Goal: Transaction & Acquisition: Purchase product/service

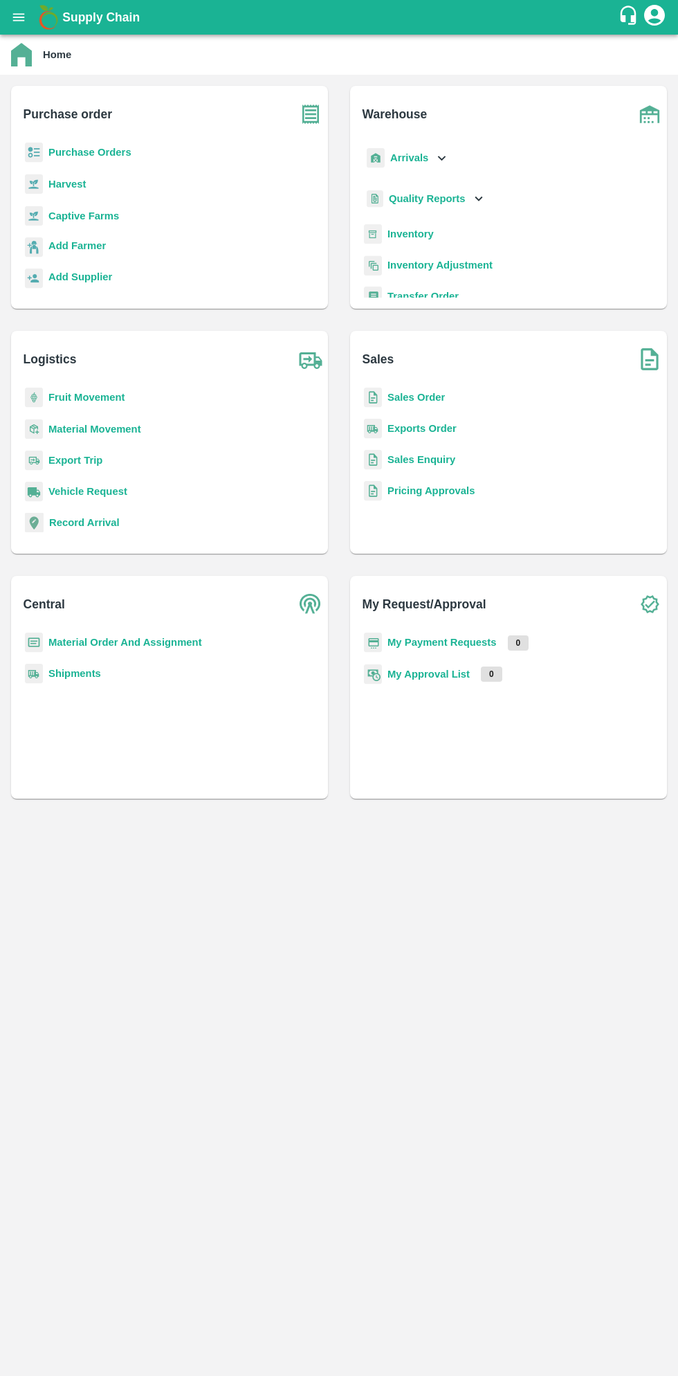
click at [25, 23] on icon "open drawer" at bounding box center [18, 17] width 15 height 15
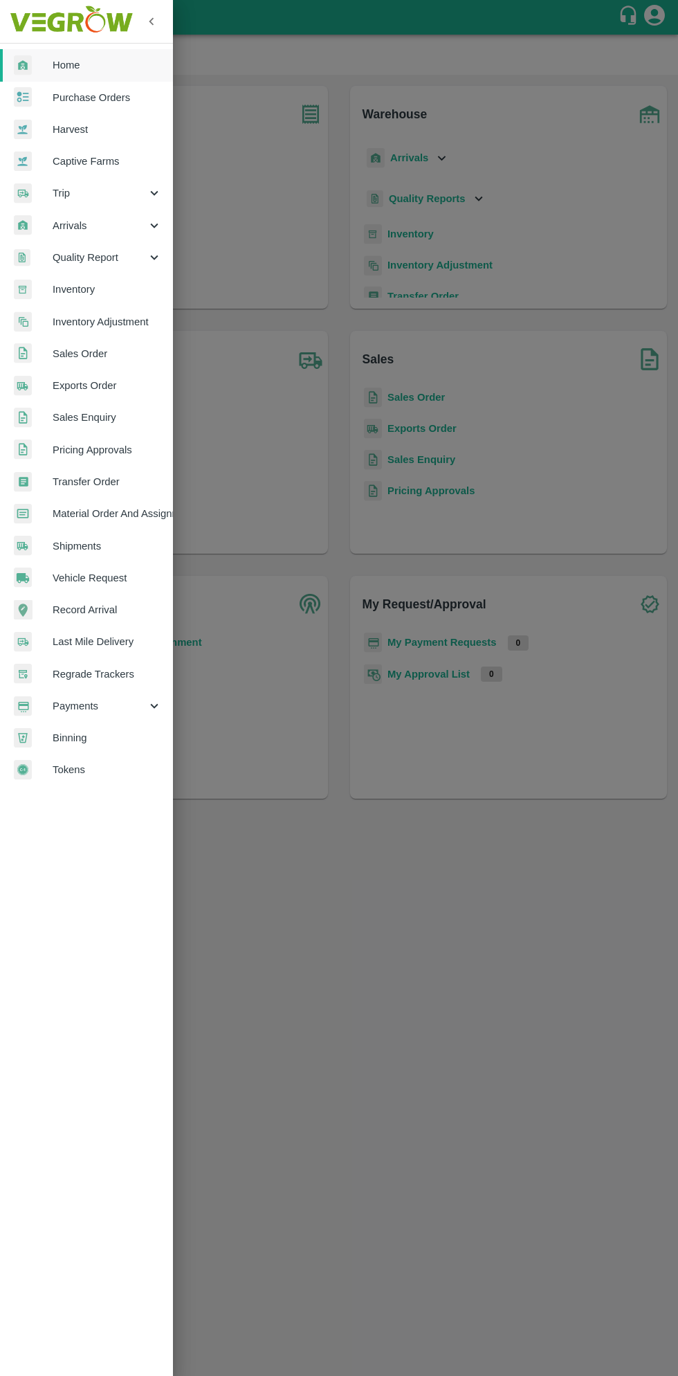
click at [148, 511] on span "Material Order And Assignment" at bounding box center [107, 513] width 109 height 15
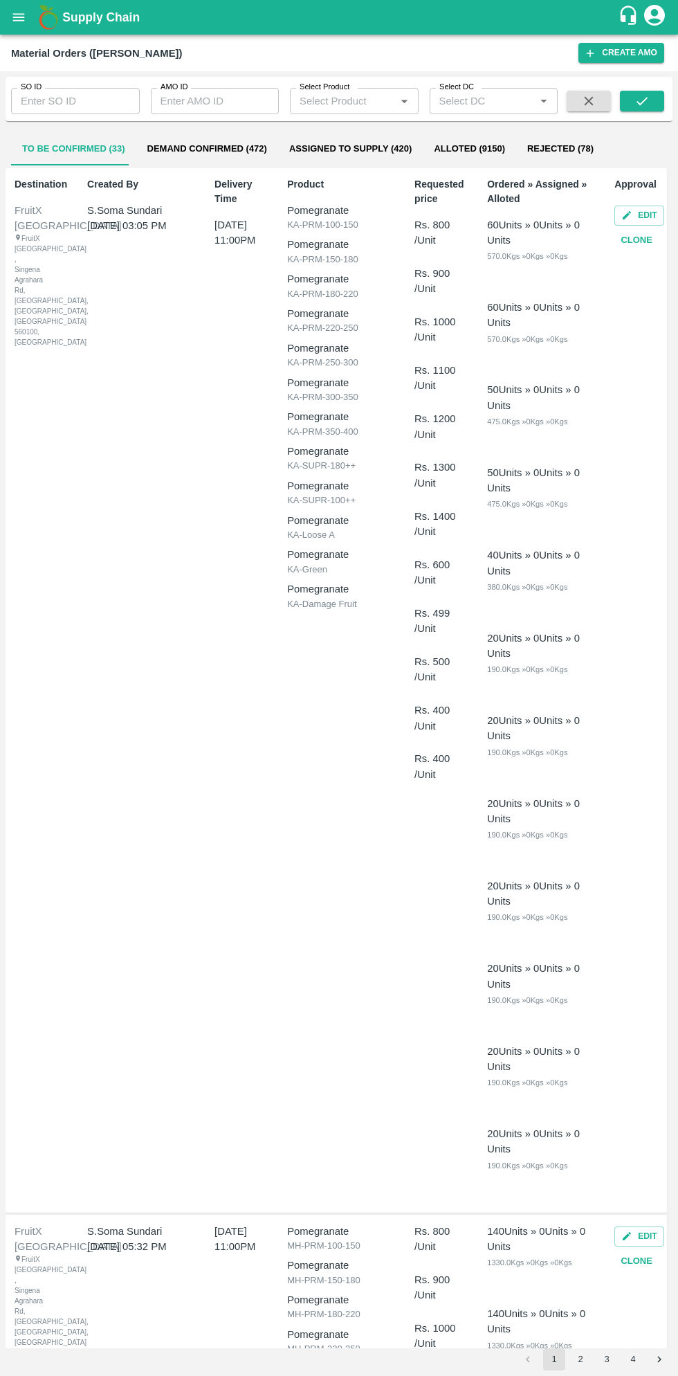
click at [210, 97] on input "AMO ID" at bounding box center [215, 101] width 129 height 26
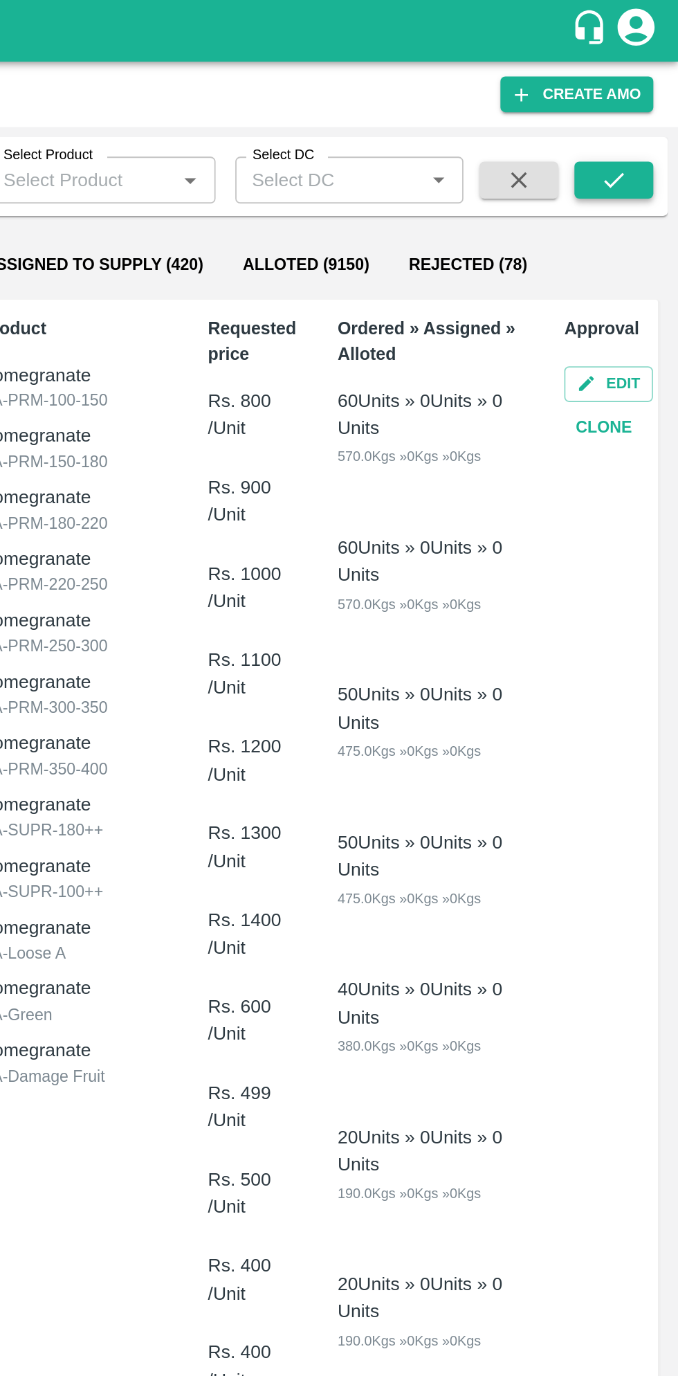
type input "321321"
click at [651, 102] on button "submit" at bounding box center [642, 101] width 44 height 21
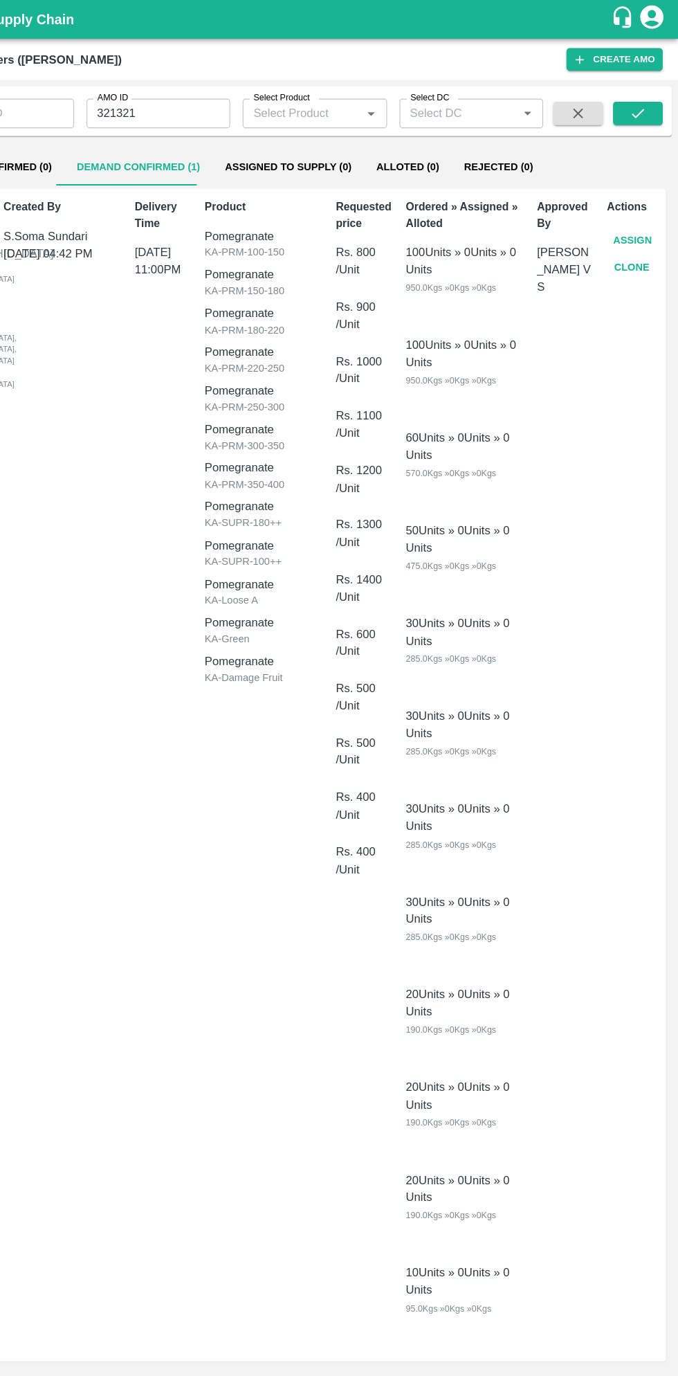
click at [631, 208] on button "Assign" at bounding box center [638, 215] width 46 height 24
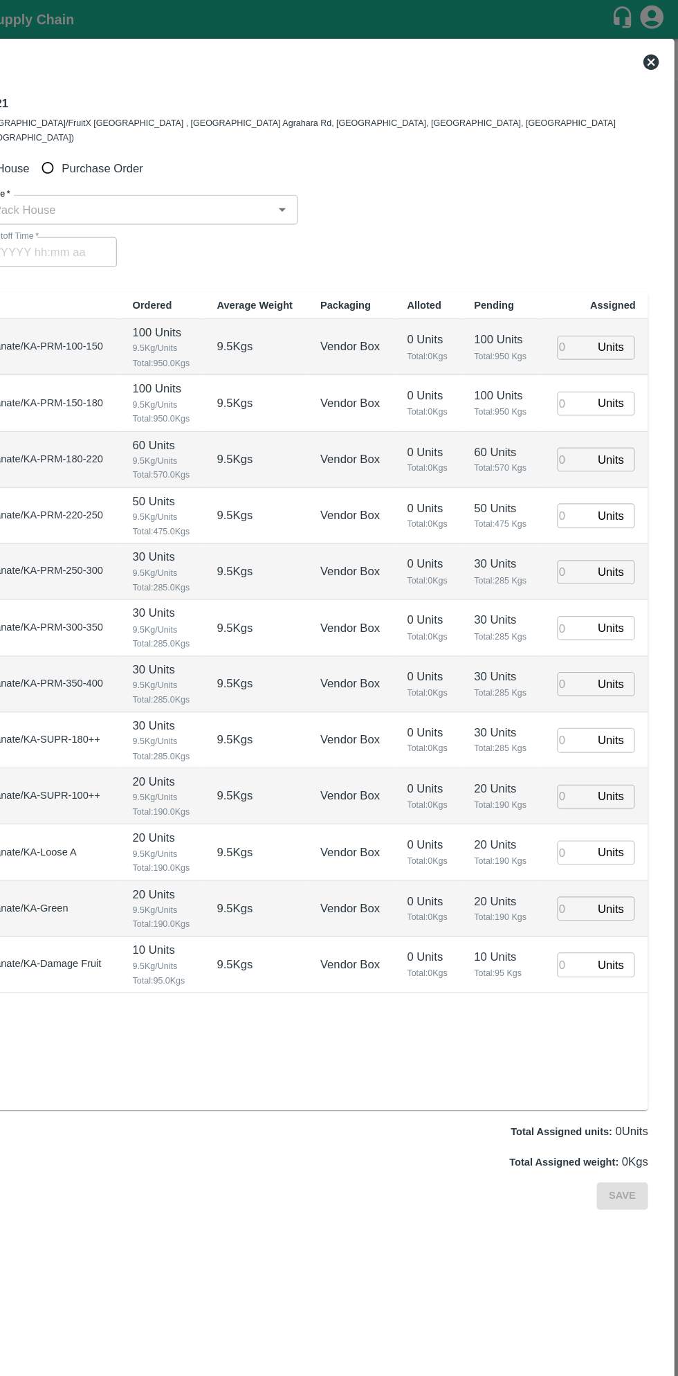
type input "31/08/2025 11:00 PM"
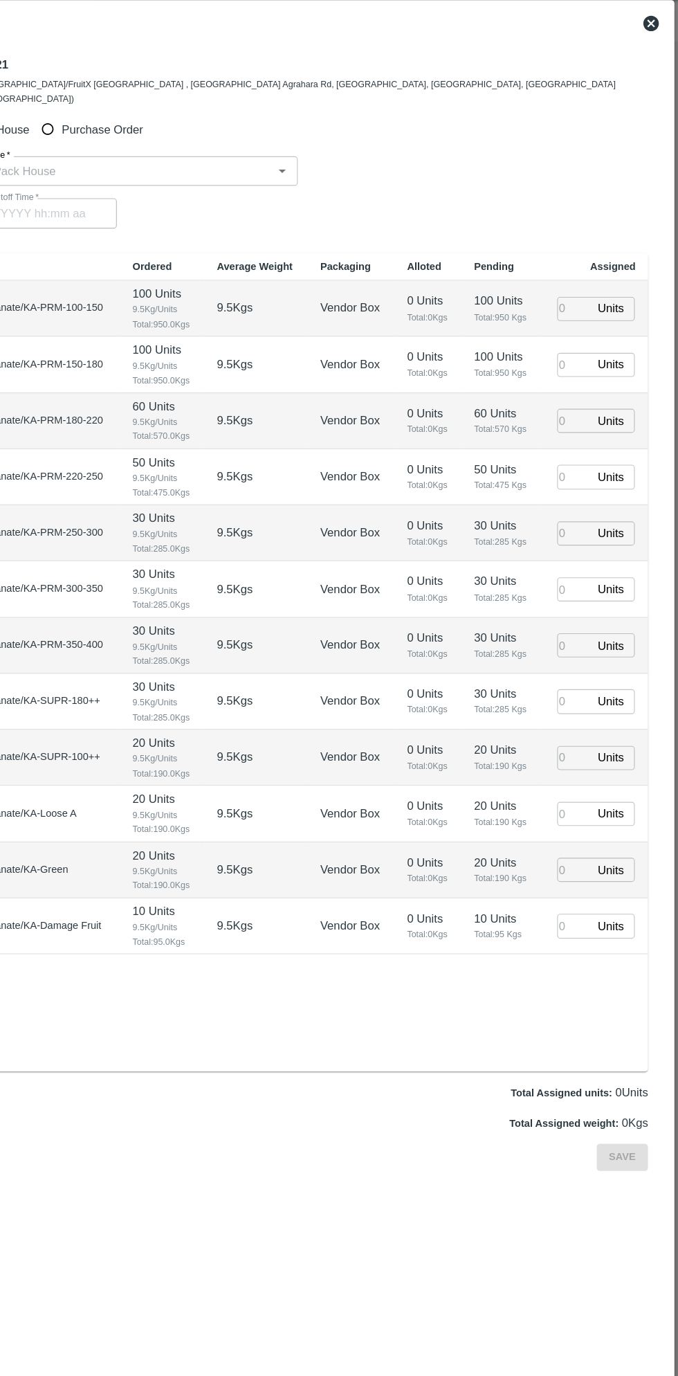
click at [121, 137] on input "Purchase Order" at bounding box center [117, 150] width 26 height 26
radio input "true"
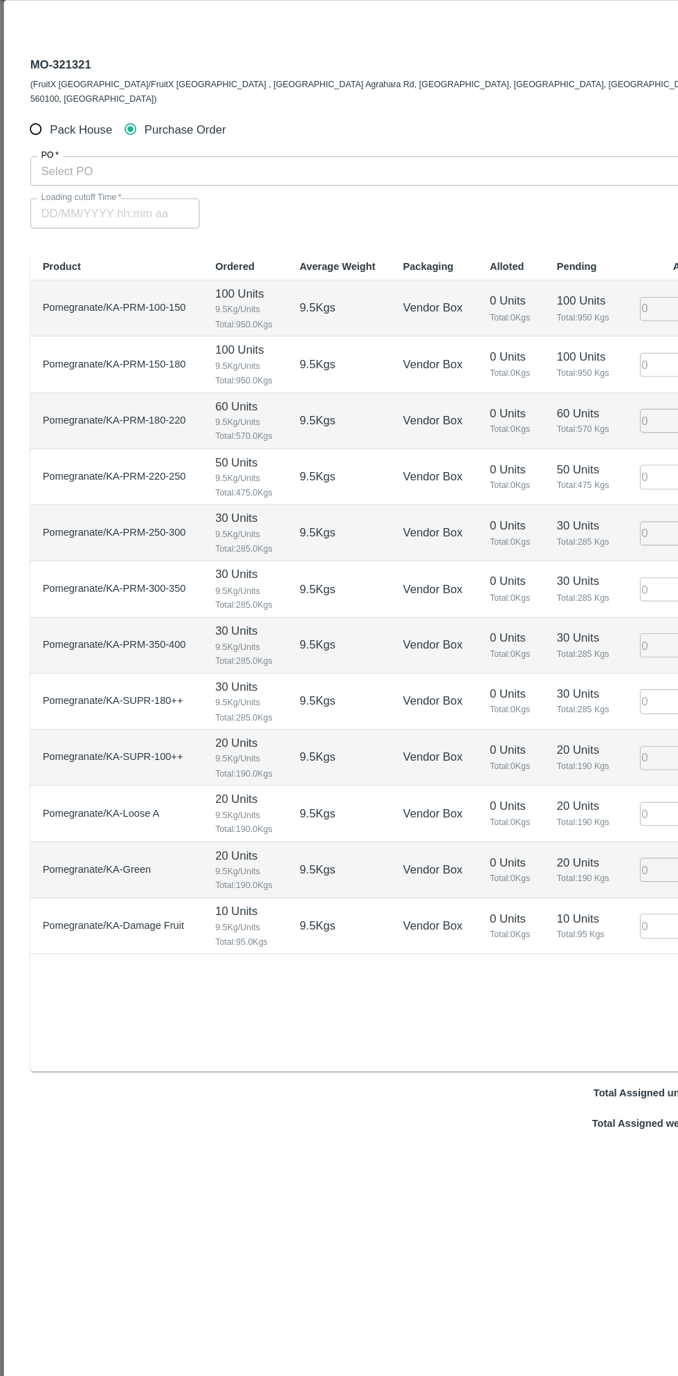
click at [268, 178] on input "PO   *" at bounding box center [322, 187] width 582 height 18
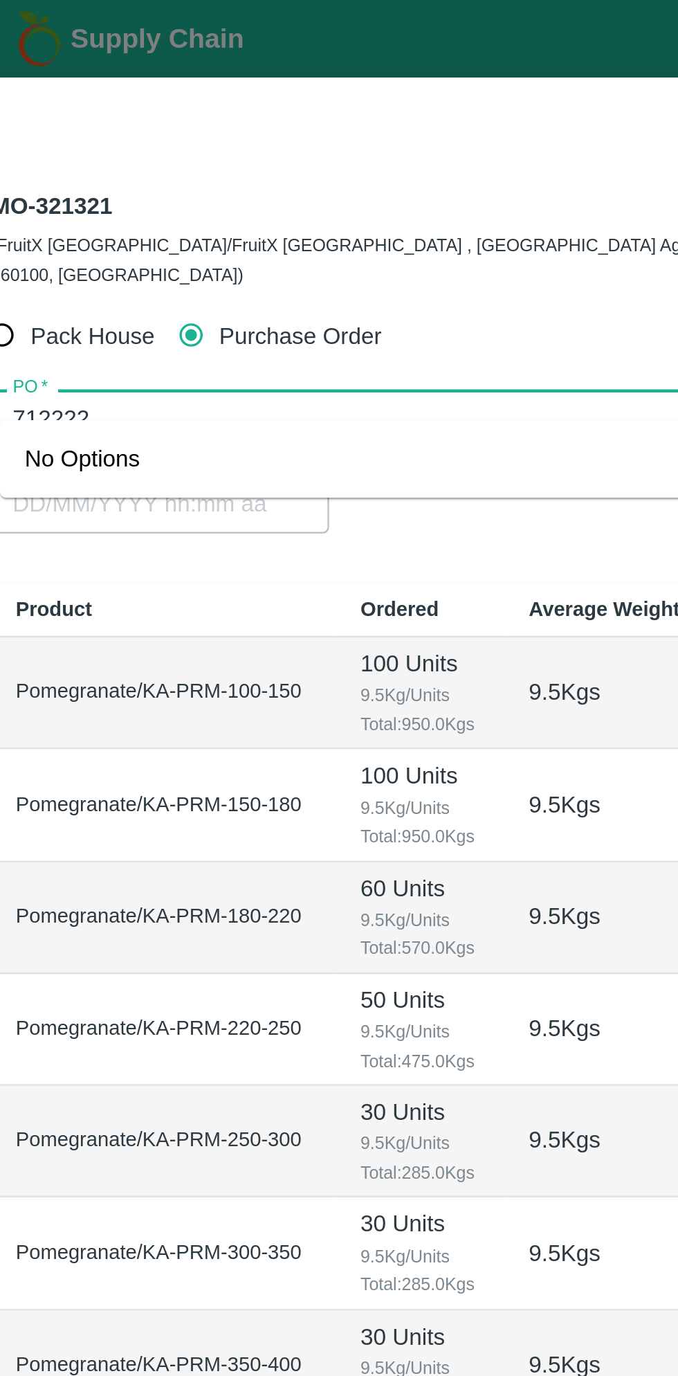
click at [48, 178] on input "PO   *" at bounding box center [322, 187] width 582 height 18
click at [140, 178] on input "PO   *" at bounding box center [322, 187] width 582 height 18
type input "7"
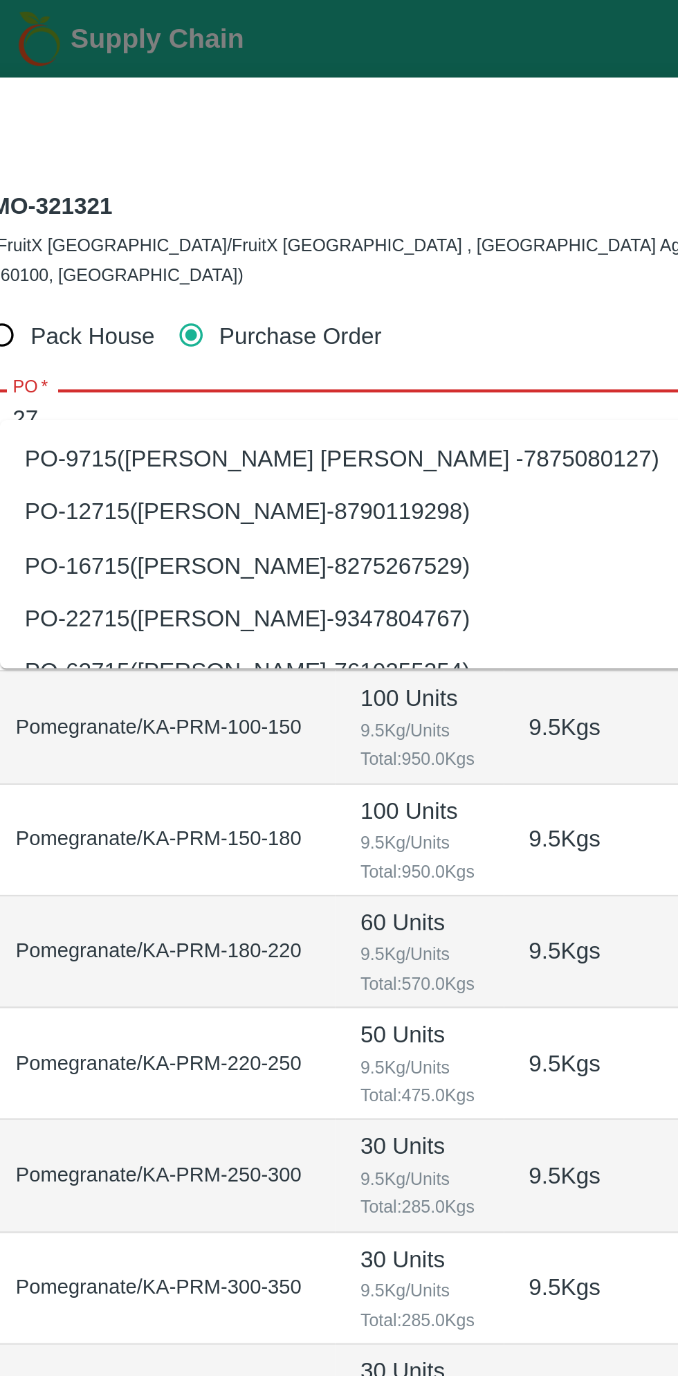
type input "2"
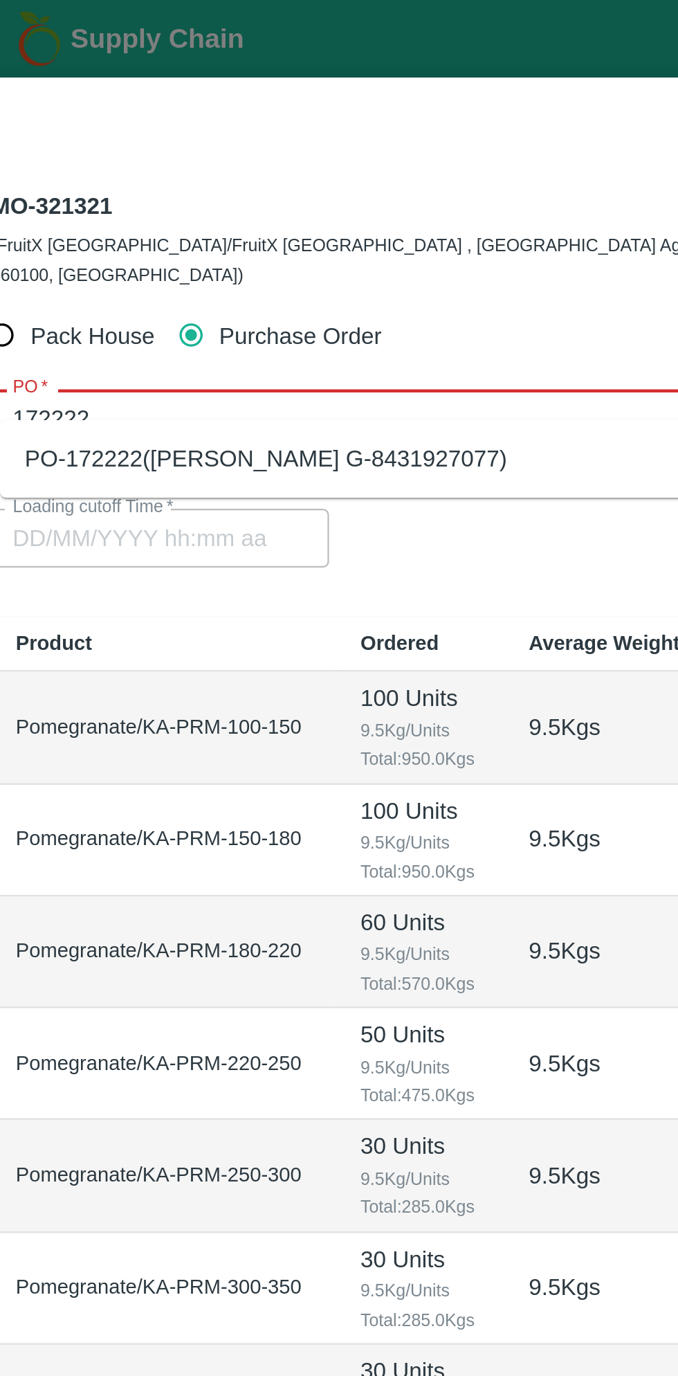
click at [224, 206] on div "PO-172222(Thippeswamy G-8431927077)" at bounding box center [149, 204] width 215 height 15
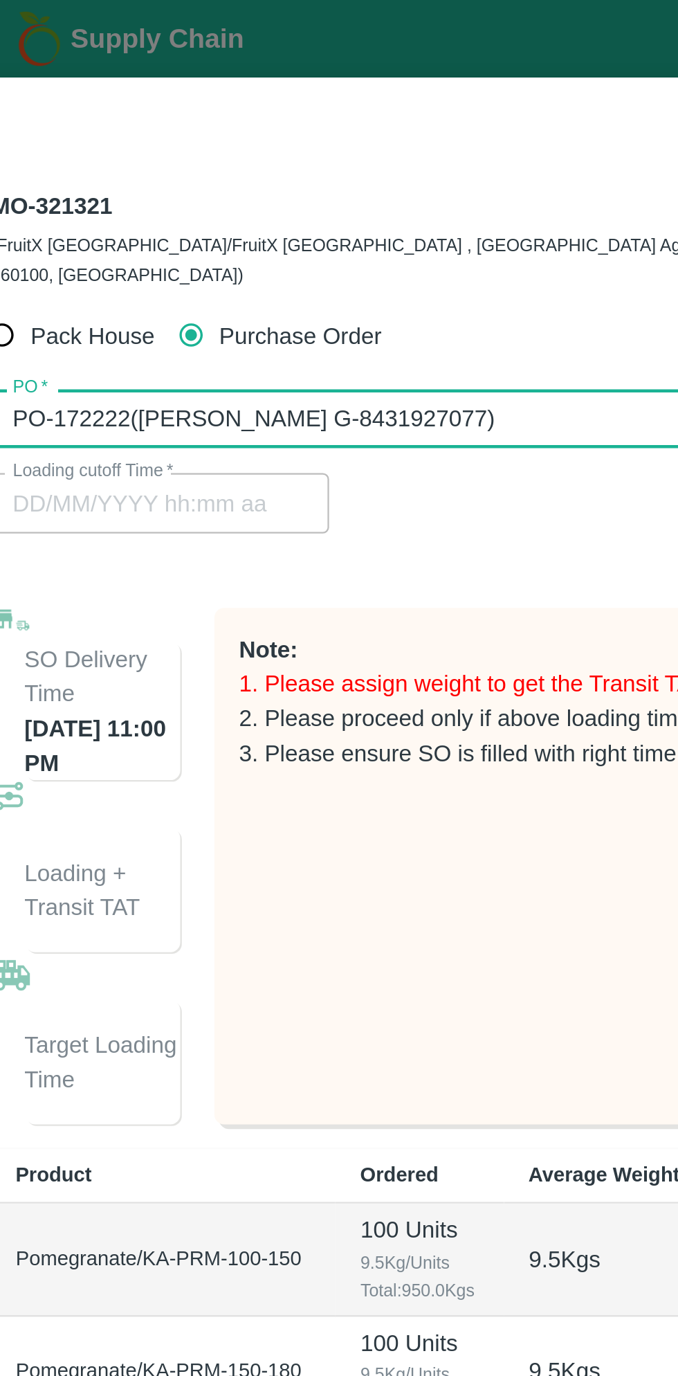
type input "PO-172222(Thippeswamy G-8431927077)"
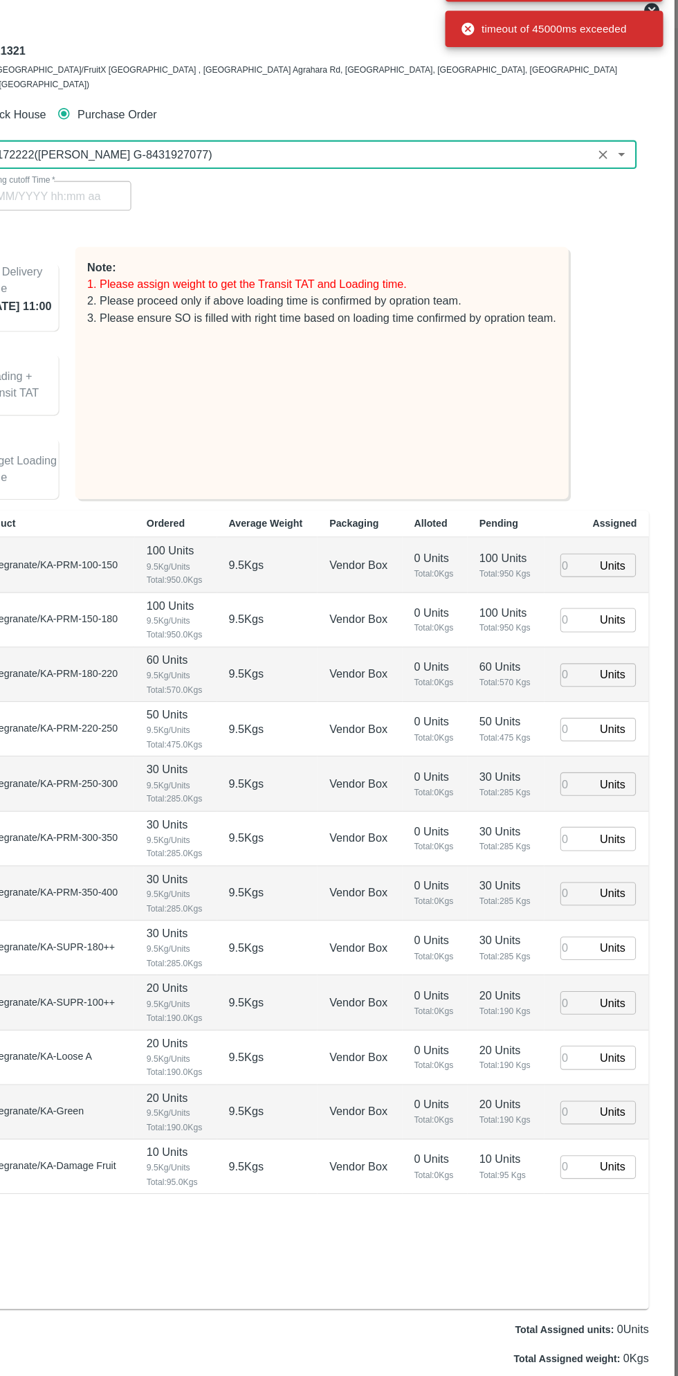
click at [590, 552] on input "number" at bounding box center [585, 562] width 30 height 21
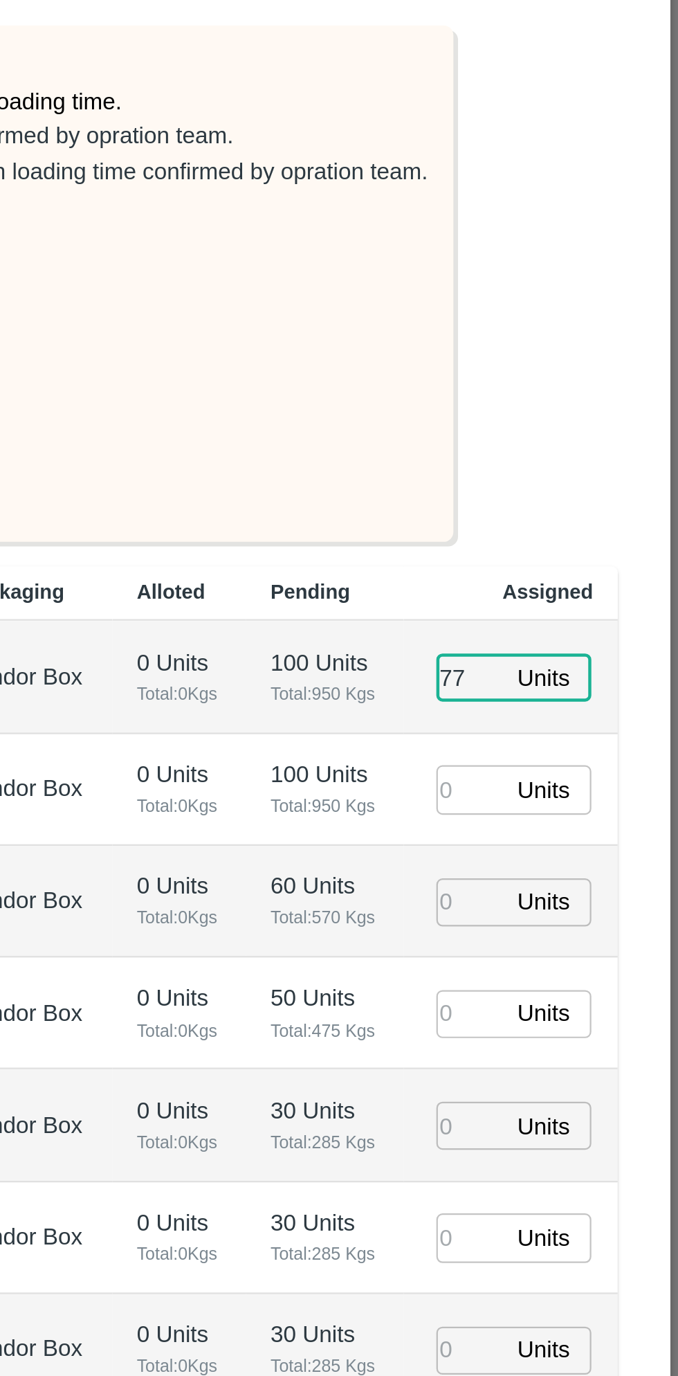
type input "77"
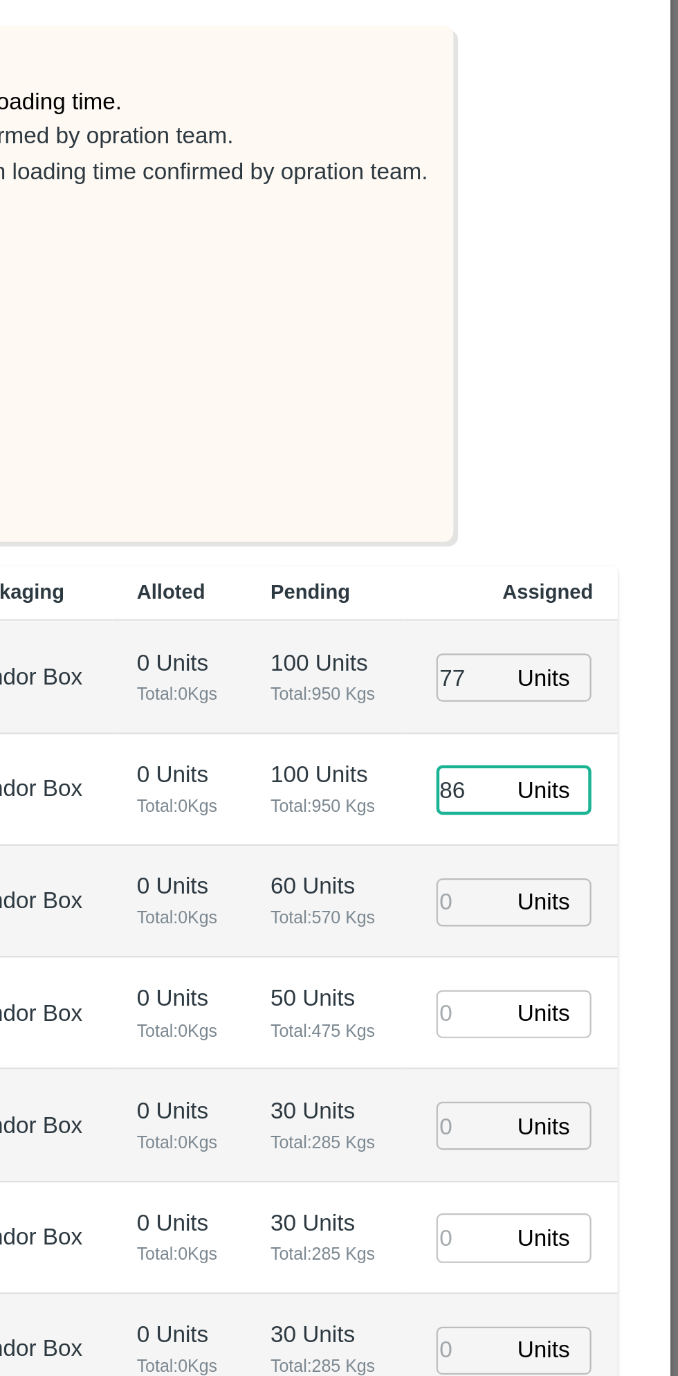
type input "86"
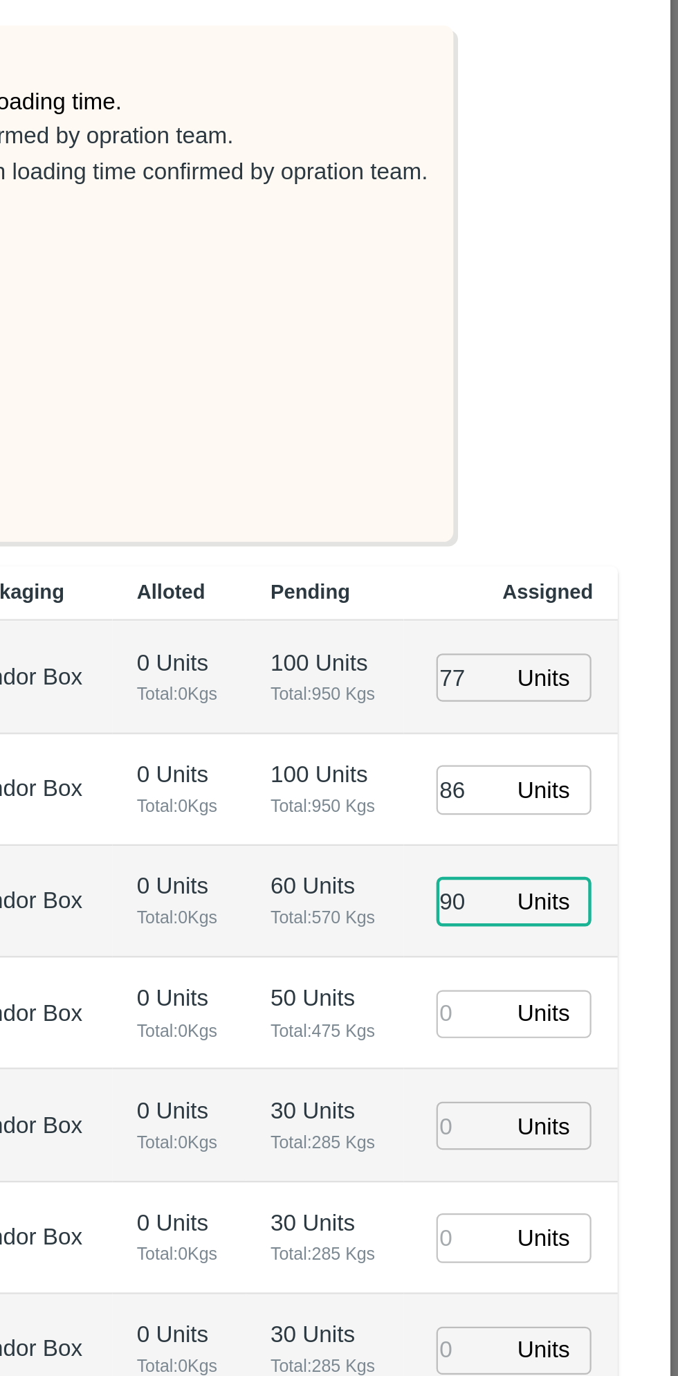
type input "90"
type input "31/08/2025 01:22 PM"
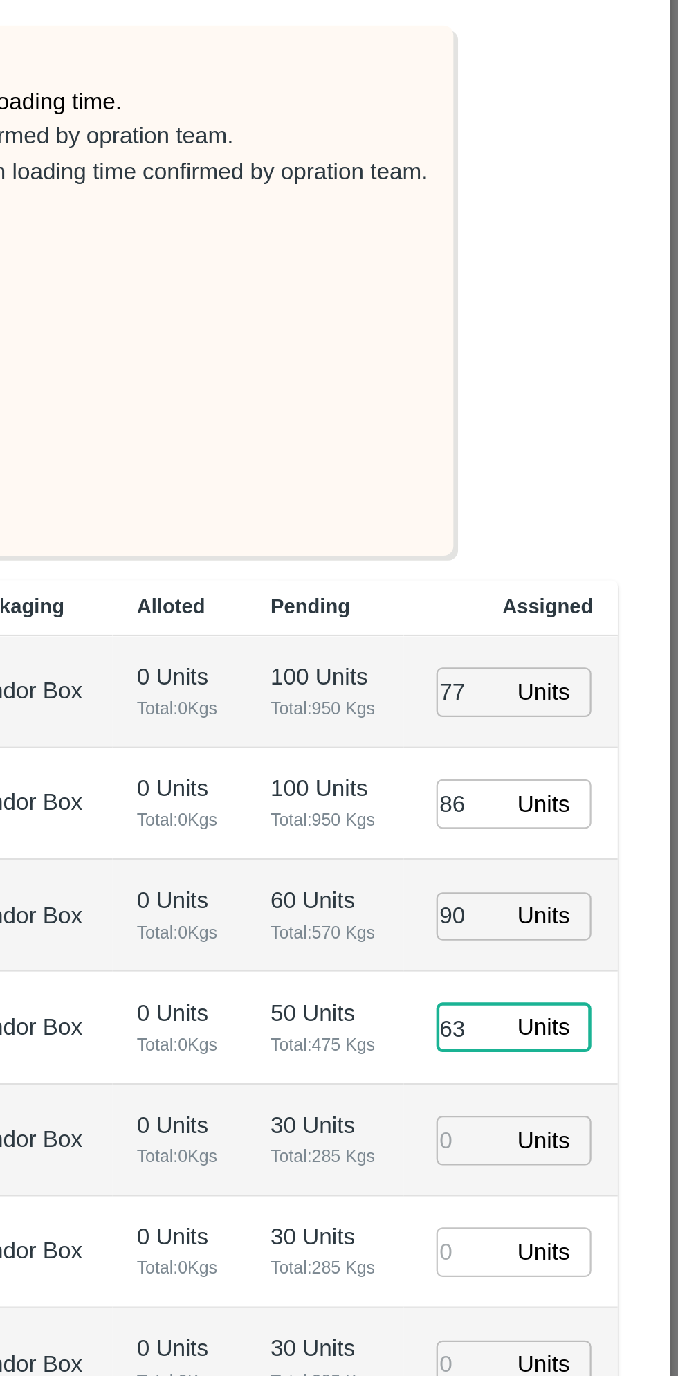
type input "63"
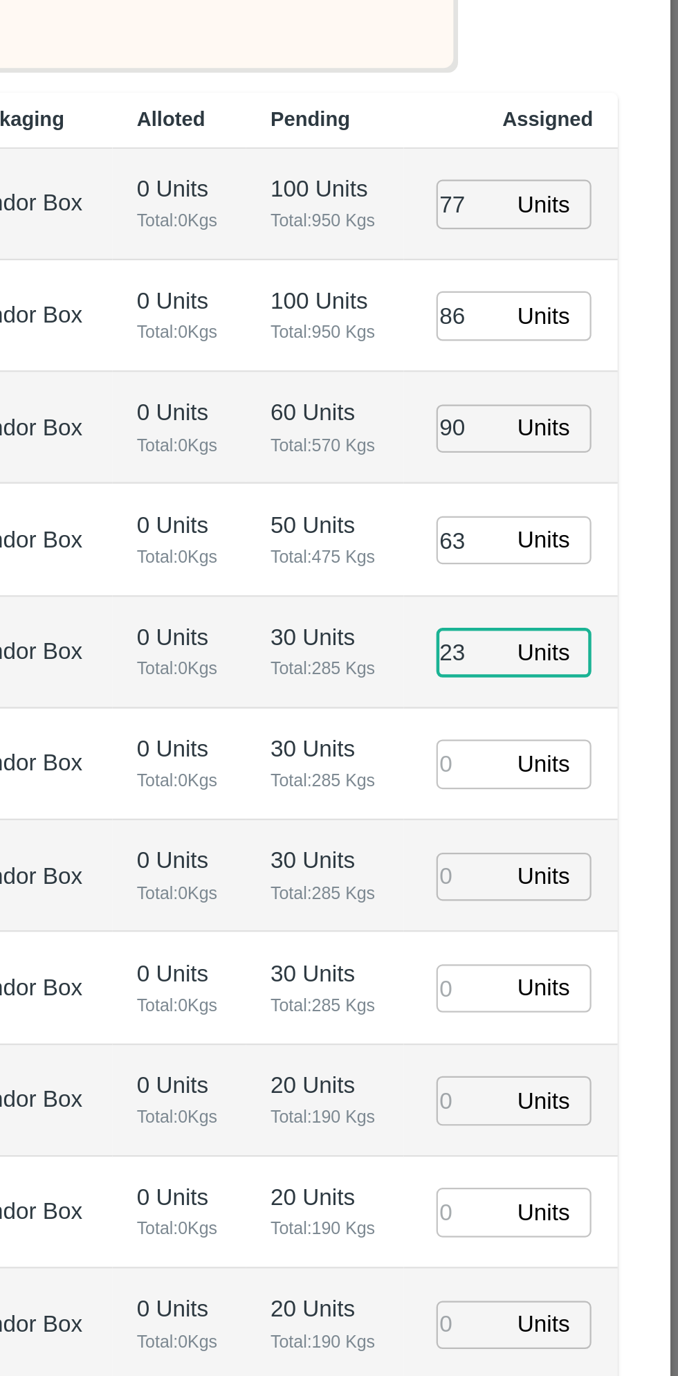
type input "23"
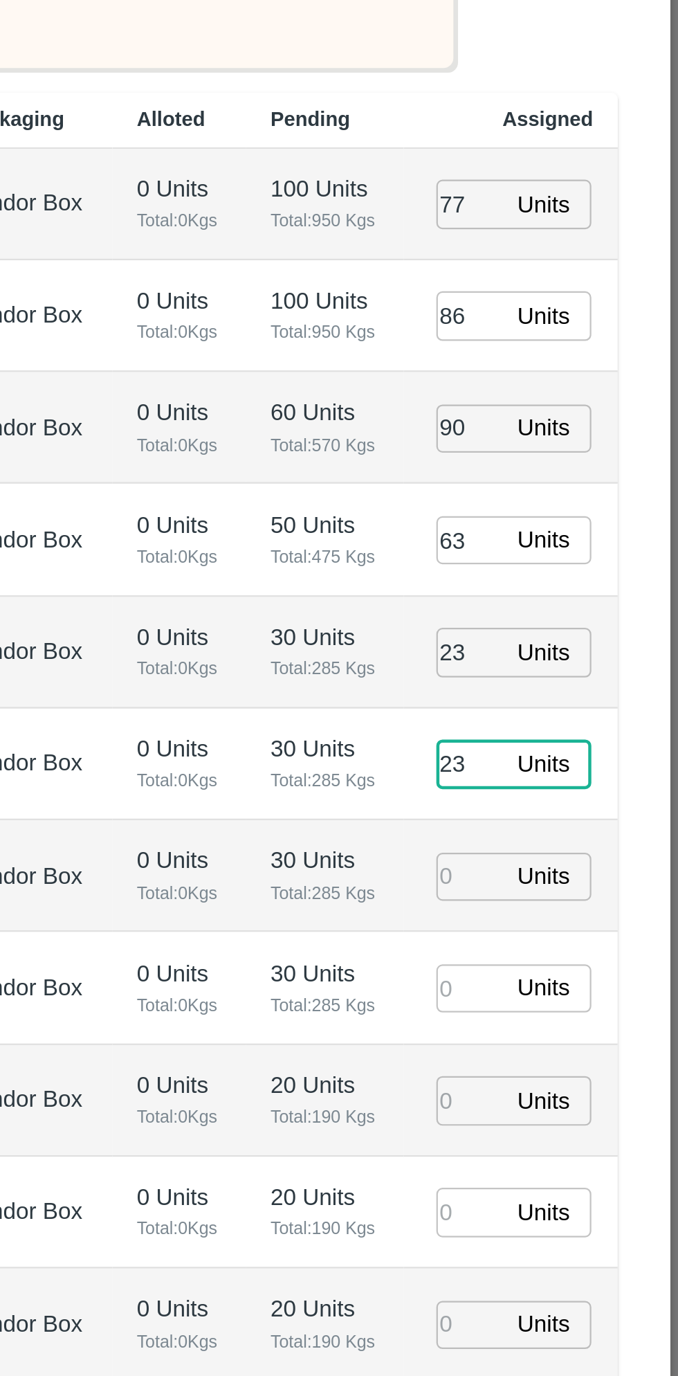
type input "23"
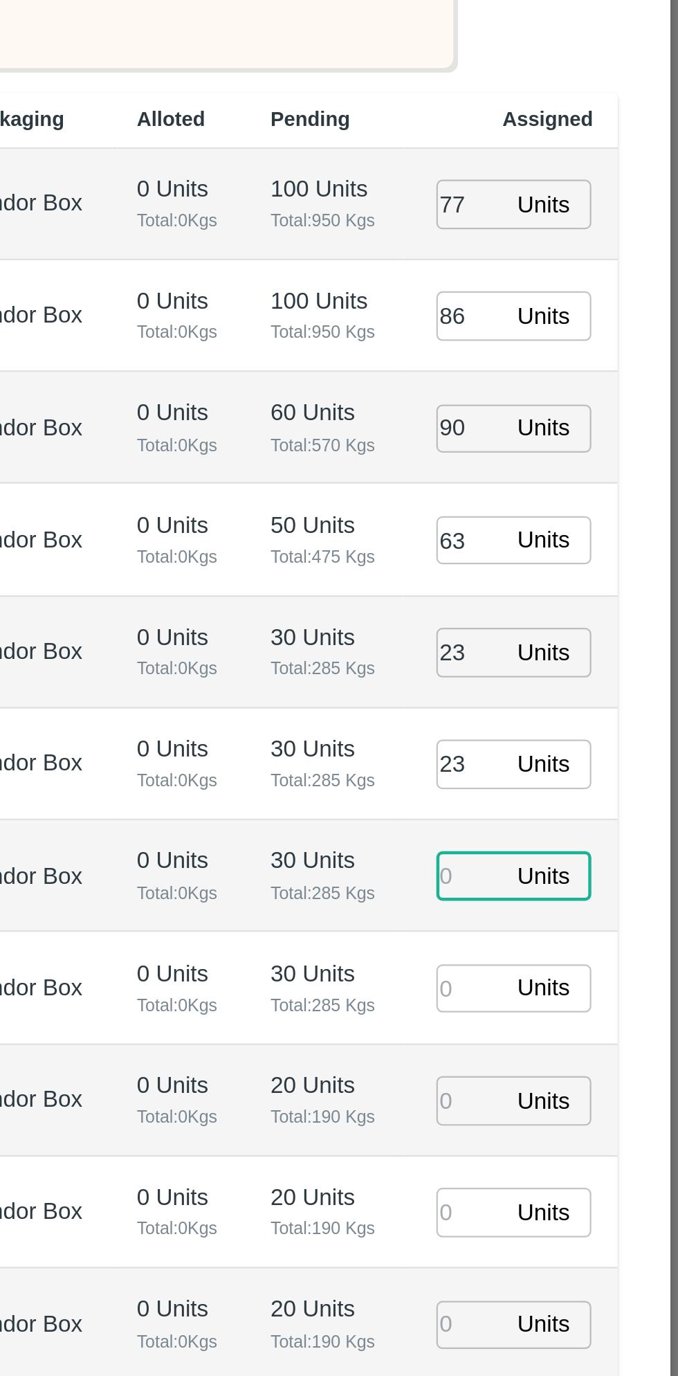
type input "3"
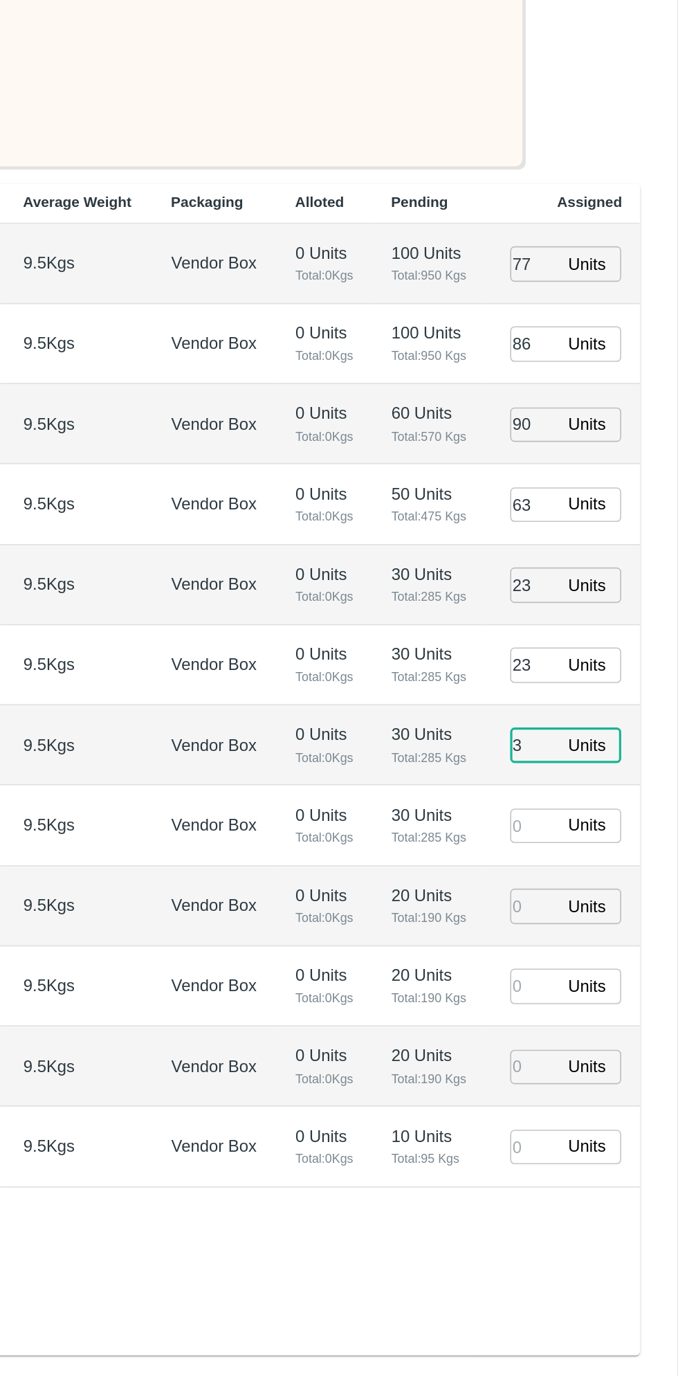
type input "31/08/2025 02:22 PM"
type input "3"
click at [586, 908] on input "number" at bounding box center [585, 918] width 30 height 21
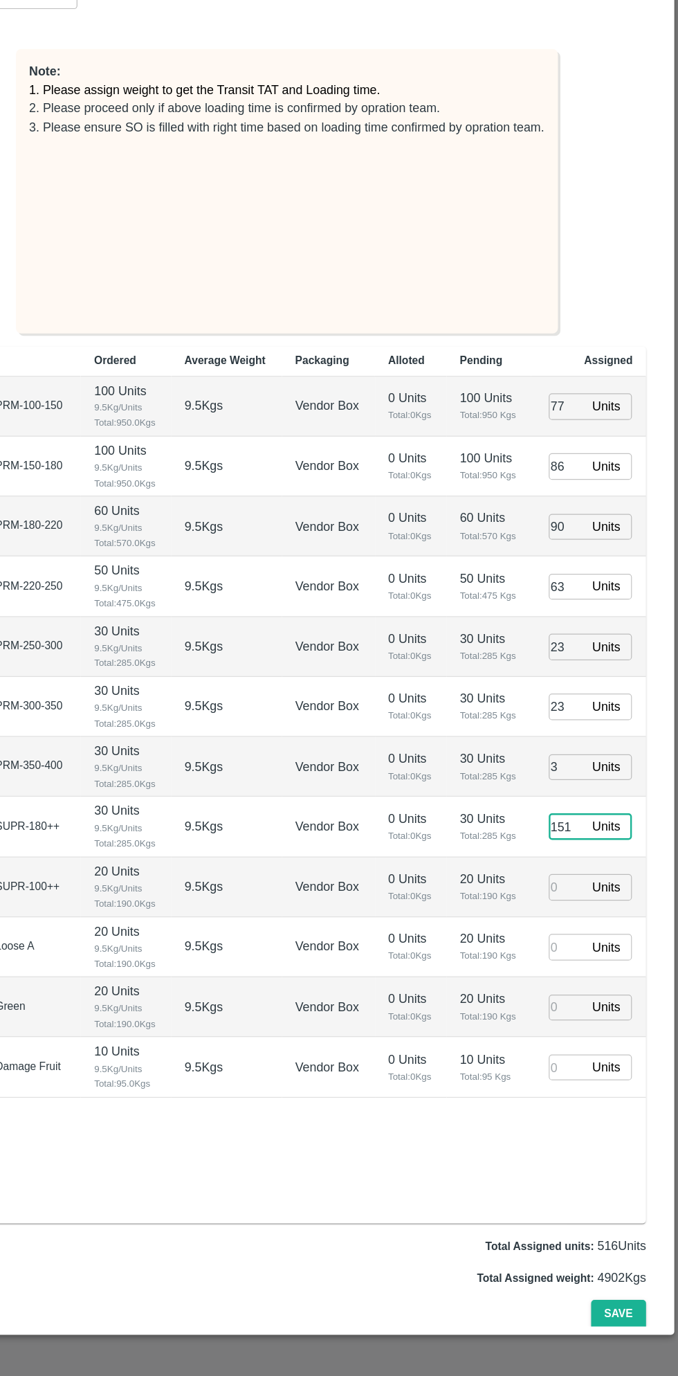
type input "151"
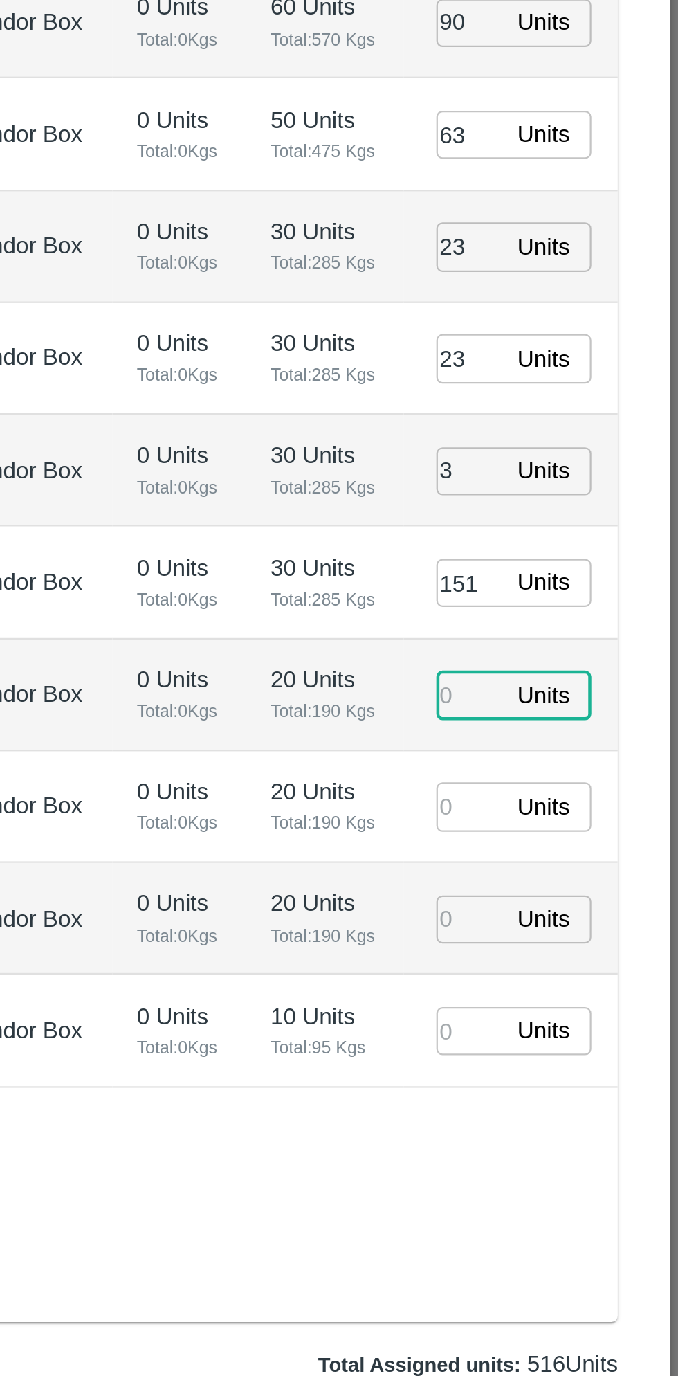
type input "3"
type input "31/08/2025 01:22 PM"
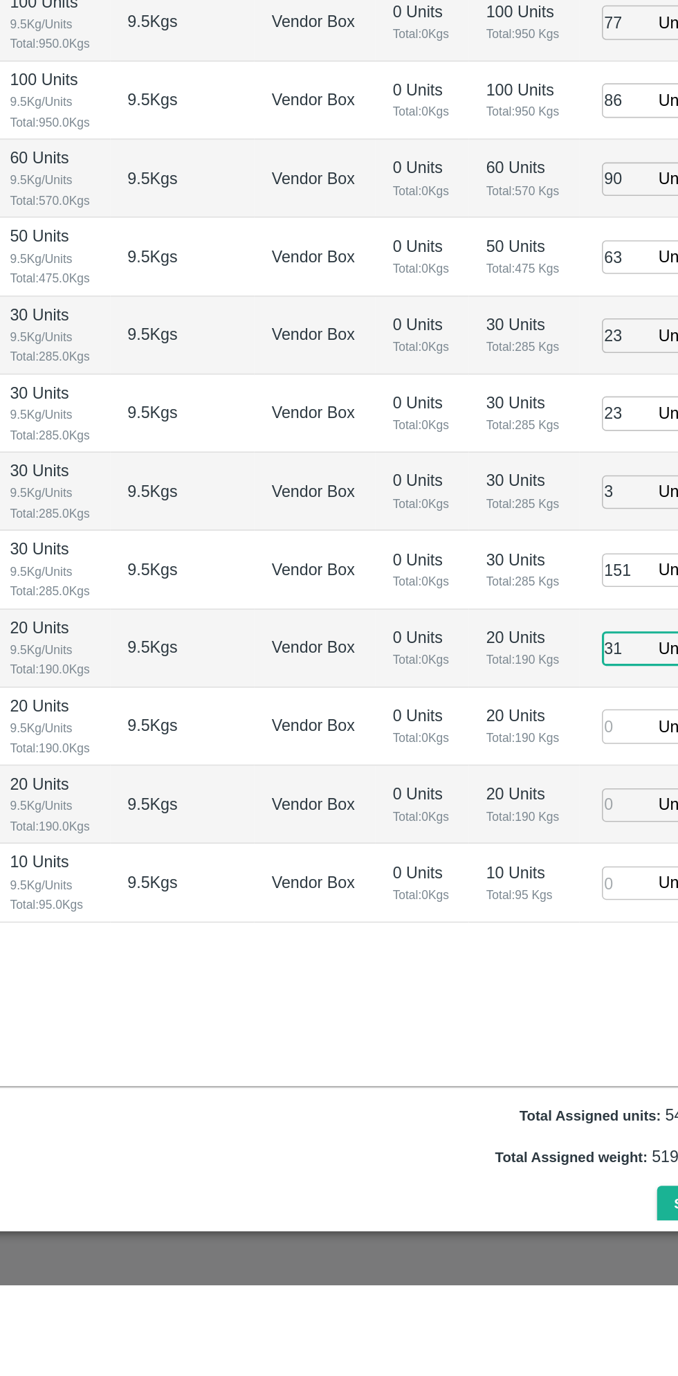
type input "31"
click at [577, 1008] on input "number" at bounding box center [585, 1018] width 30 height 21
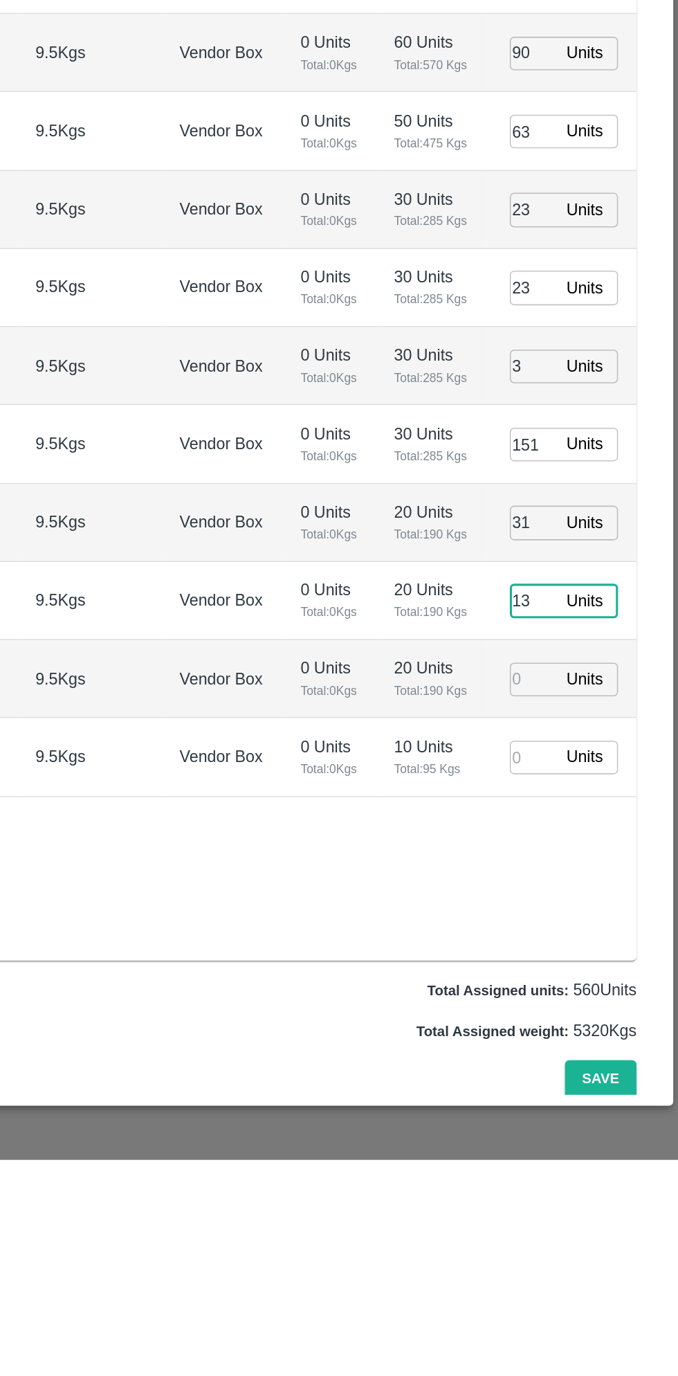
type input "13"
click at [576, 1058] on input "number" at bounding box center [585, 1068] width 30 height 21
type input "8"
click at [582, 1108] on input "number" at bounding box center [585, 1118] width 30 height 21
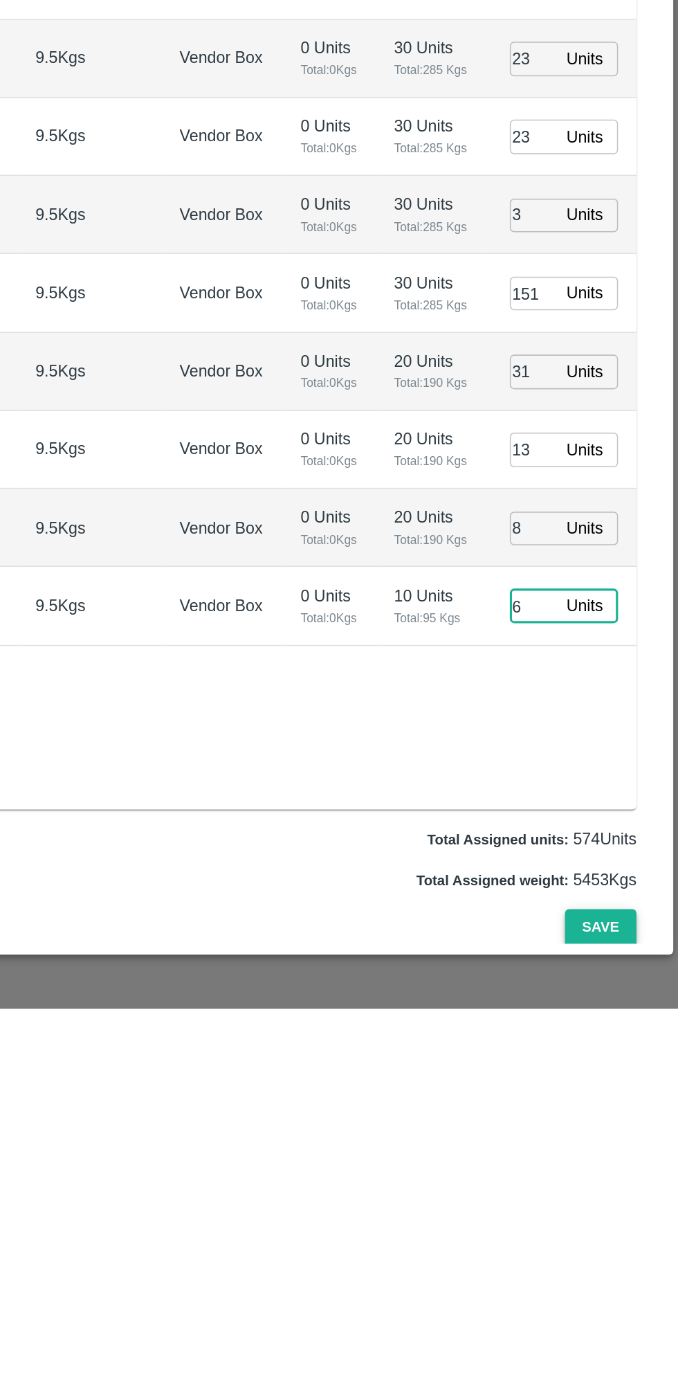
type input "6"
click at [637, 1312] on button "Save" at bounding box center [629, 1324] width 46 height 24
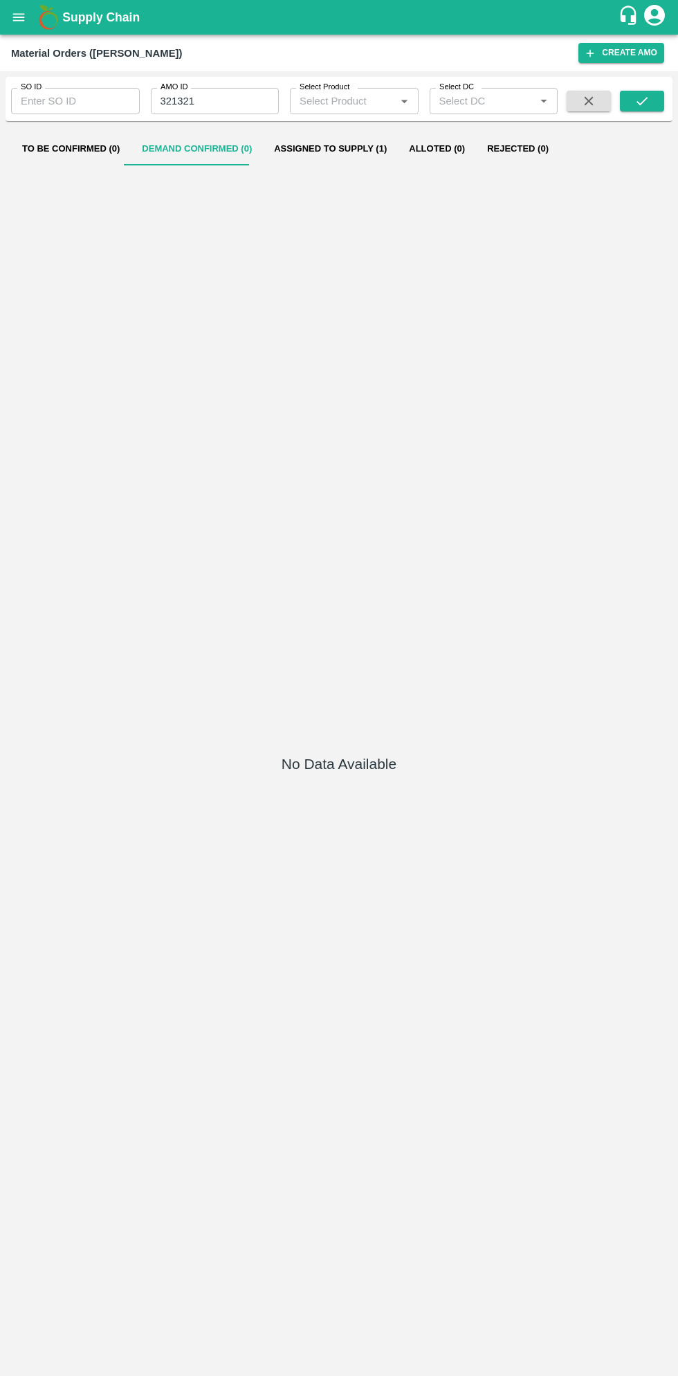
click at [25, 30] on button "open drawer" at bounding box center [19, 17] width 32 height 32
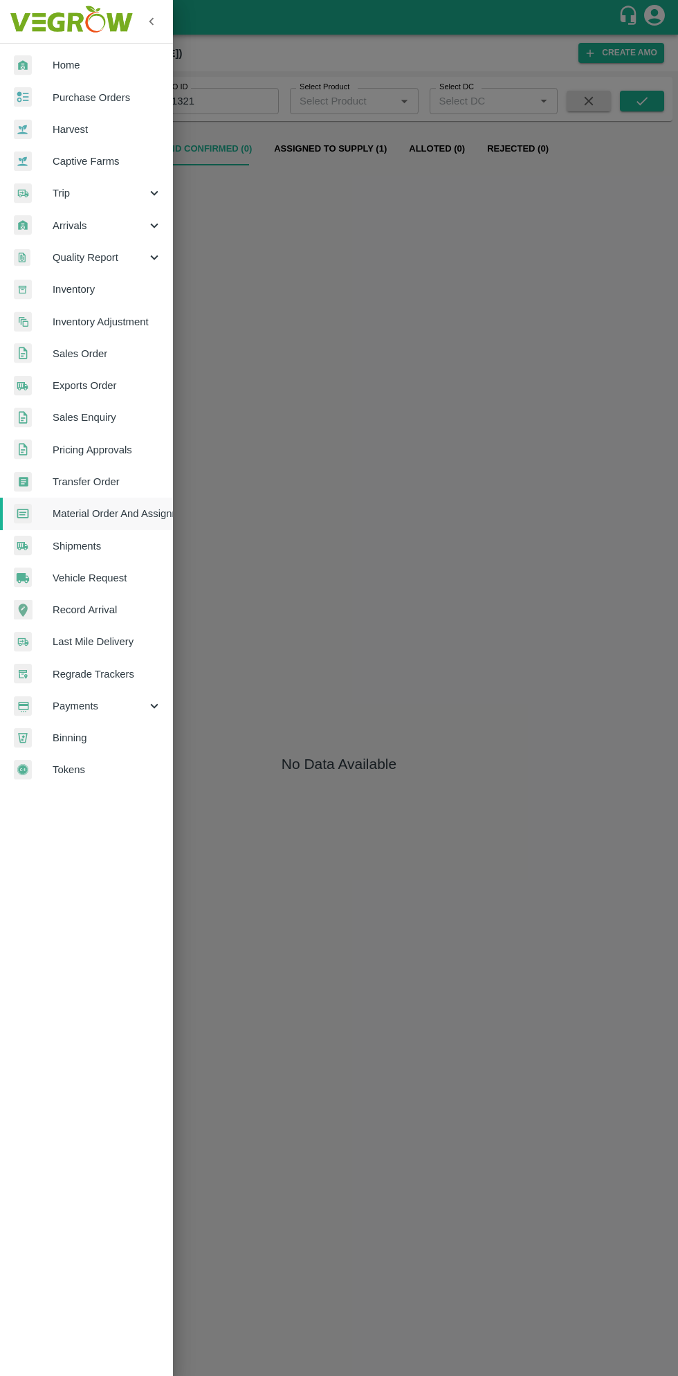
click at [105, 95] on span "Purchase Orders" at bounding box center [107, 97] width 109 height 15
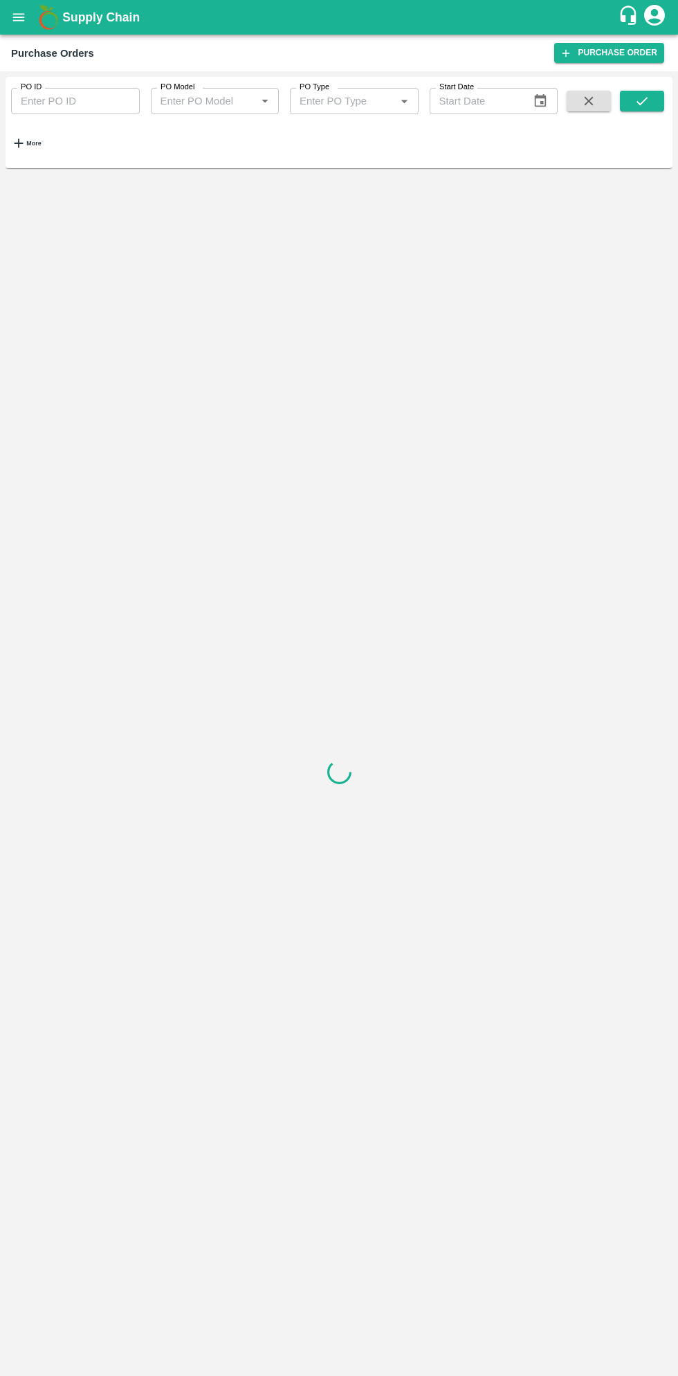
click at [41, 143] on strong "More" at bounding box center [33, 143] width 15 height 7
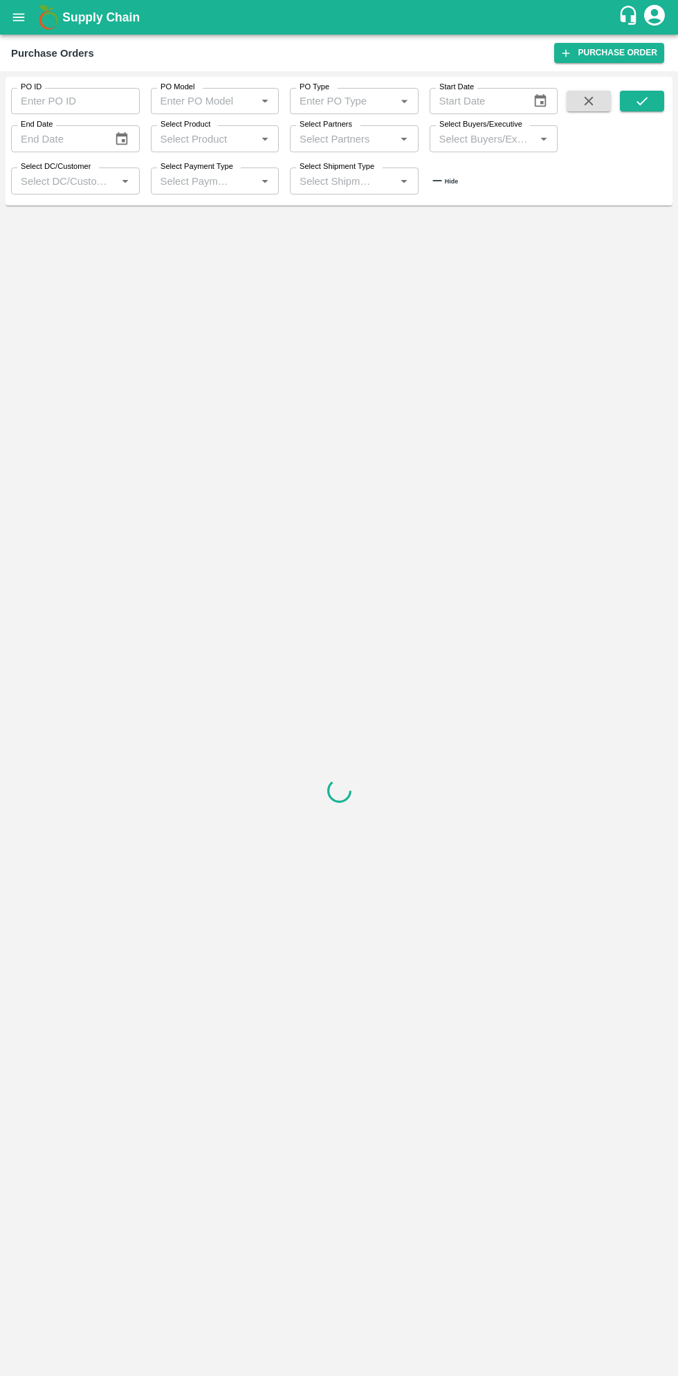
click at [507, 139] on input "Select Buyers/Executive" at bounding box center [483, 138] width 98 height 18
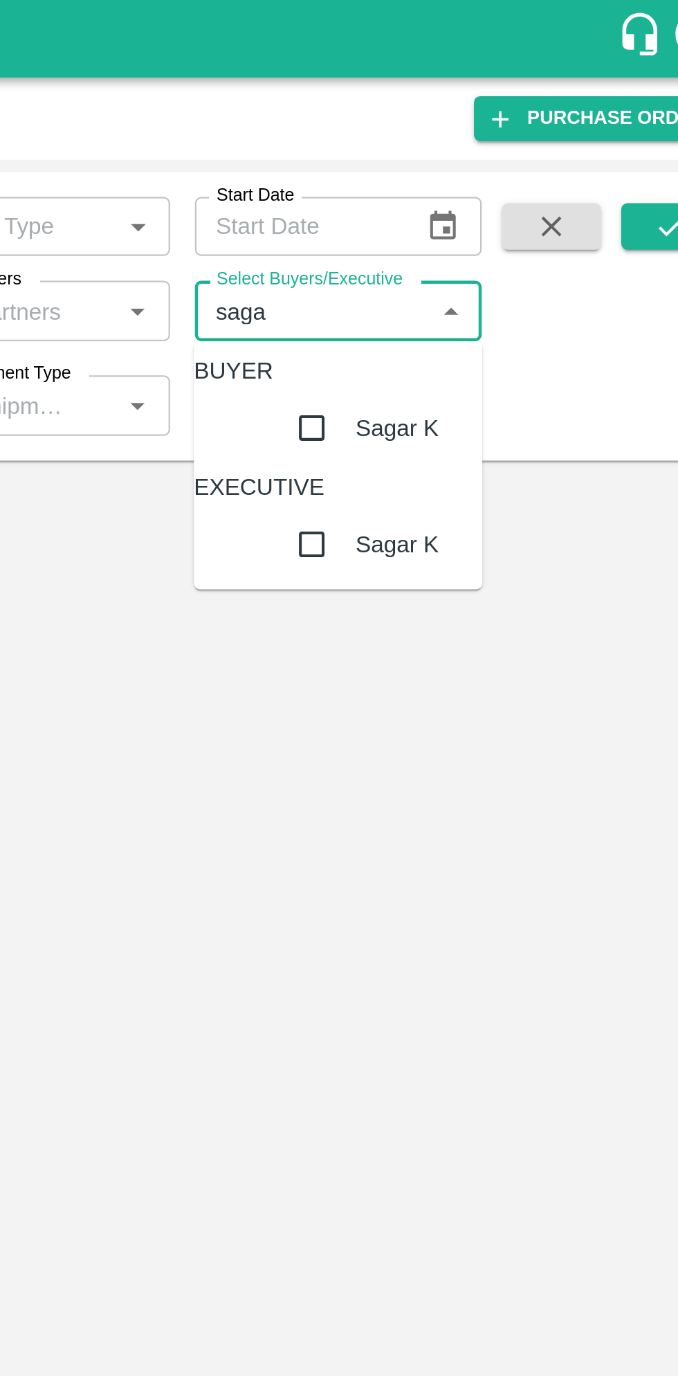
type input "sagar"
click at [468, 205] on input "checkbox" at bounding box center [482, 191] width 28 height 28
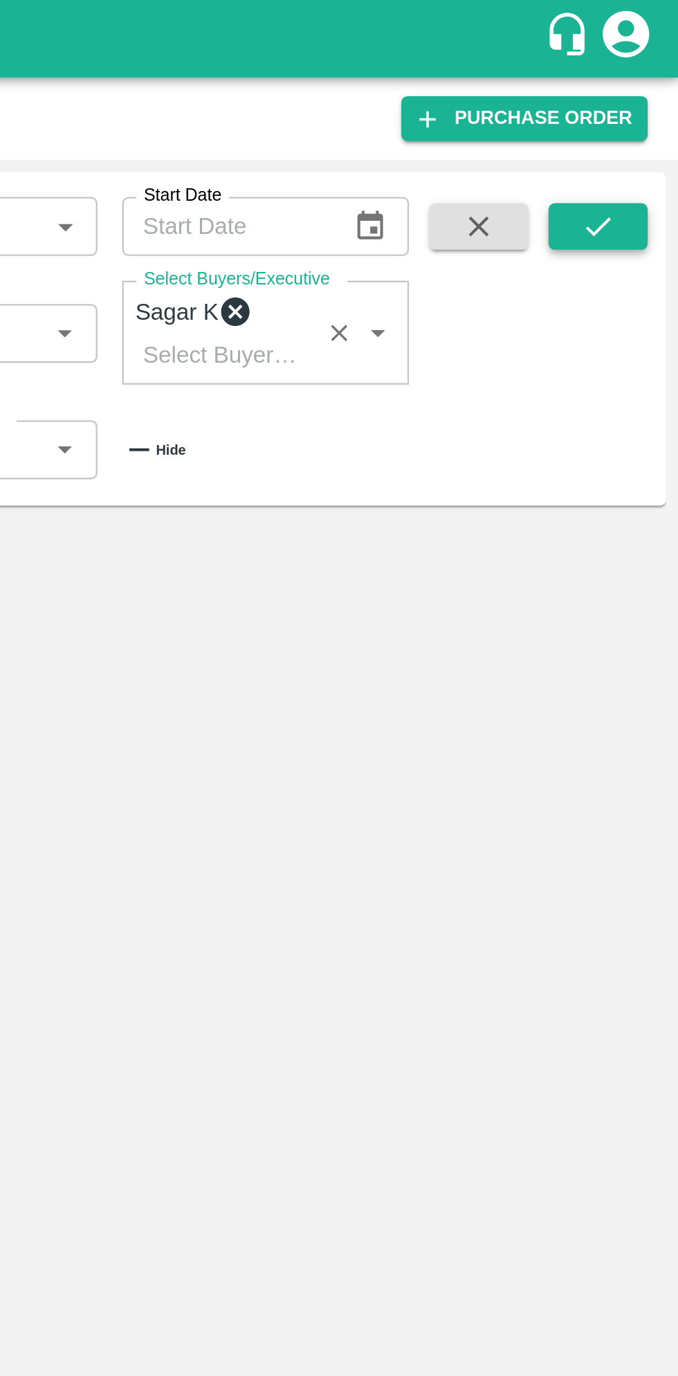
click at [643, 100] on icon "submit" at bounding box center [642, 100] width 15 height 15
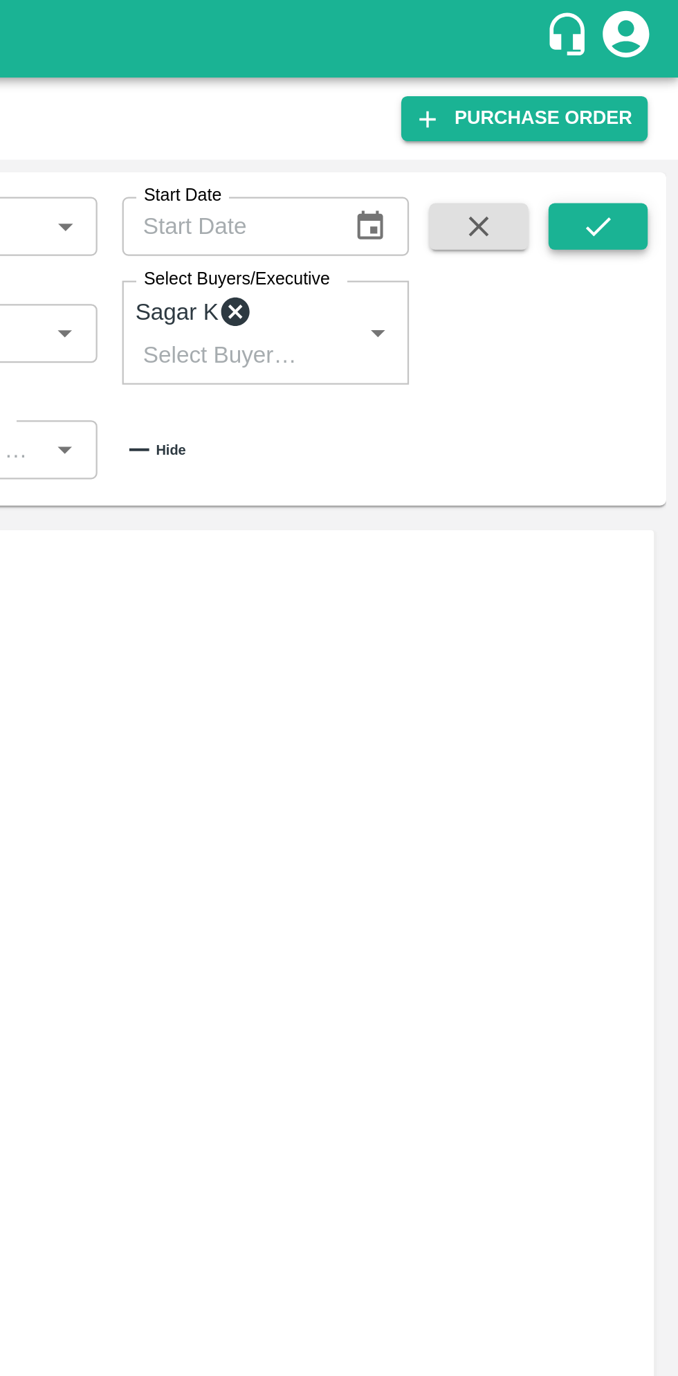
click at [640, 100] on icon "submit" at bounding box center [642, 100] width 15 height 15
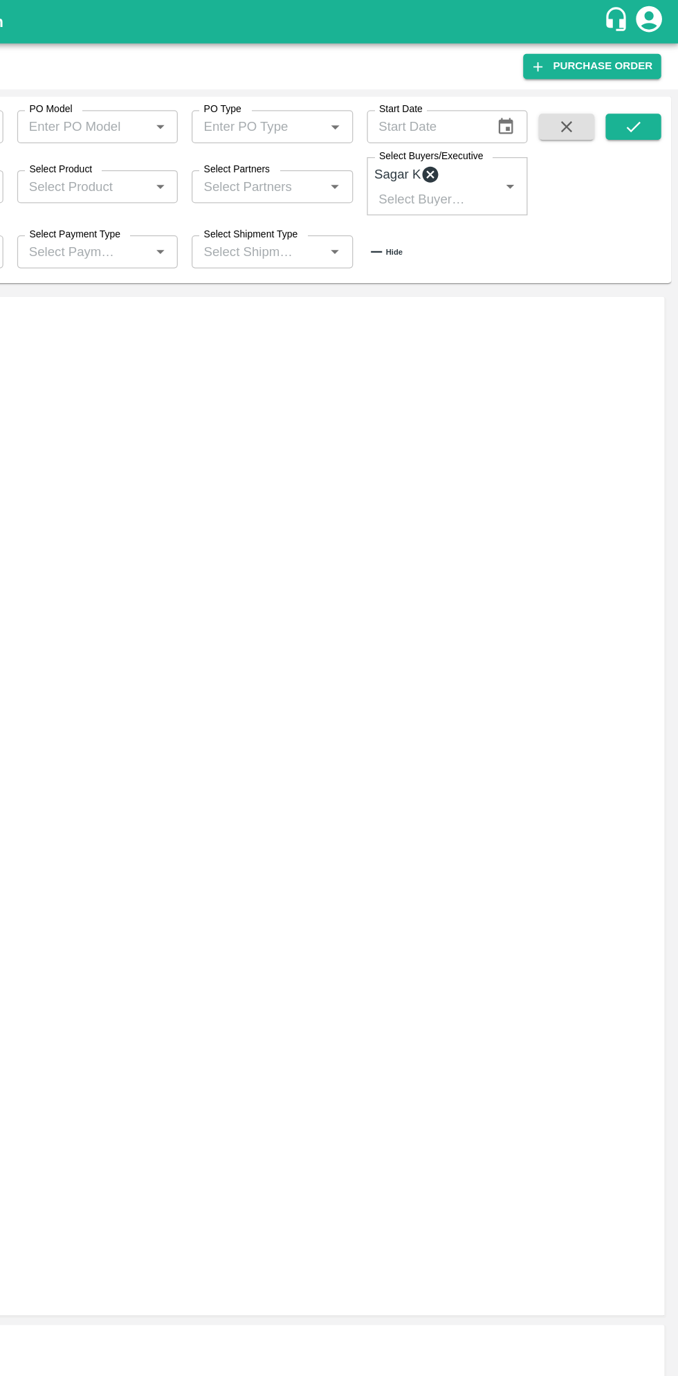
click at [63, 752] on link "Shipments" at bounding box center [39, 757] width 48 height 11
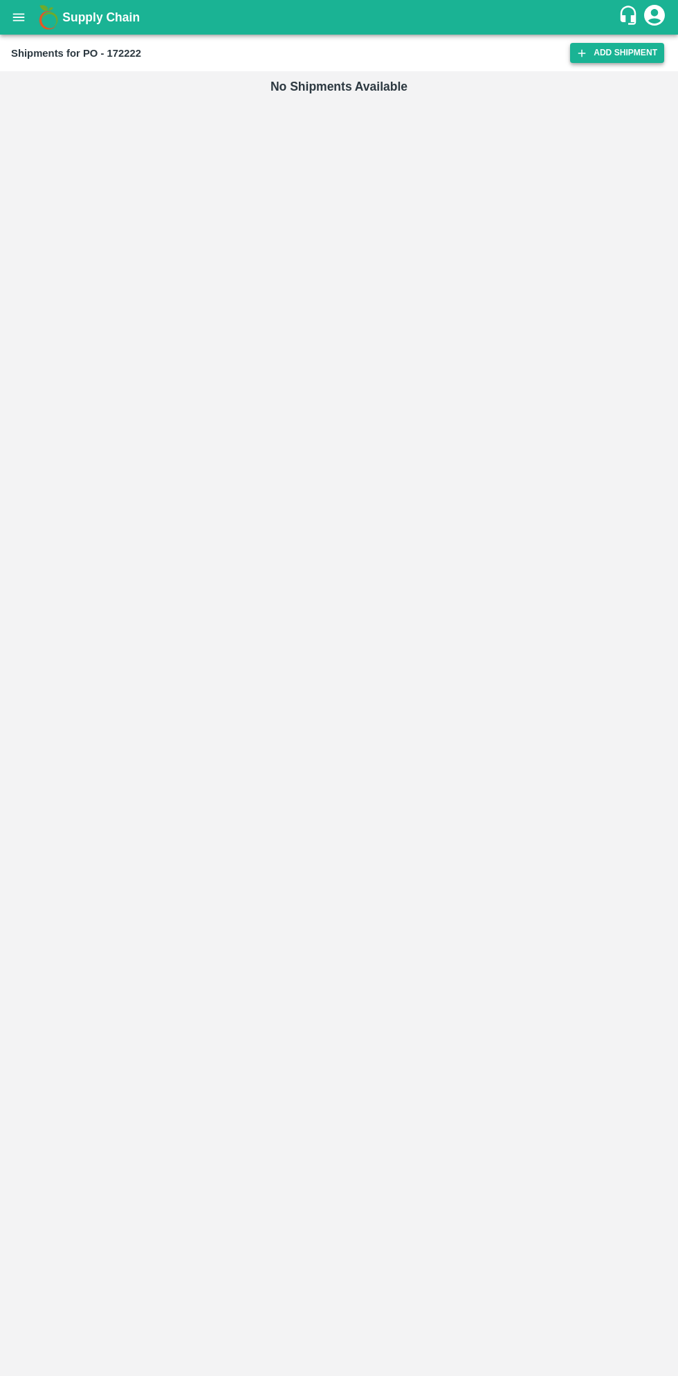
click at [595, 56] on link "Add Shipment" at bounding box center [617, 53] width 94 height 20
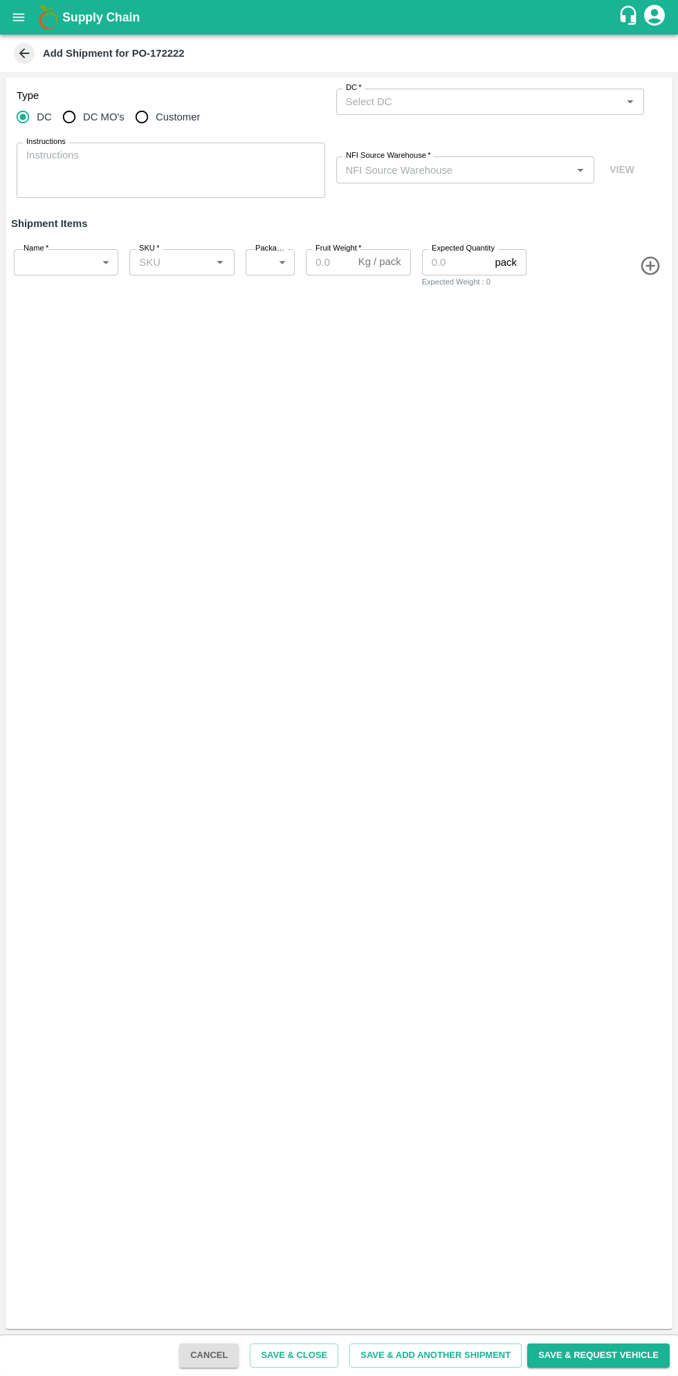
click at [75, 122] on input "DC MO's" at bounding box center [69, 117] width 28 height 28
radio input "true"
click at [479, 101] on input "DC (Material Orders)   *" at bounding box center [480, 102] width 278 height 18
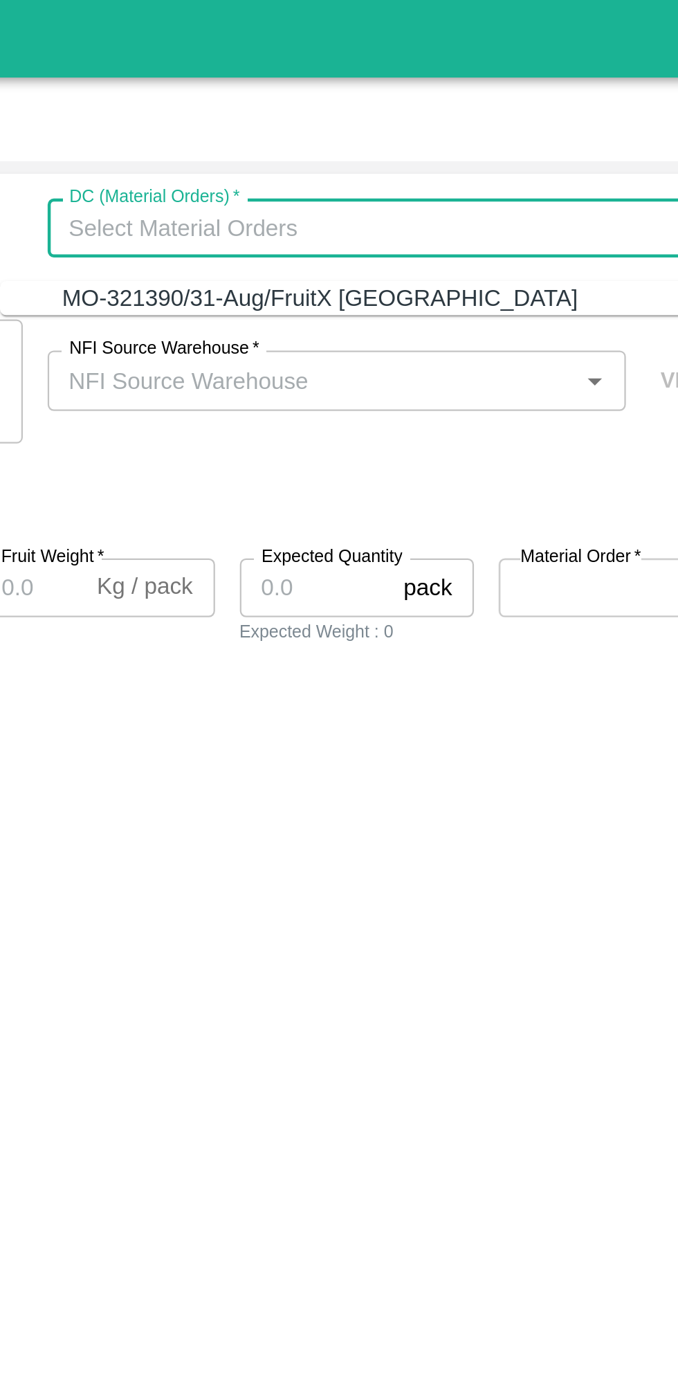
click at [480, 138] on div "MO-321390/31-Aug/FruitX Bangalore" at bounding box center [458, 132] width 230 height 15
type input "MO-321390/31-Aug/FruitX Bangalore"
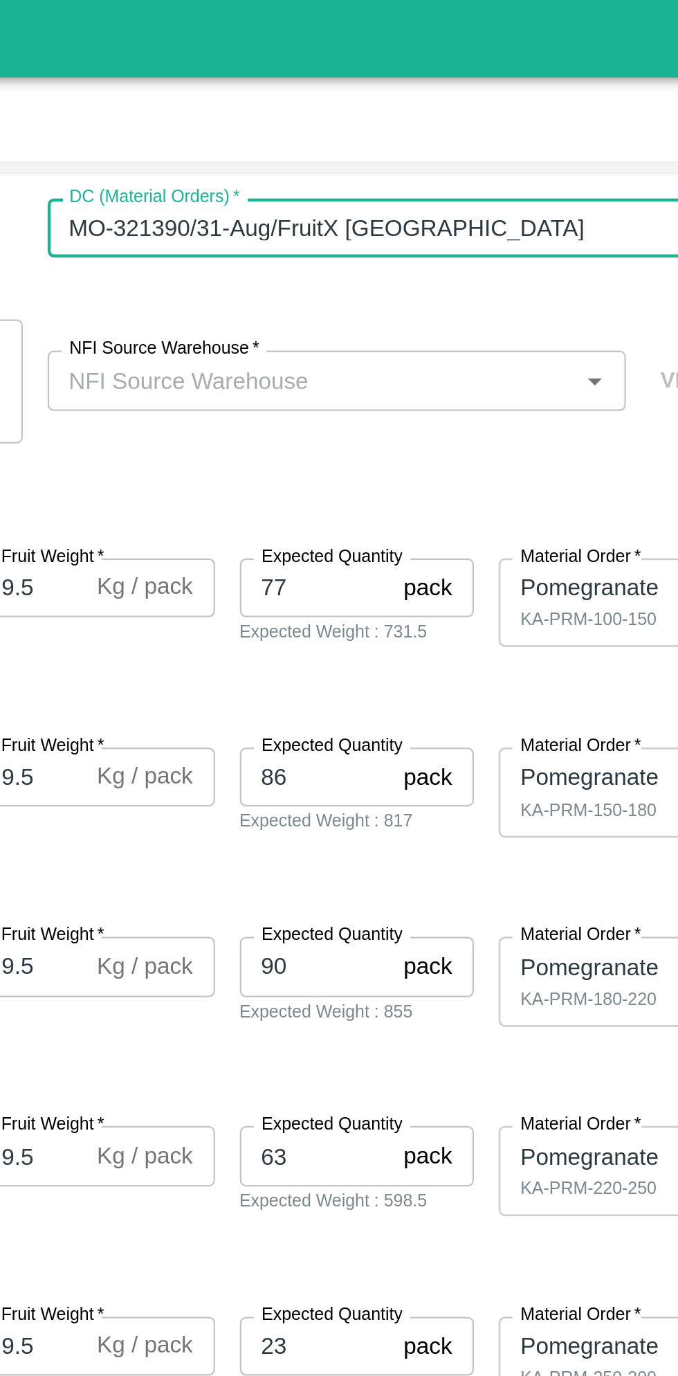
click at [476, 164] on input "NFI Source Warehouse   *" at bounding box center [455, 170] width 228 height 18
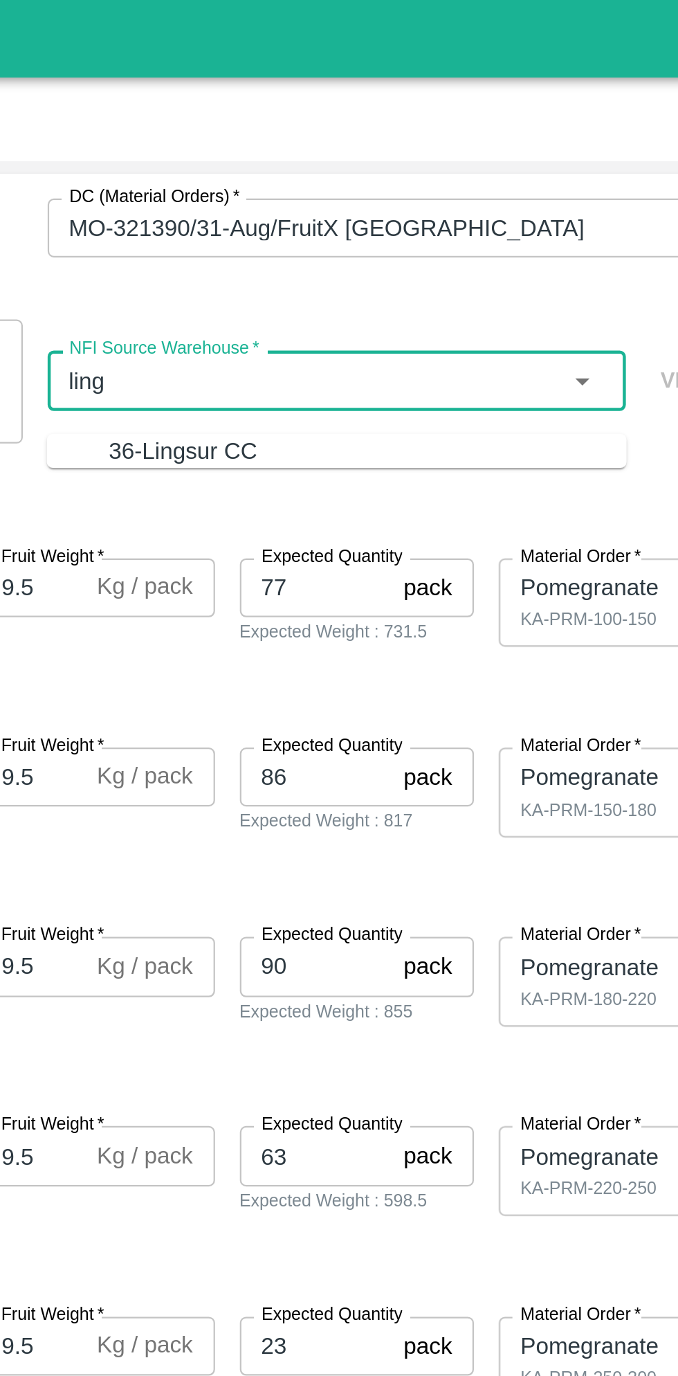
click at [453, 206] on div "36-Lingsur CC" at bounding box center [478, 201] width 231 height 15
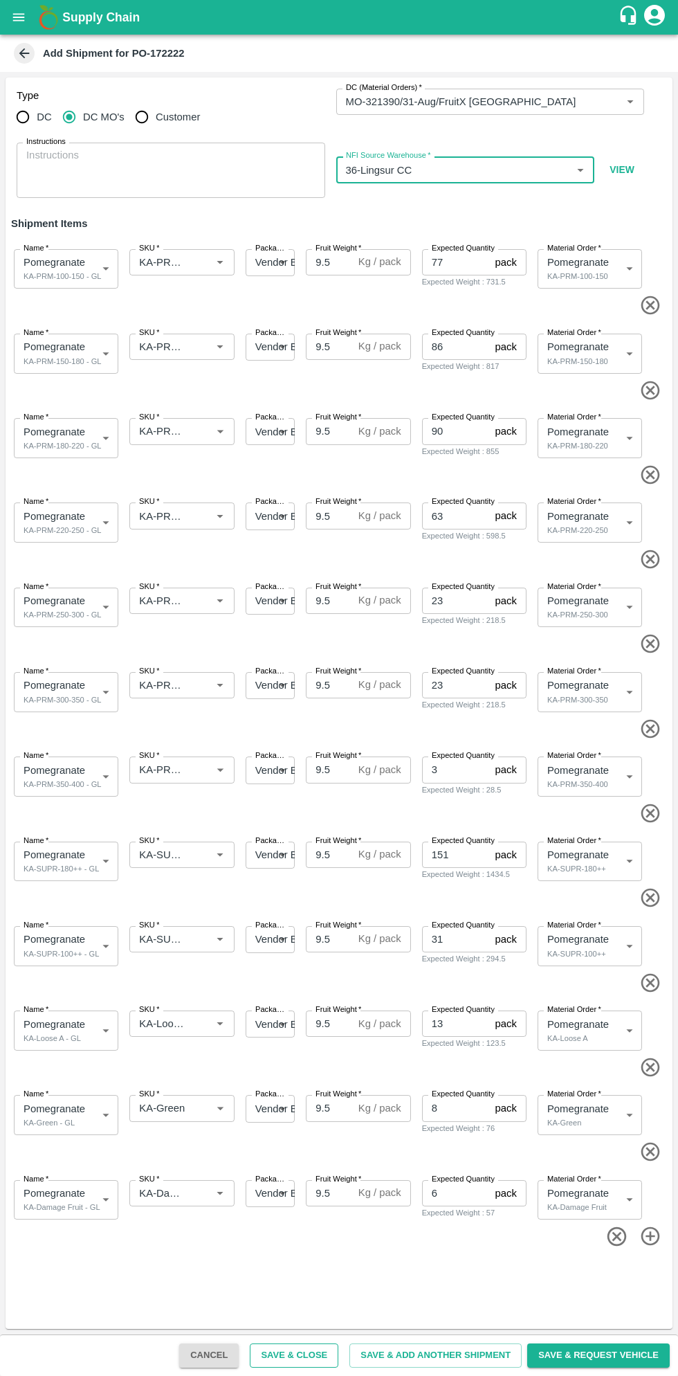
type input "36-Lingsur CC"
click at [317, 1355] on button "Save & Close" at bounding box center [294, 1355] width 89 height 24
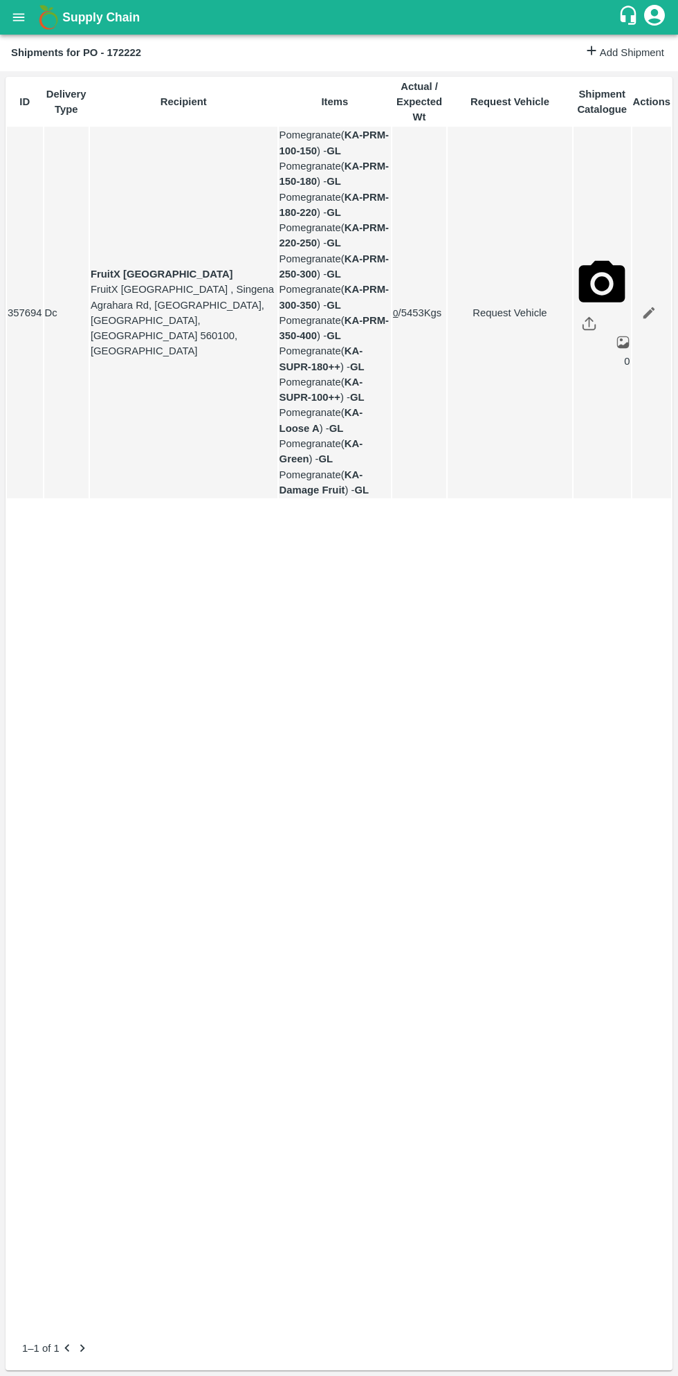
click at [32, 21] on button "open drawer" at bounding box center [19, 17] width 32 height 32
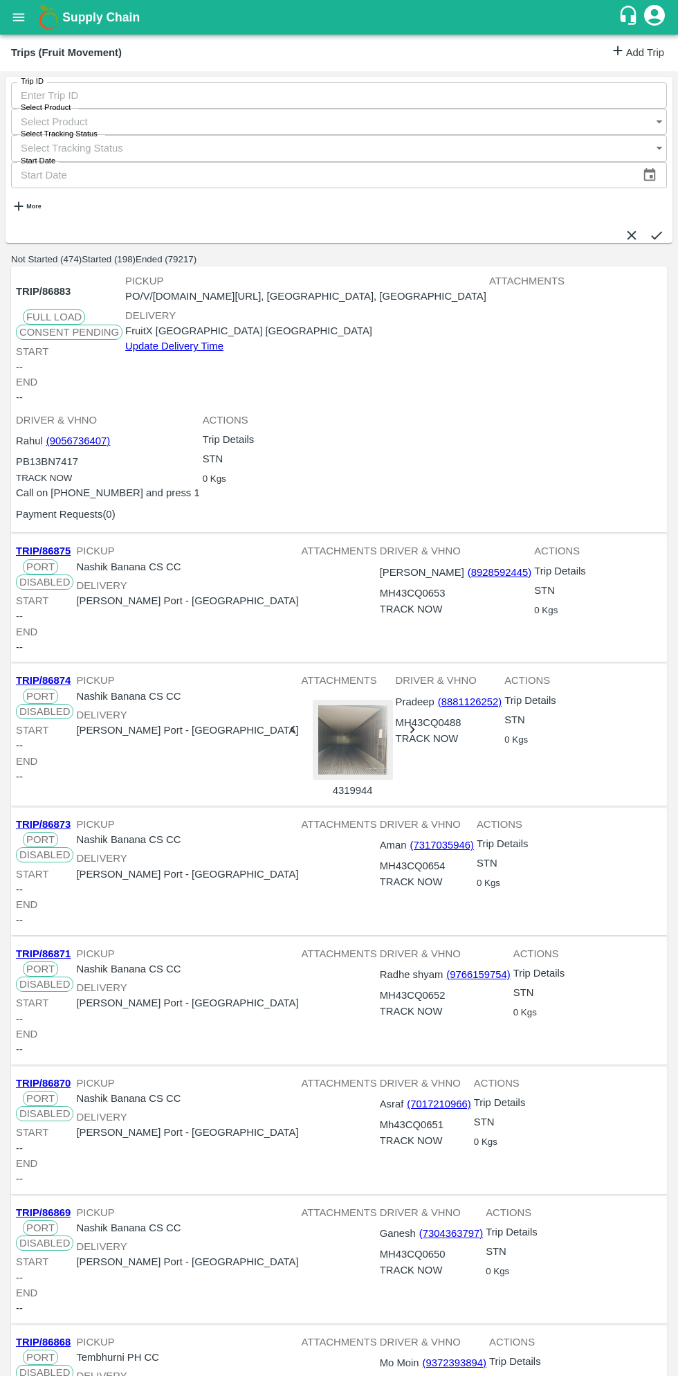
click at [621, 60] on link "Add Trip" at bounding box center [637, 53] width 54 height 20
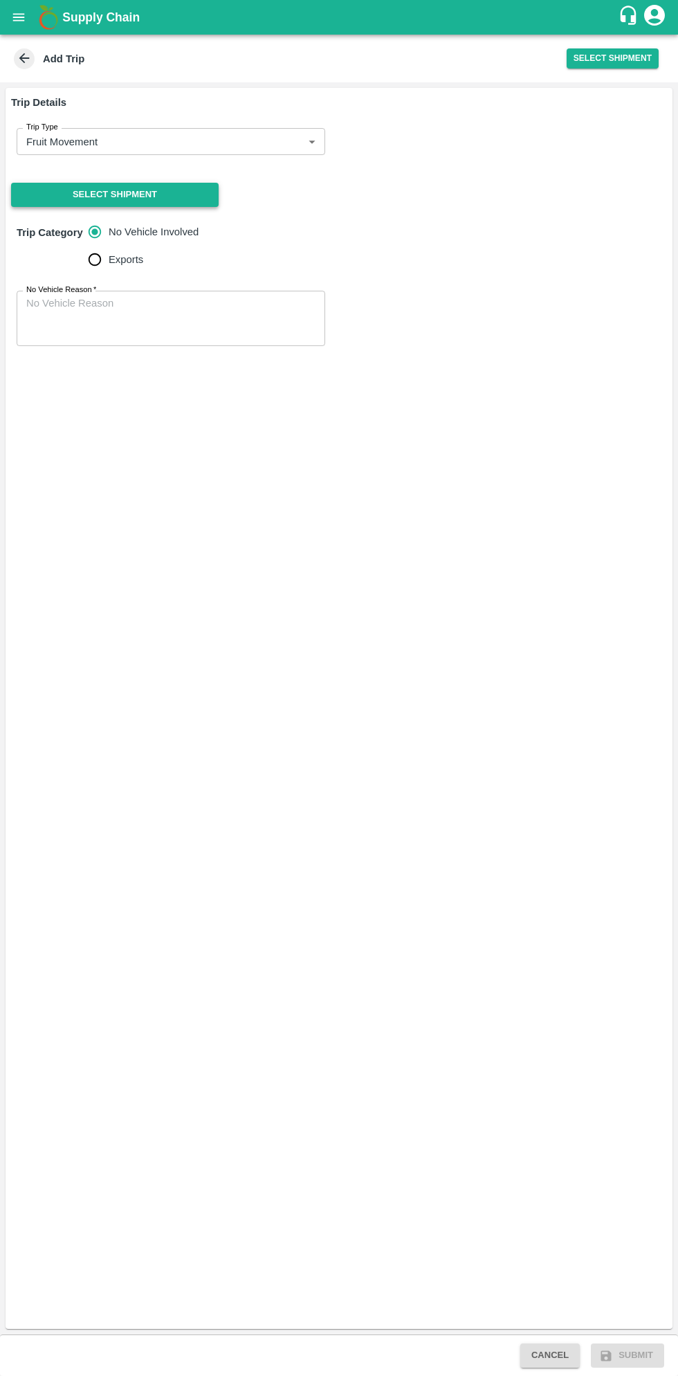
click at [173, 201] on button "Select Shipment" at bounding box center [115, 195] width 208 height 24
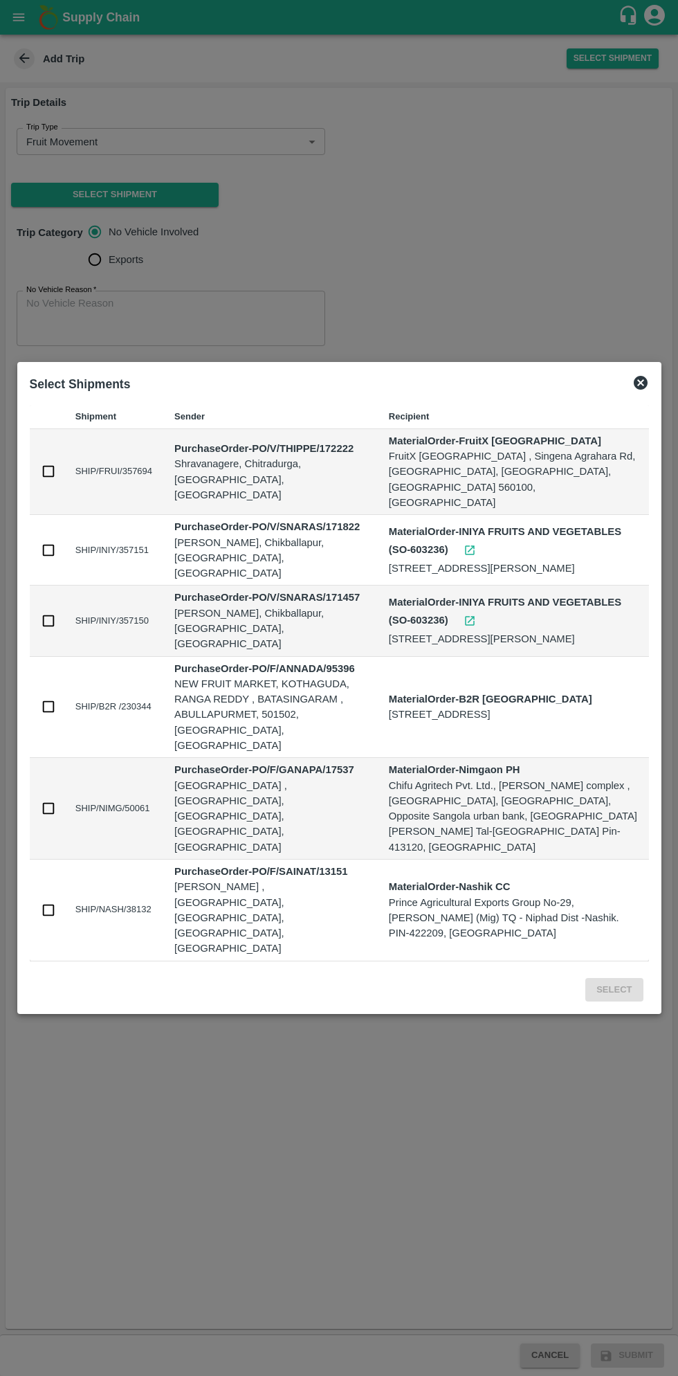
click at [48, 479] on input "checkbox" at bounding box center [48, 471] width 15 height 15
checkbox input "true"
click at [622, 978] on button "Select" at bounding box center [614, 990] width 57 height 24
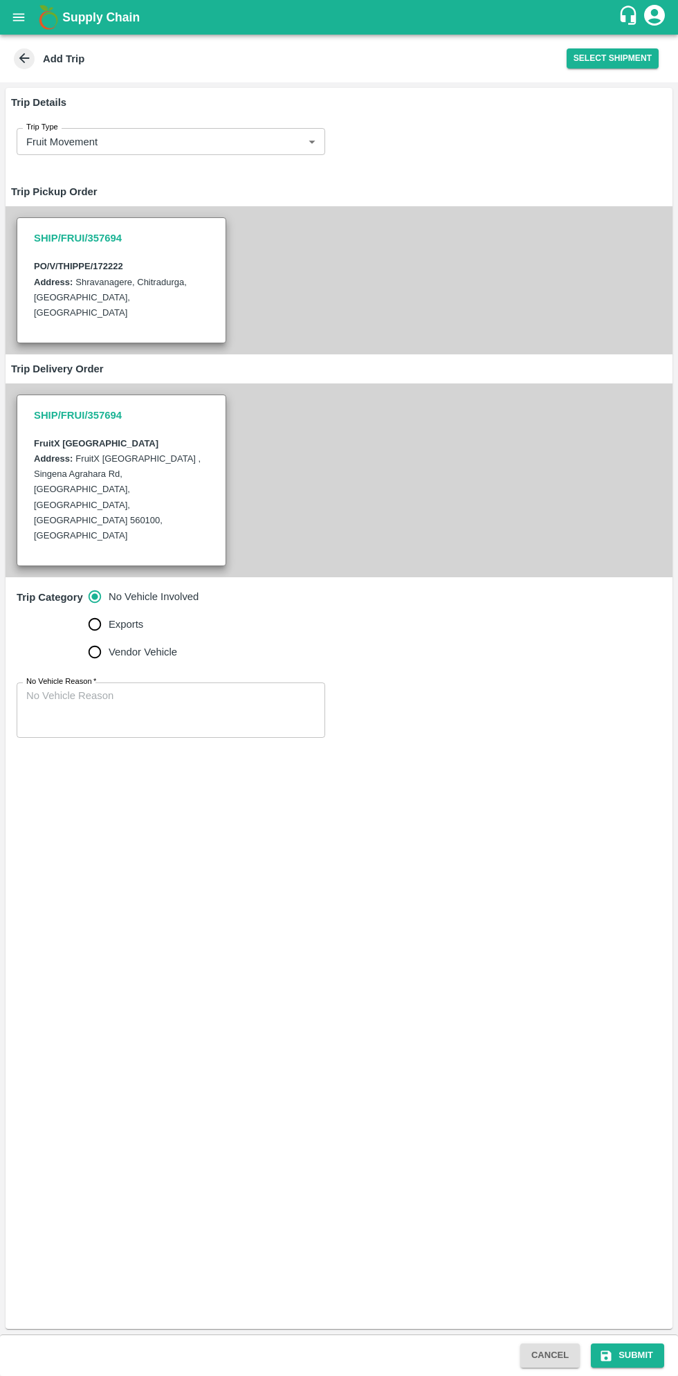
click at [95, 638] on input "Vendor Vehicle" at bounding box center [95, 652] width 28 height 28
radio input "true"
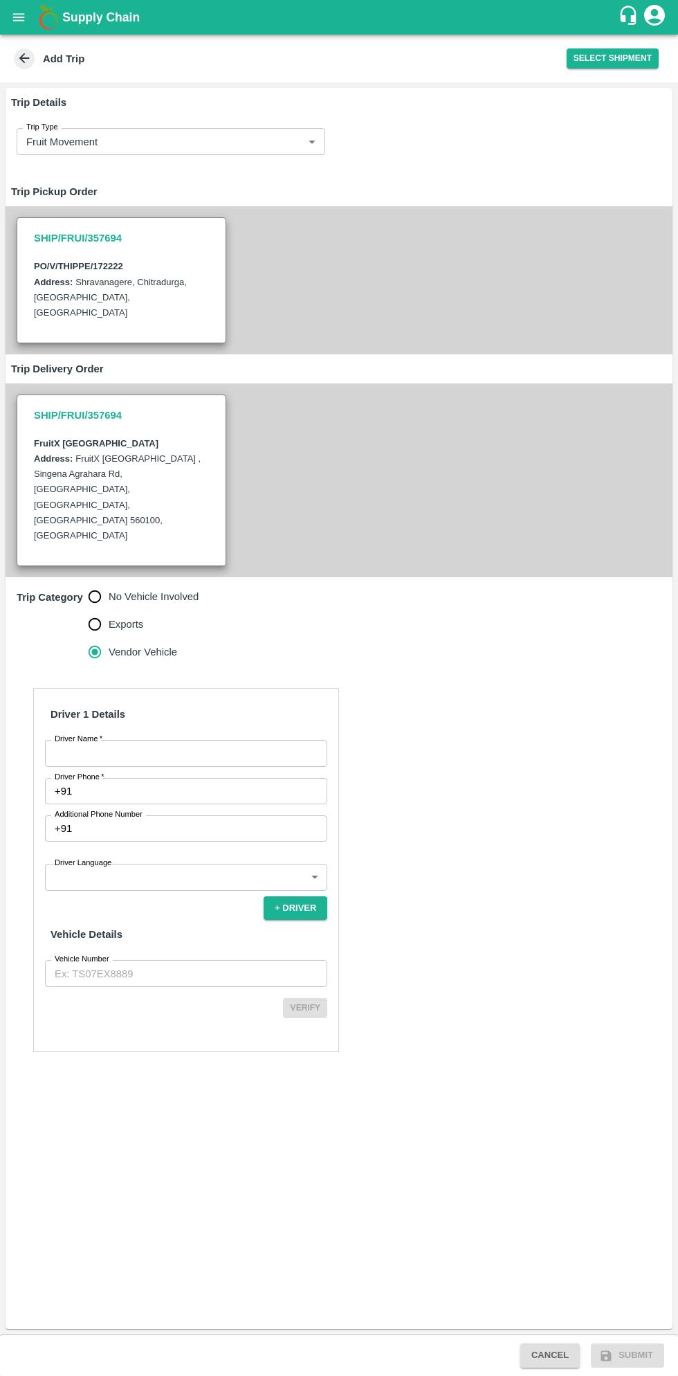
click at [181, 740] on input "Driver Name   *" at bounding box center [186, 753] width 282 height 26
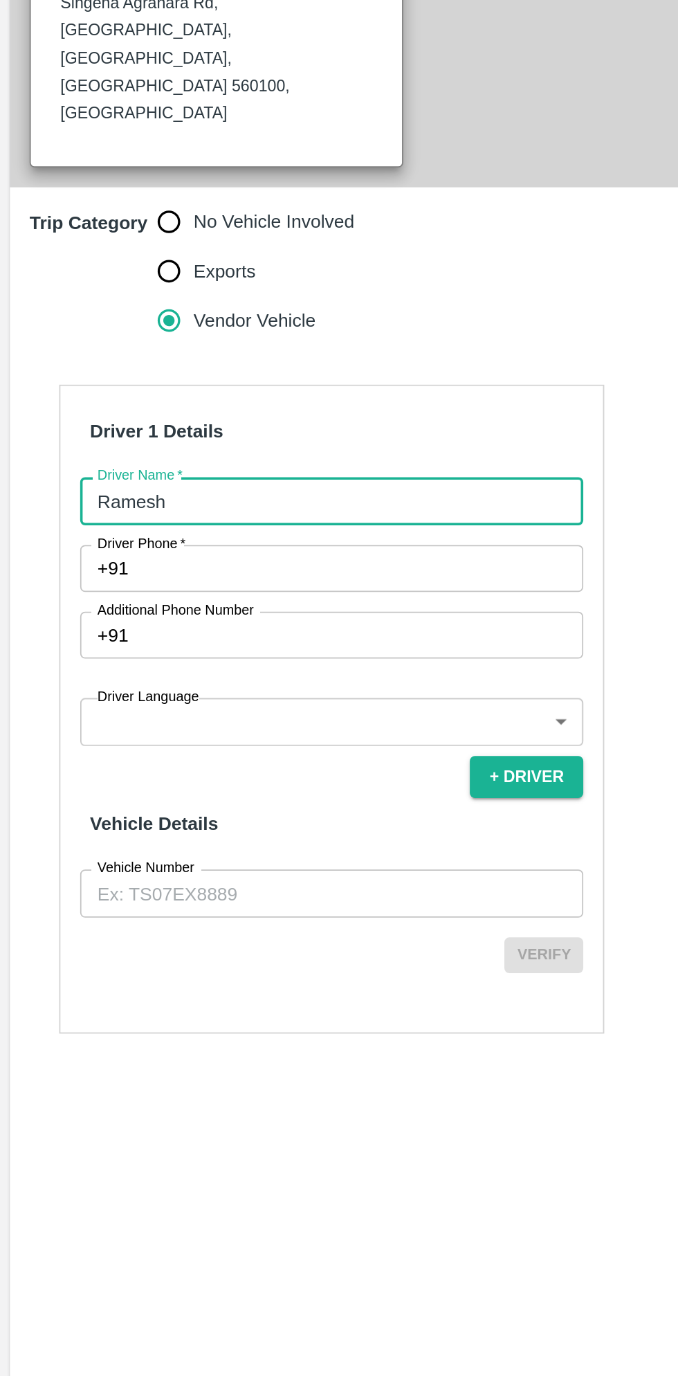
type input "Ramesh"
click at [267, 778] on input "Driver Phone   *" at bounding box center [203, 791] width 250 height 26
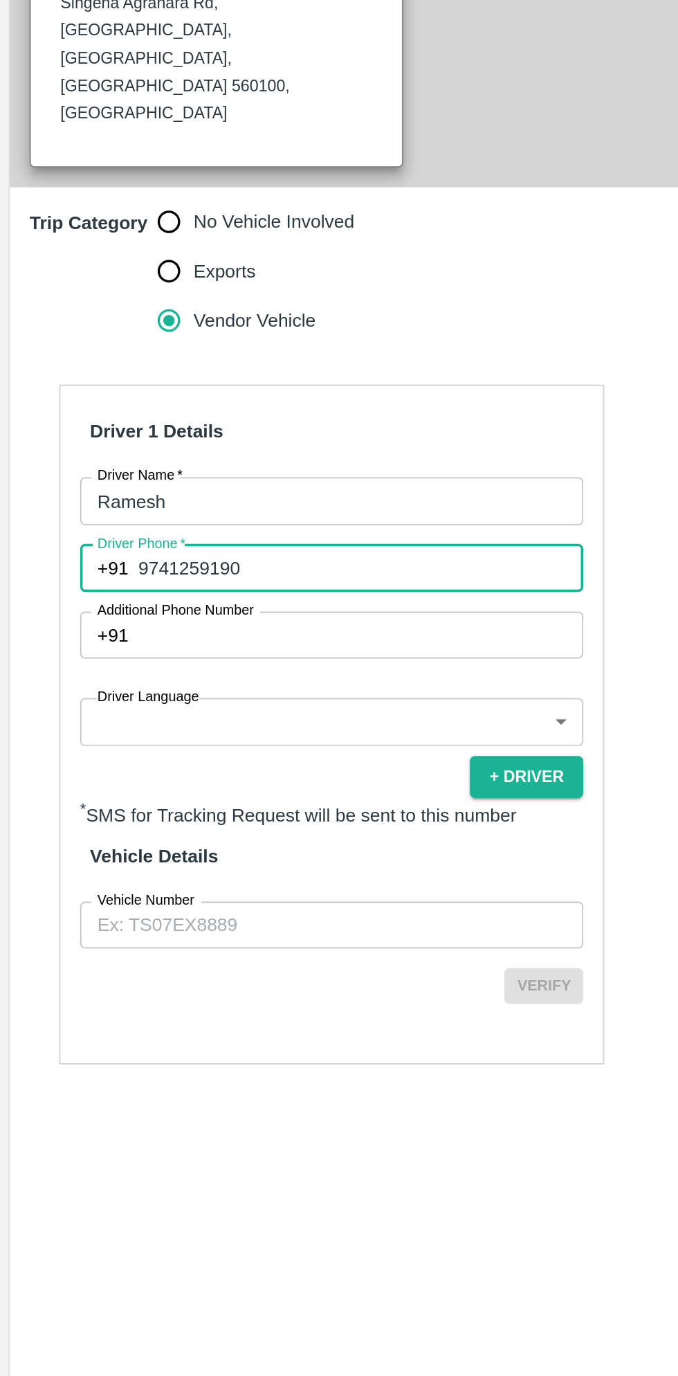
type input "9741259190"
click at [206, 820] on body "Supply Chain Add Trip Select Shipment Trip Details Trip Type Fruit Movement 1 T…" at bounding box center [339, 688] width 678 height 1376
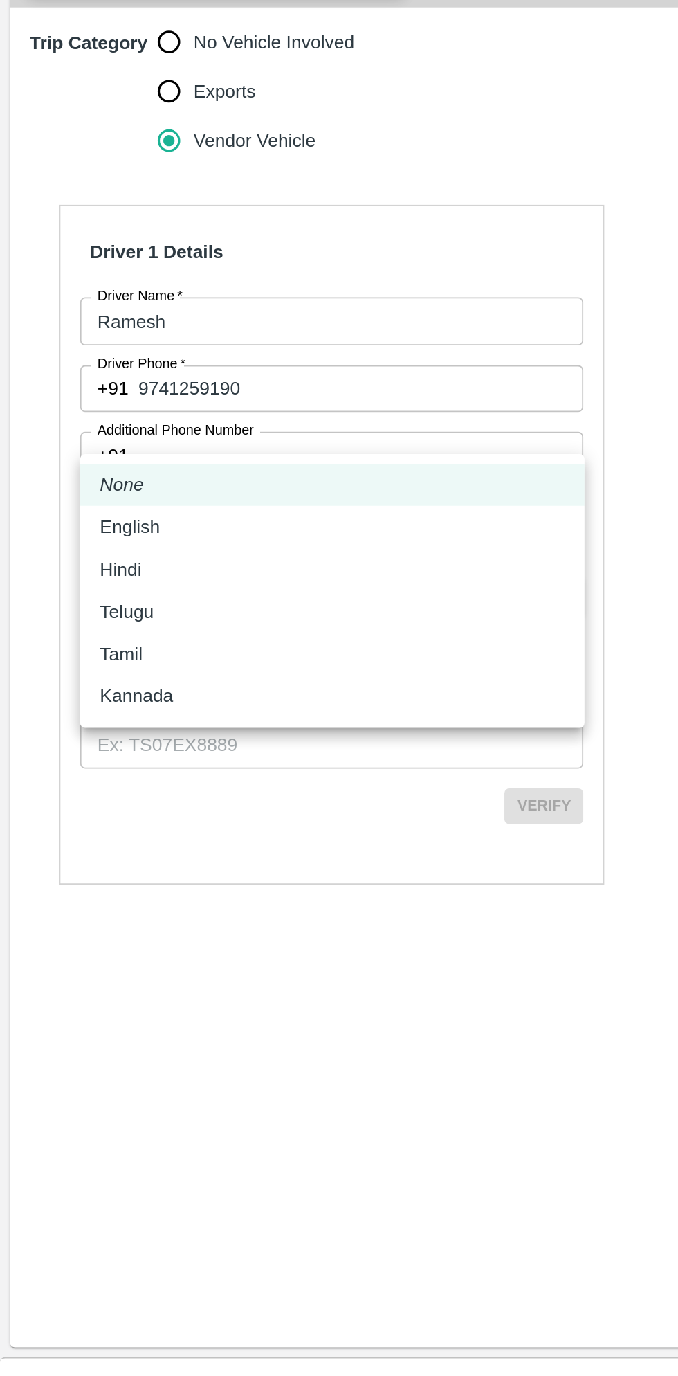
click at [91, 971] on p "Kannada" at bounding box center [76, 963] width 41 height 15
type input "ka"
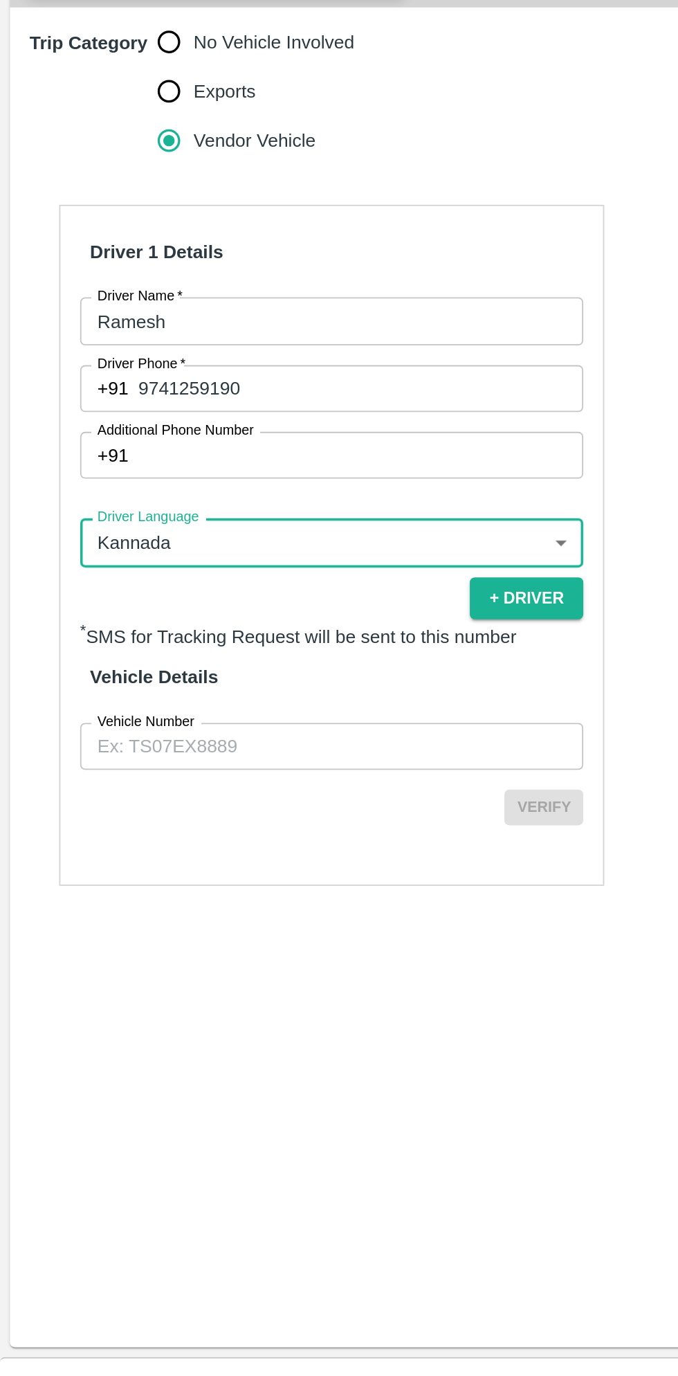
click at [196, 979] on input "Vehicle Number" at bounding box center [186, 992] width 282 height 26
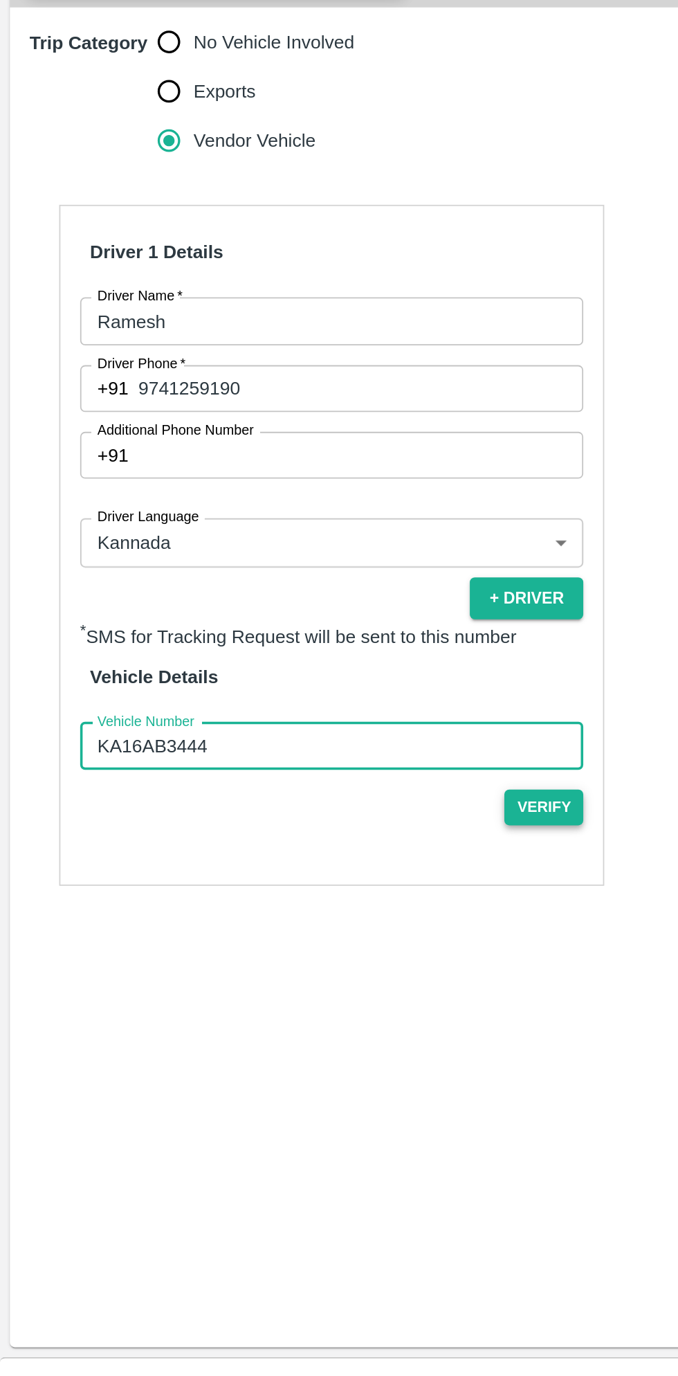
type input "KA16AB3444"
click at [309, 1016] on button "Verify" at bounding box center [305, 1026] width 44 height 20
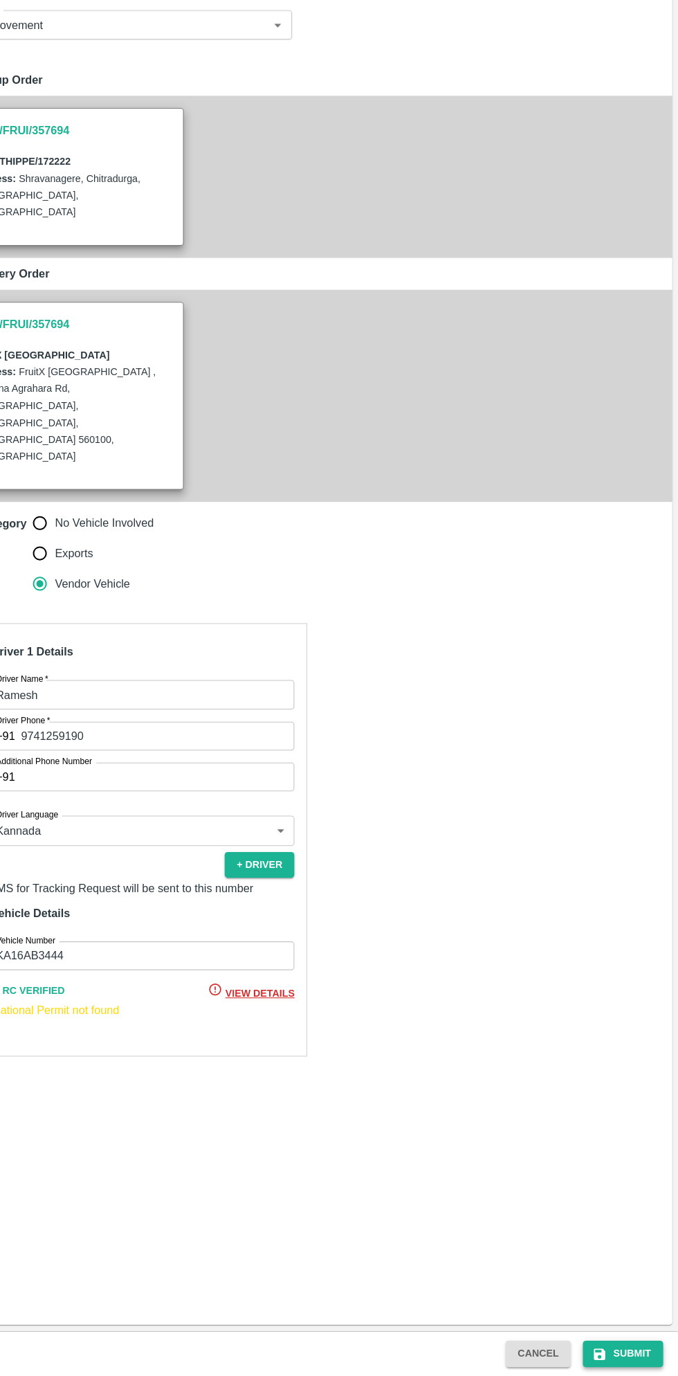
click at [629, 1350] on button "Submit" at bounding box center [627, 1355] width 73 height 24
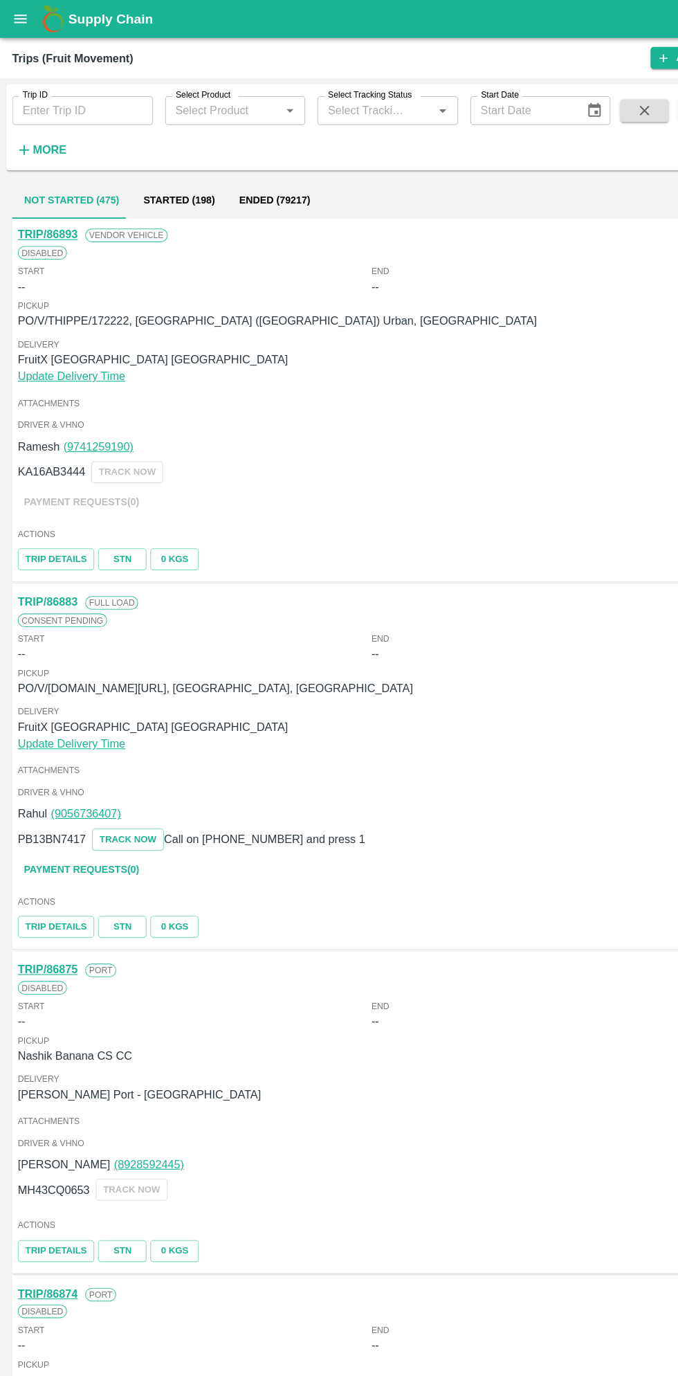
click at [33, 23] on button "open drawer" at bounding box center [19, 17] width 32 height 32
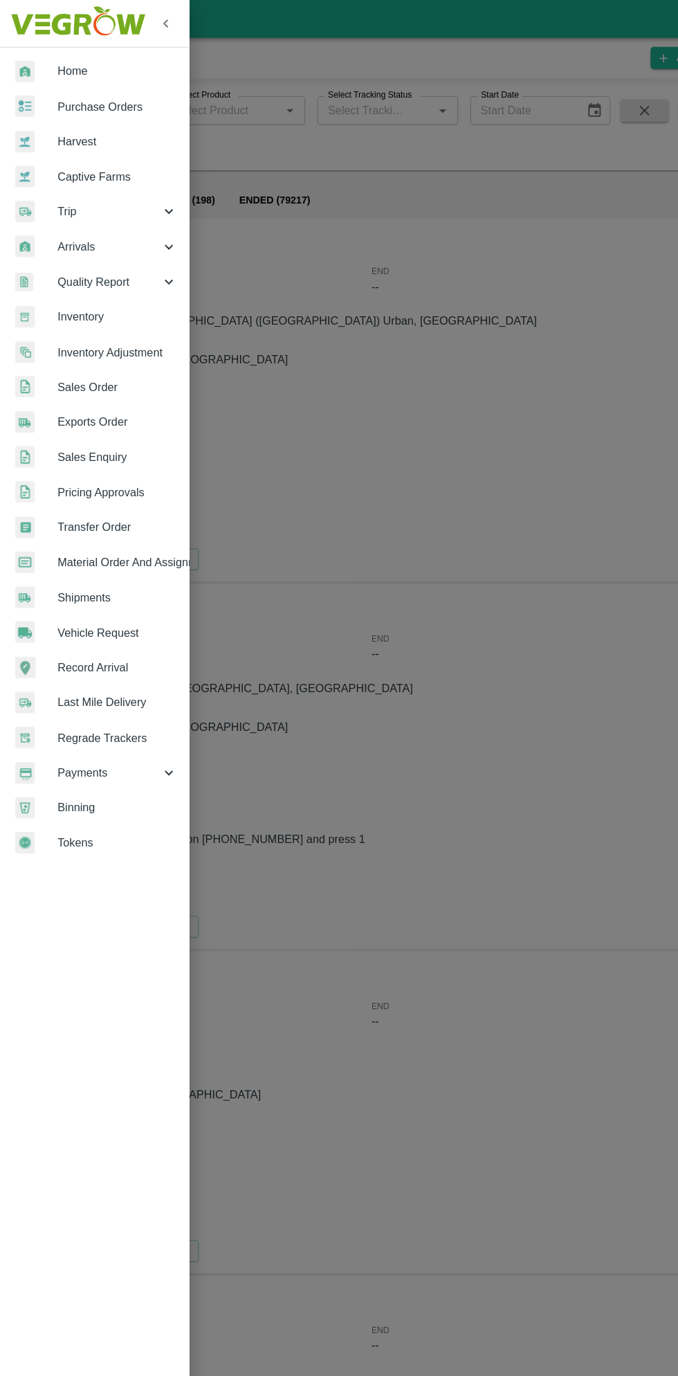
click at [116, 98] on span "Purchase Orders" at bounding box center [107, 97] width 109 height 15
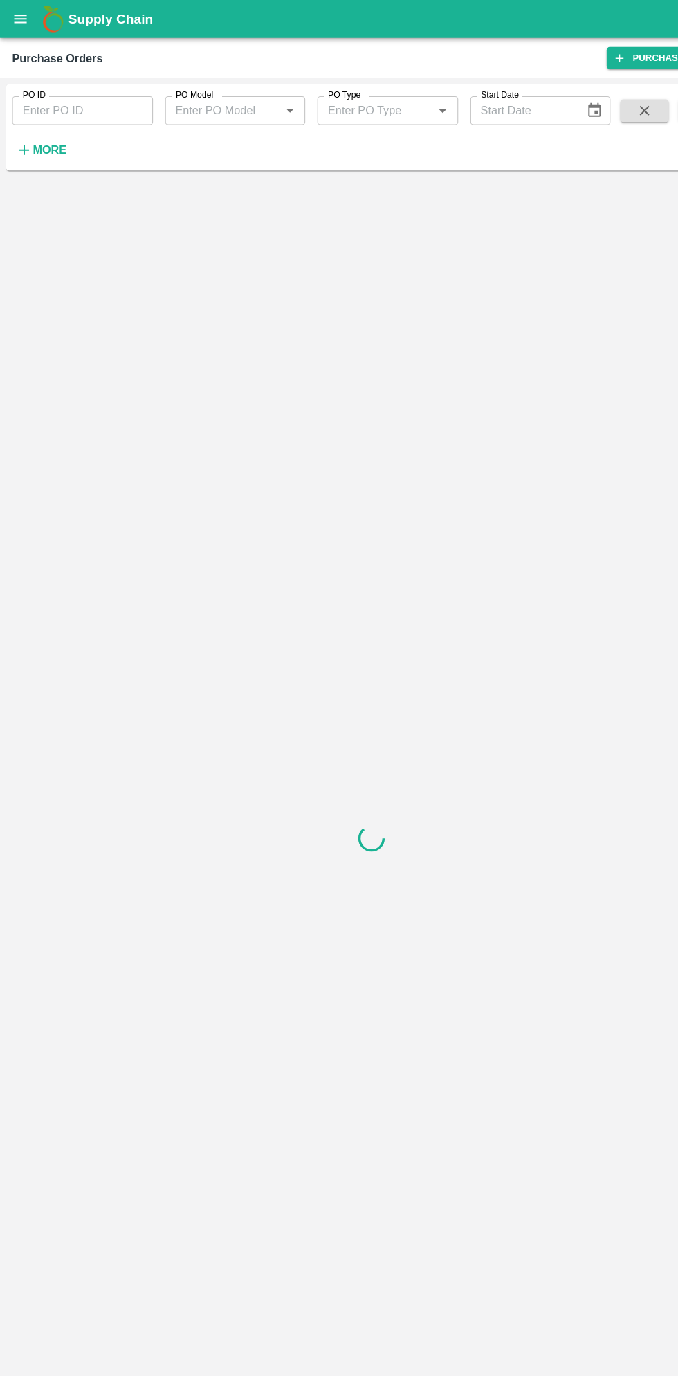
click at [58, 137] on button "More" at bounding box center [37, 137] width 53 height 24
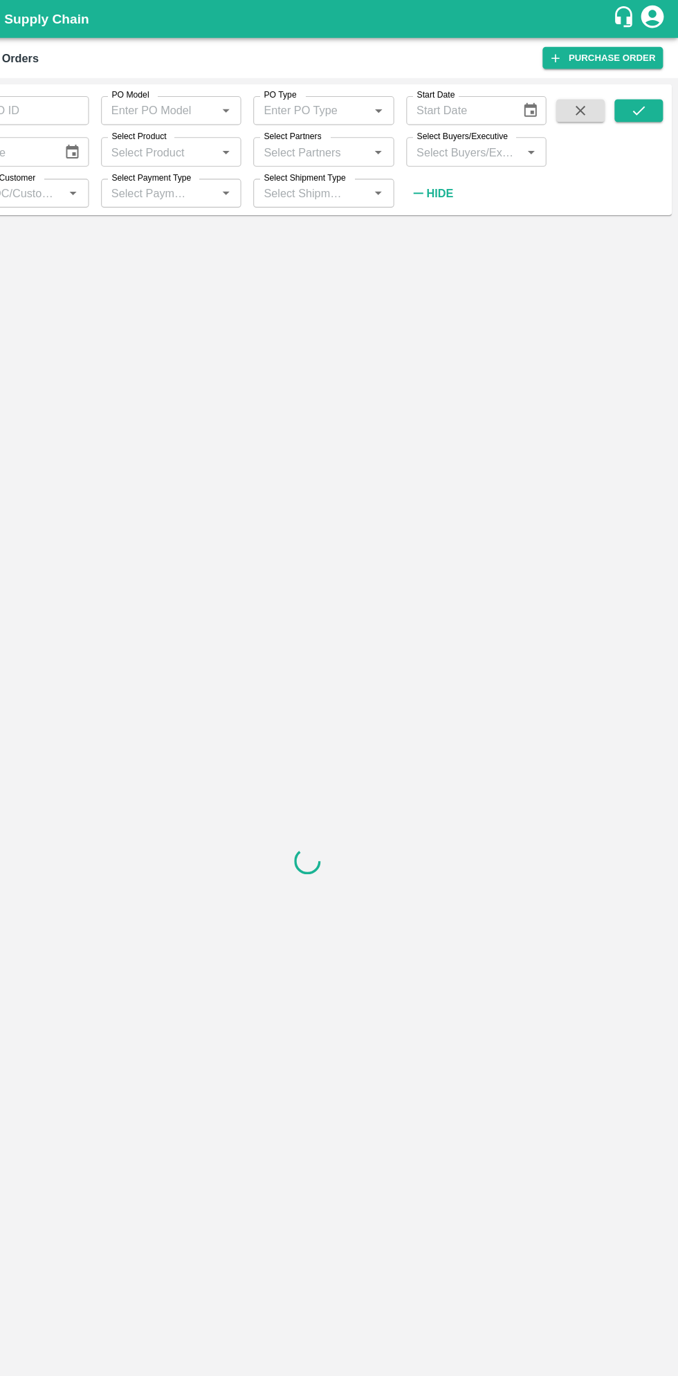
click at [491, 144] on input "Select Buyers/Executive" at bounding box center [483, 138] width 98 height 18
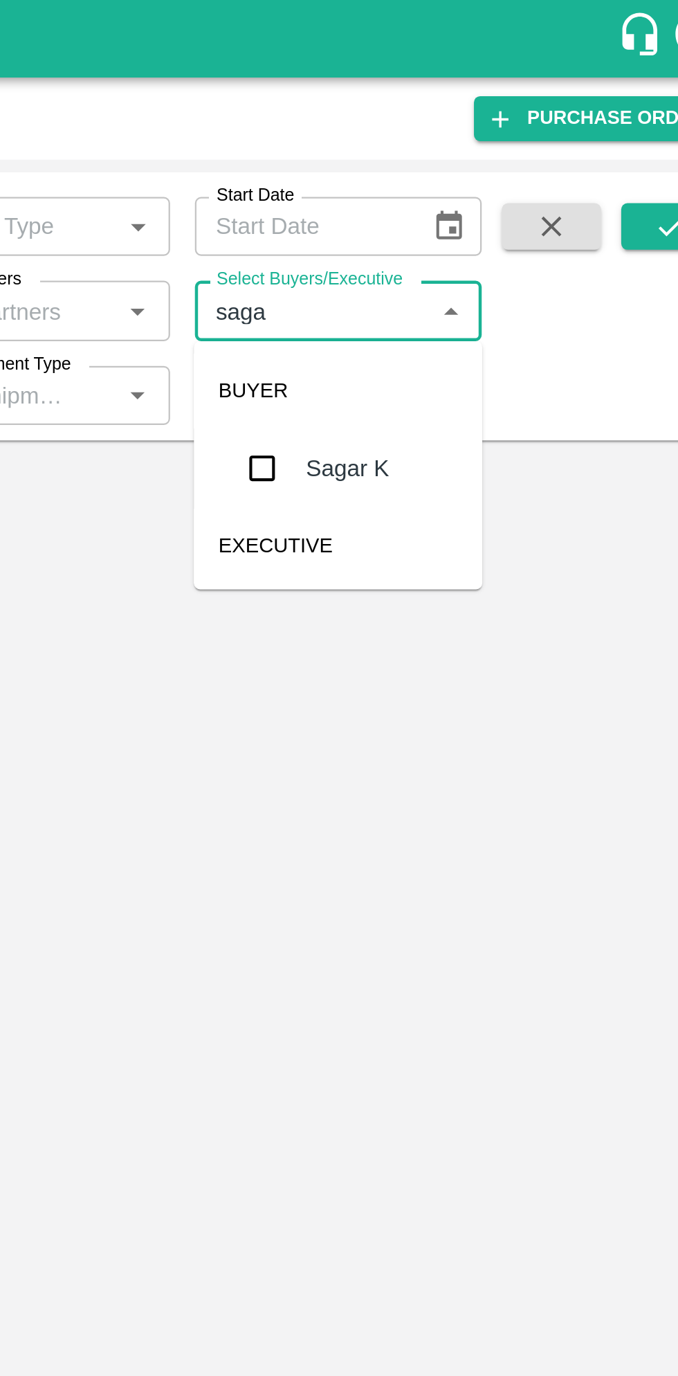
type input "sagar"
click at [462, 216] on input "checkbox" at bounding box center [460, 209] width 28 height 28
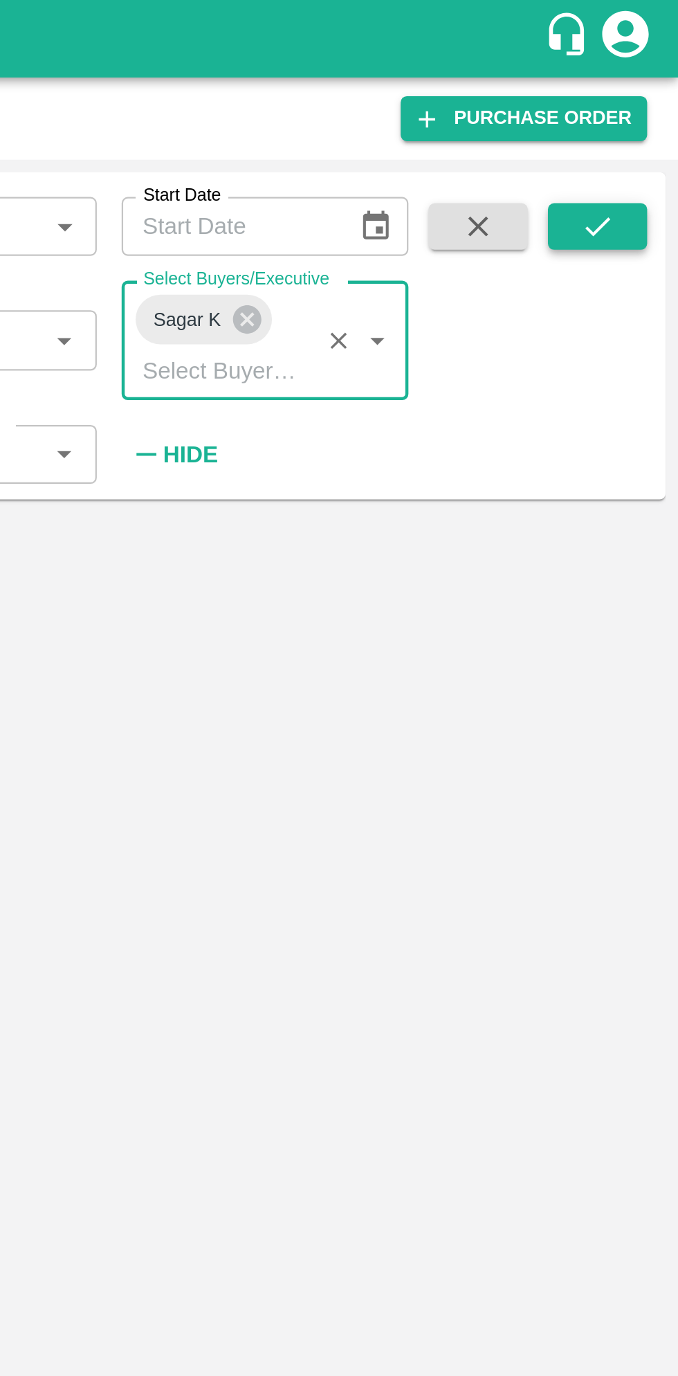
click at [642, 103] on icon "submit" at bounding box center [642, 101] width 11 height 8
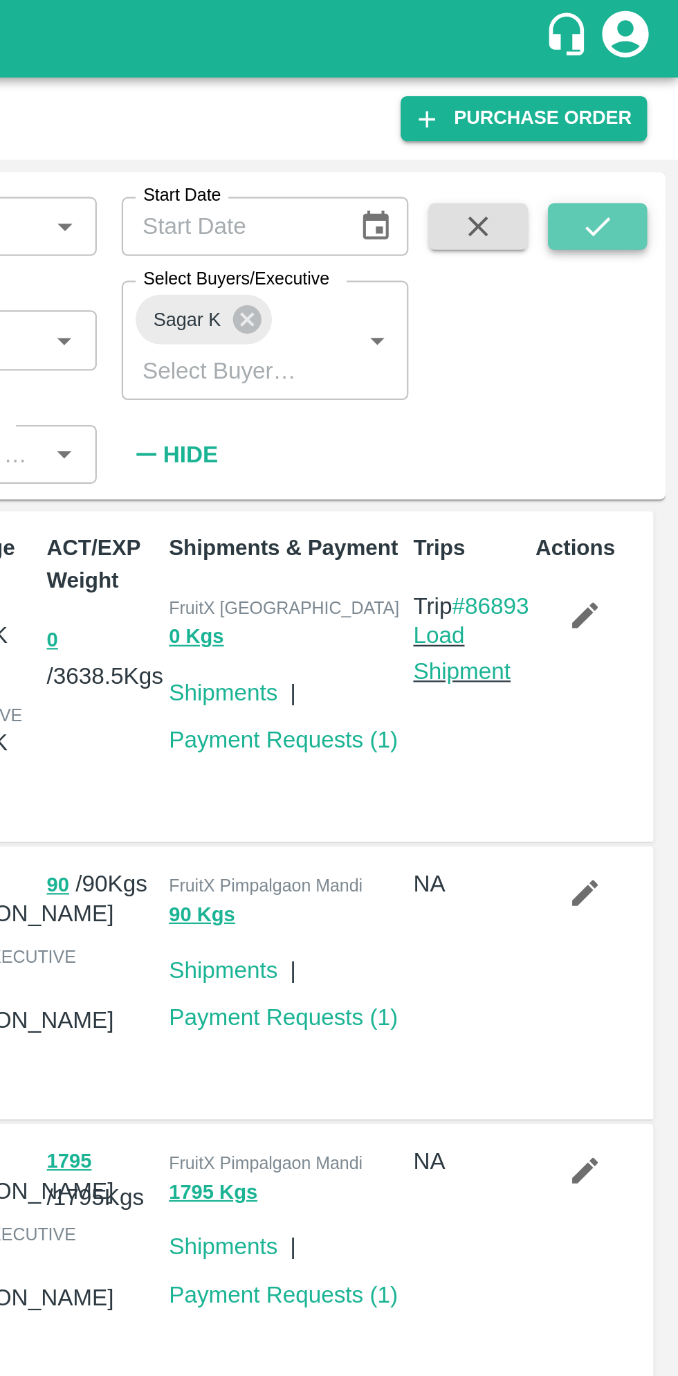
click at [642, 100] on icon "submit" at bounding box center [642, 100] width 15 height 15
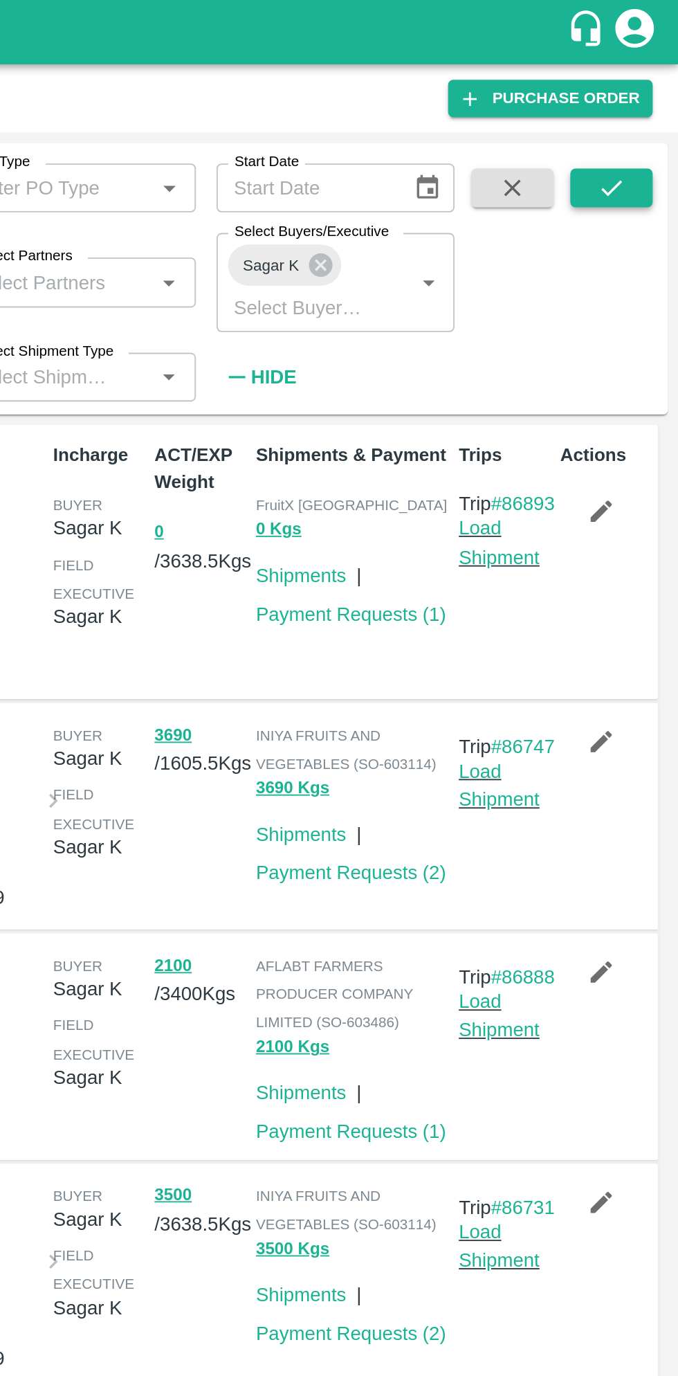
scroll to position [1, 0]
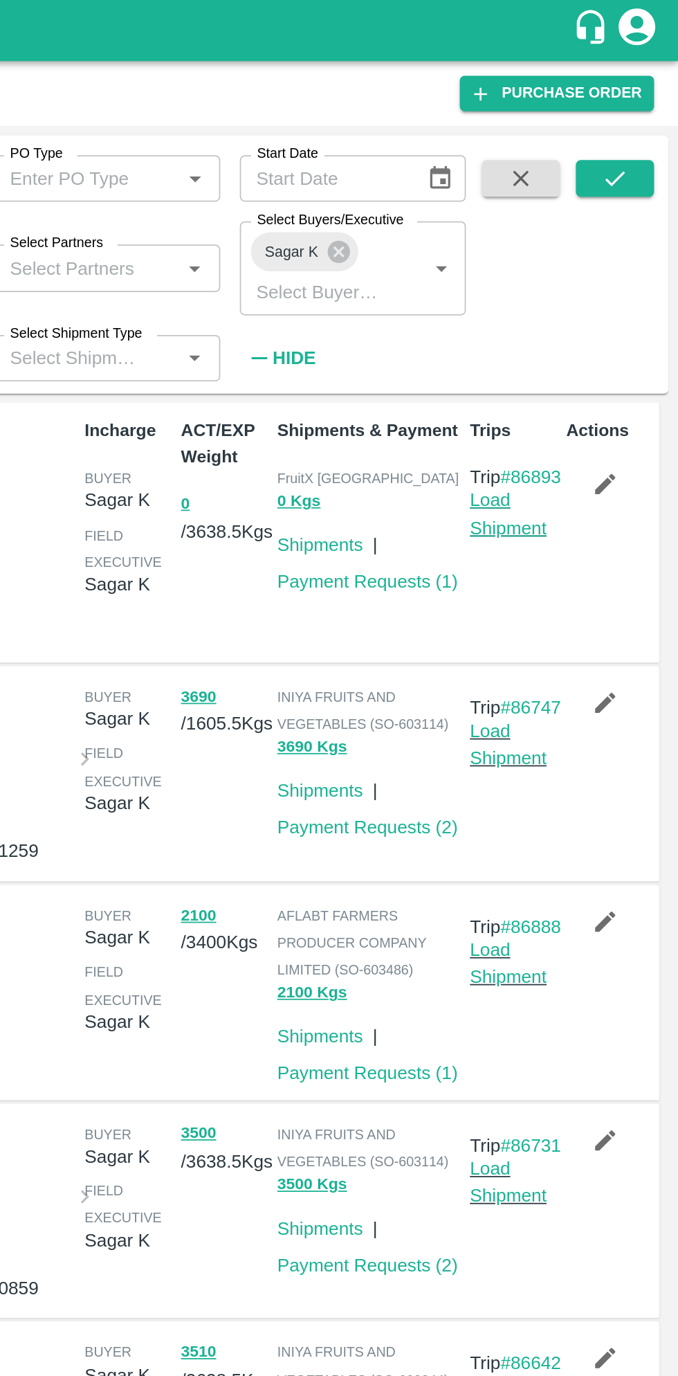
click at [588, 304] on link "Load Shipment" at bounding box center [582, 291] width 44 height 26
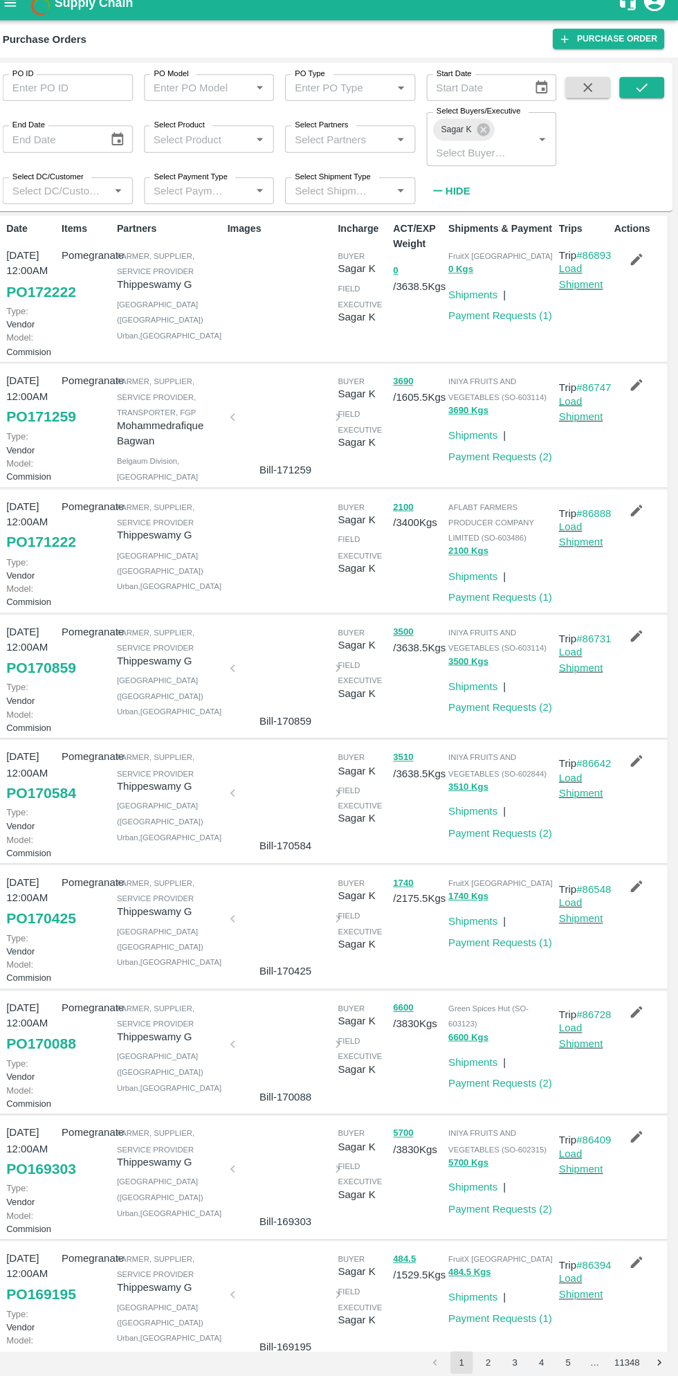
scroll to position [0, 0]
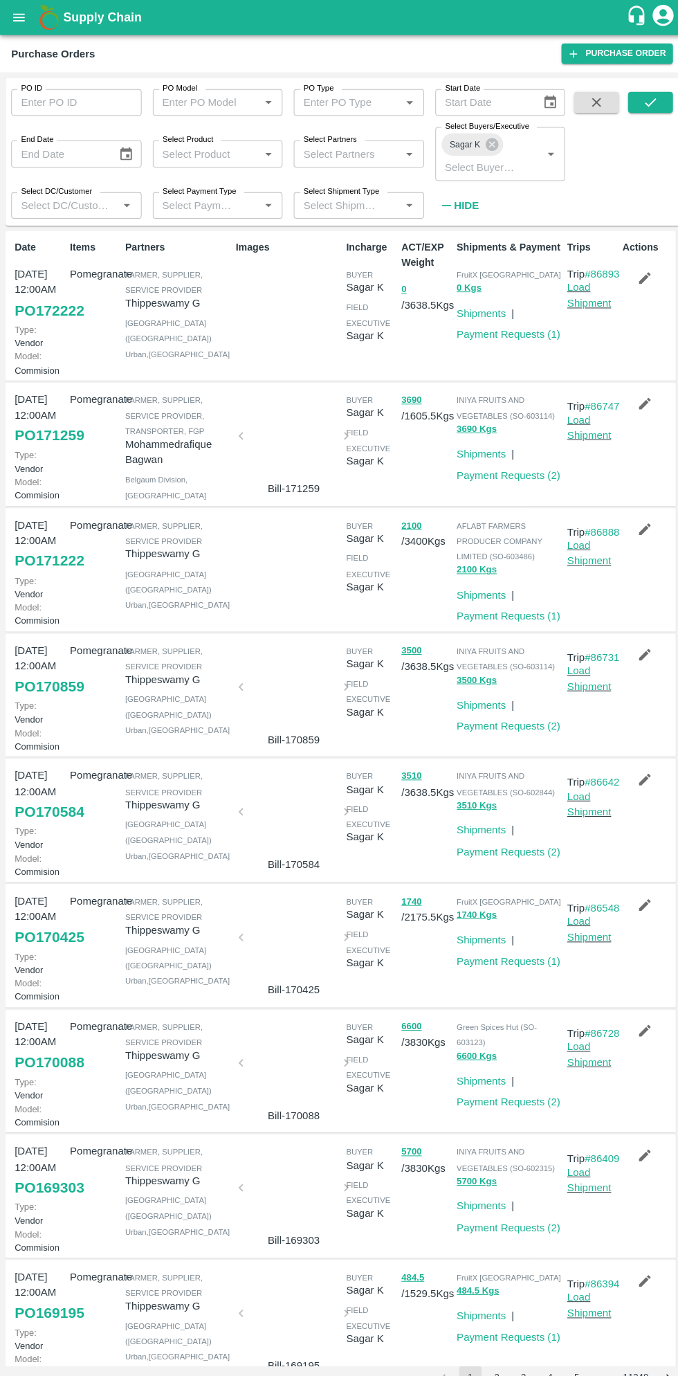
click at [45, 566] on link "PO 171222" at bounding box center [49, 553] width 69 height 25
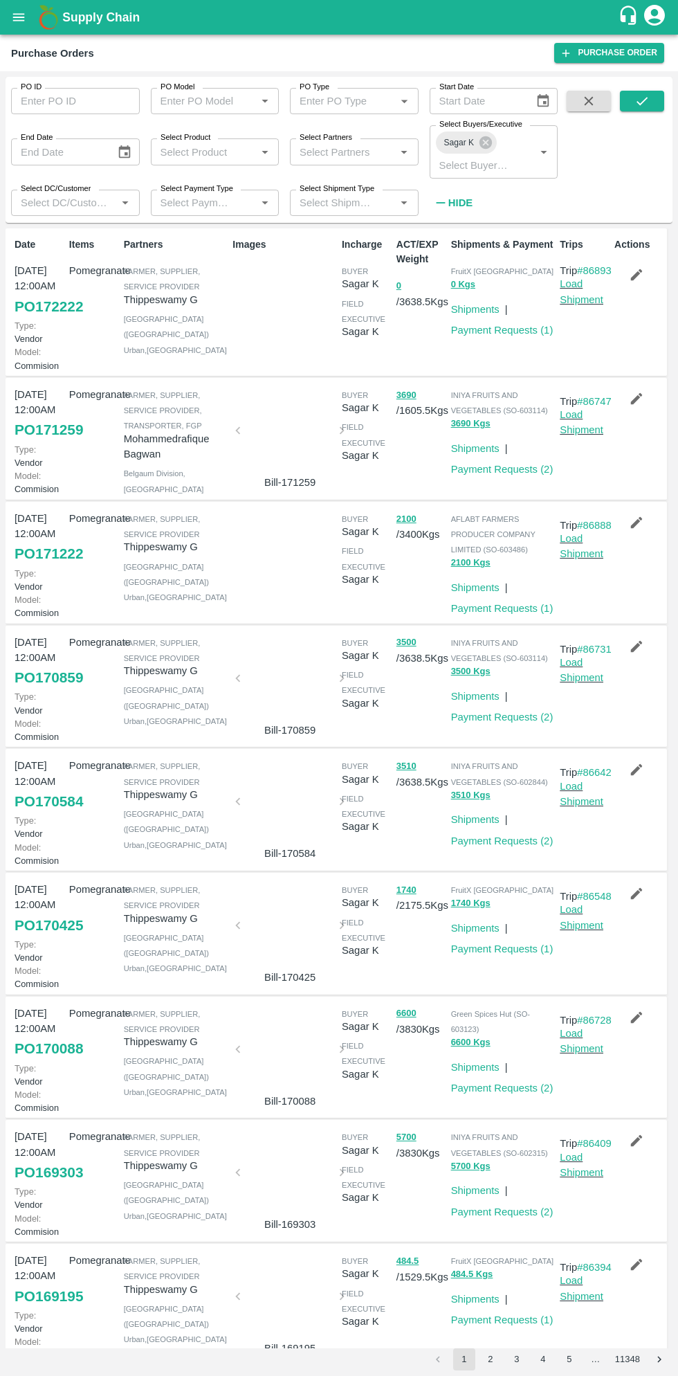
scroll to position [1, 0]
click at [517, 613] on link "Payment Requests ( 1 )" at bounding box center [502, 607] width 102 height 11
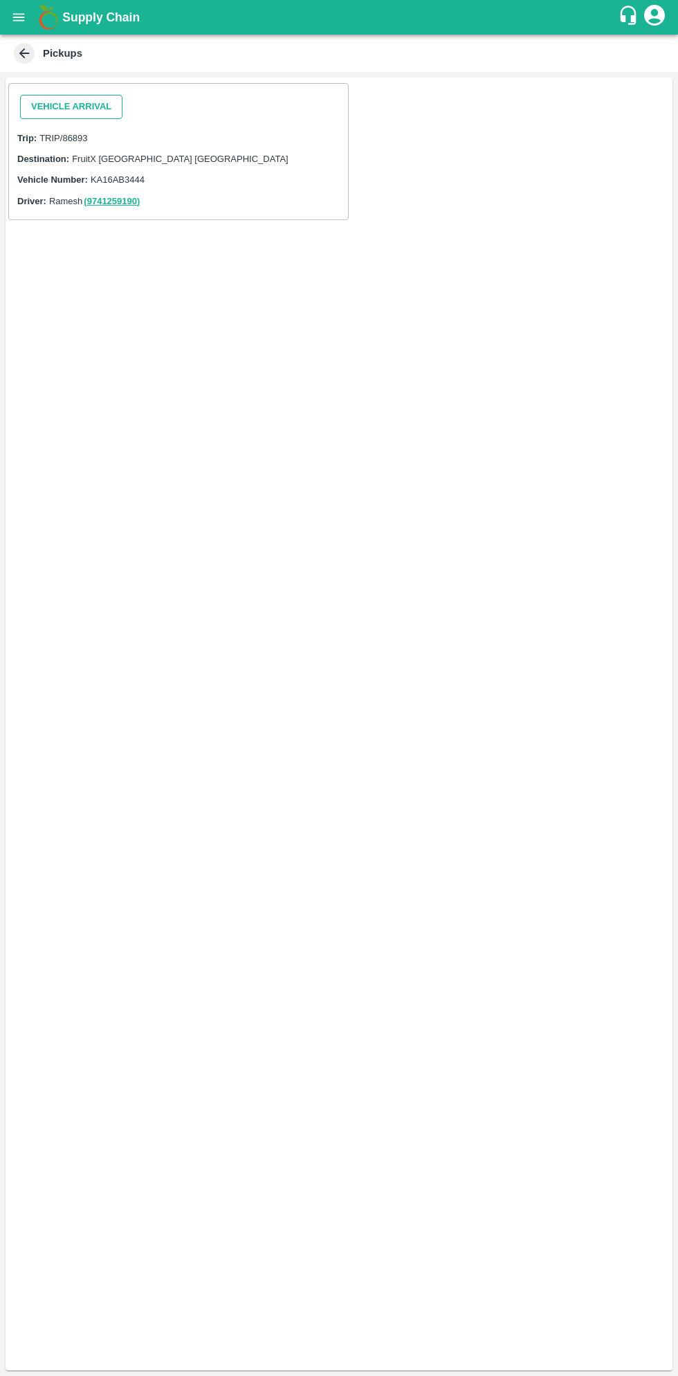
click at [75, 102] on button "Vehicle Arrival" at bounding box center [71, 107] width 102 height 24
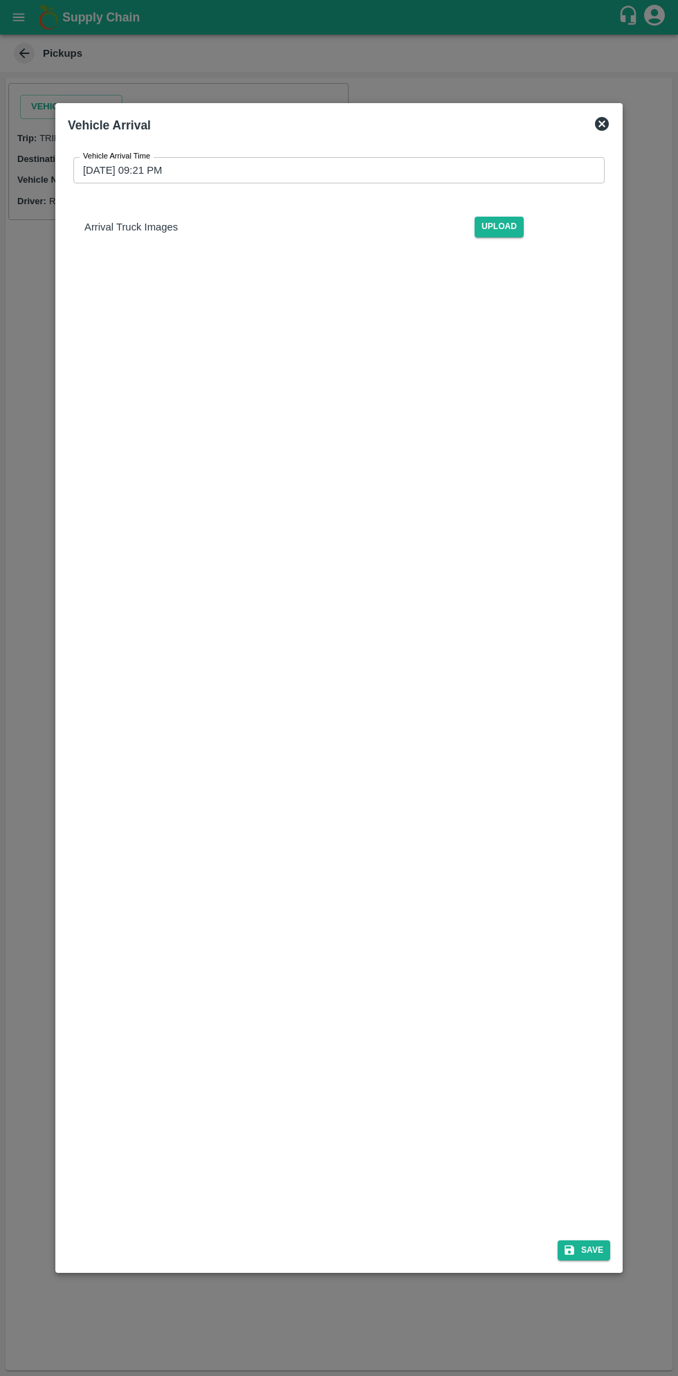
click at [199, 170] on input "[DATE] 09:21 PM" at bounding box center [334, 170] width 522 height 26
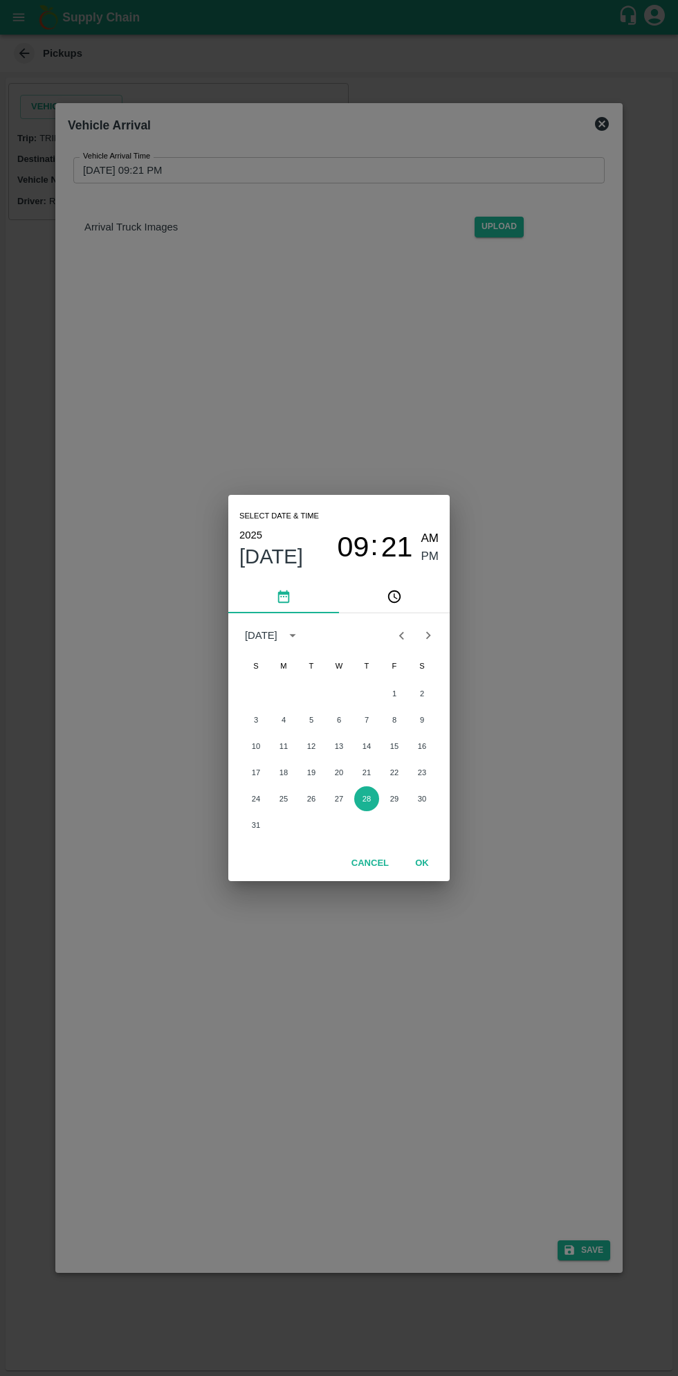
click at [433, 538] on span "AM" at bounding box center [431, 538] width 18 height 19
type input "[DATE] 09:21 AM"
click at [432, 870] on button "OK" at bounding box center [422, 863] width 44 height 24
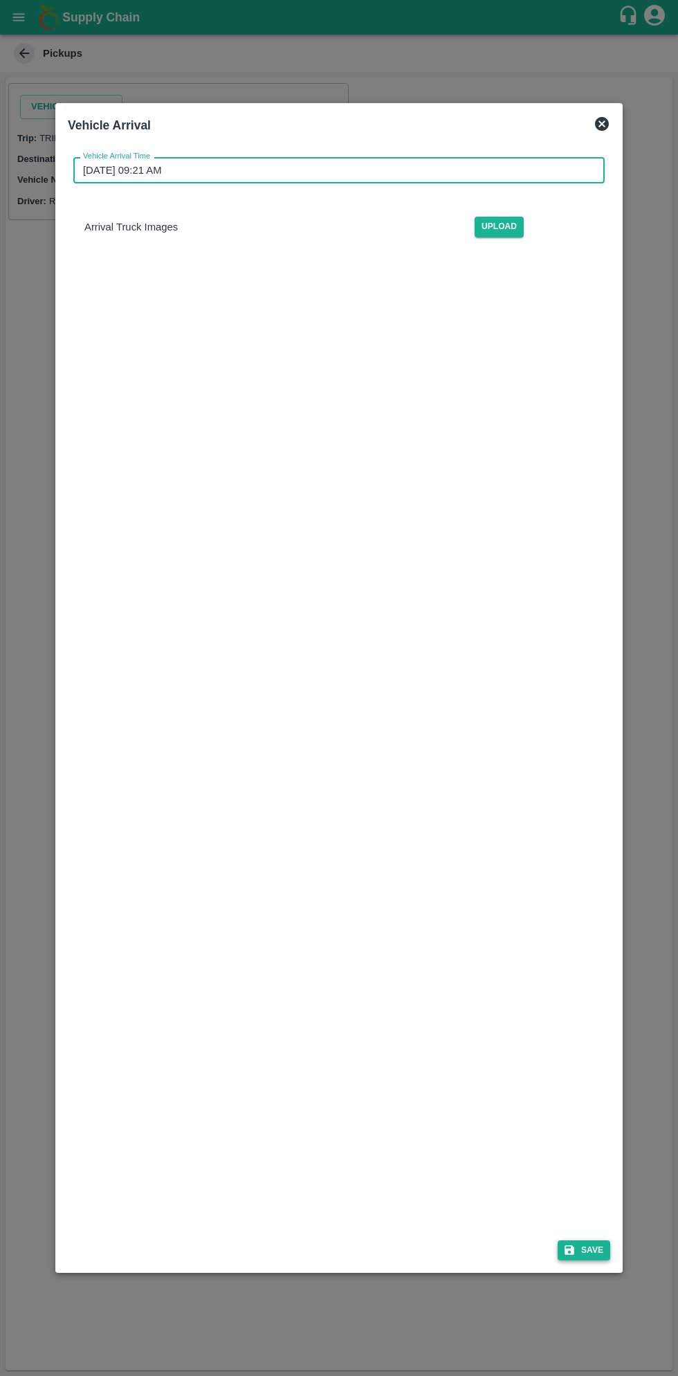
click at [576, 1246] on icon "submit" at bounding box center [569, 1250] width 12 height 12
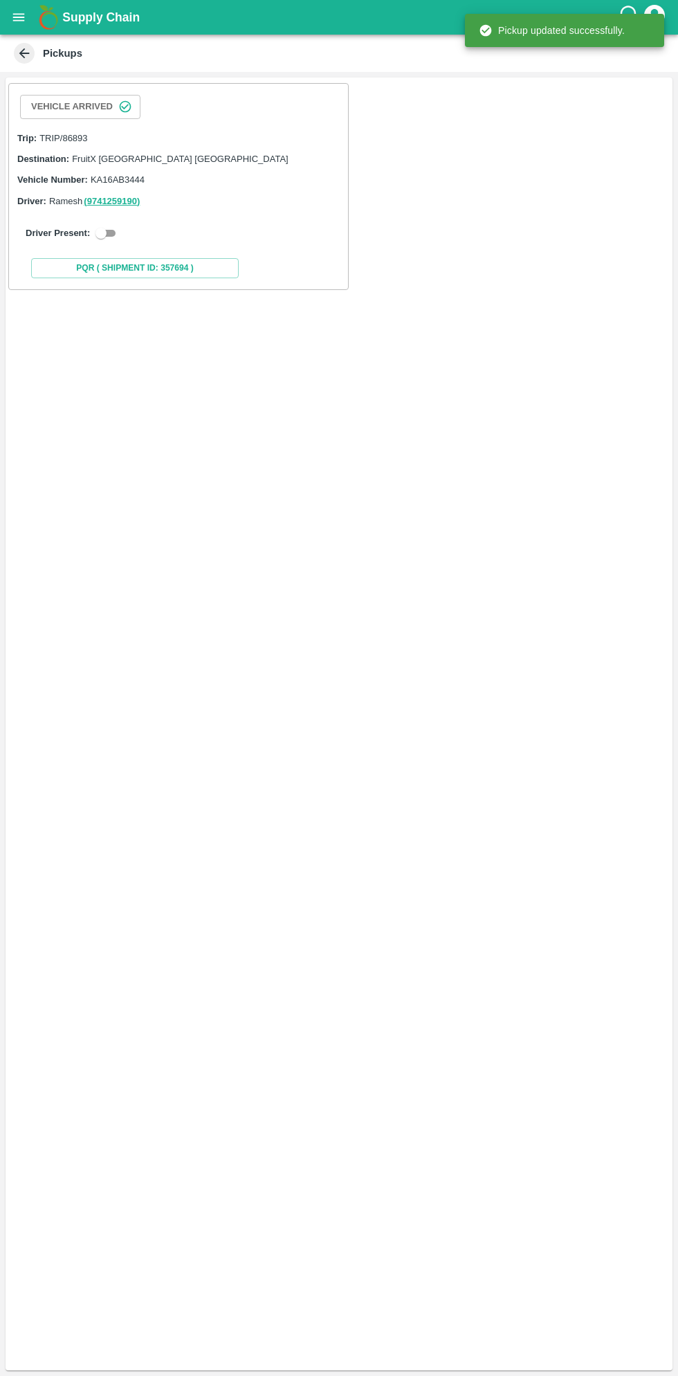
click at [93, 226] on input "checkbox" at bounding box center [101, 233] width 50 height 17
checkbox input "true"
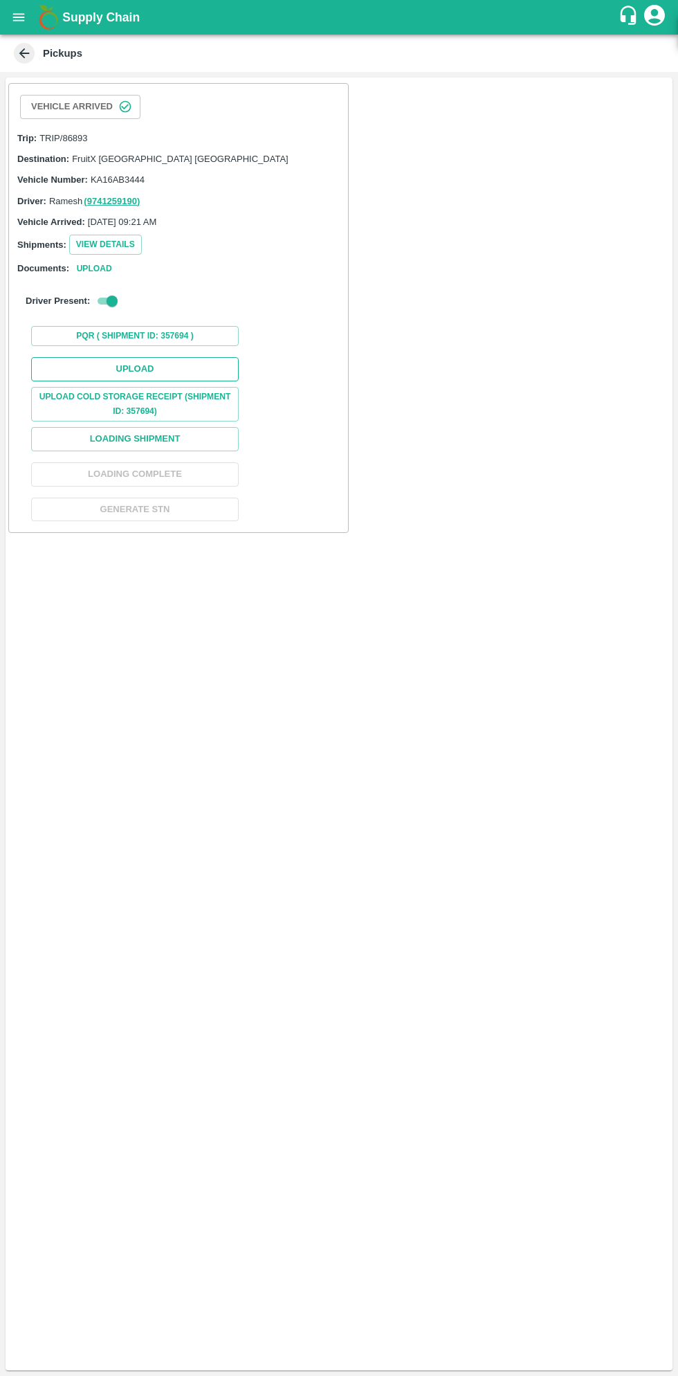
click at [185, 374] on button "Upload" at bounding box center [135, 369] width 208 height 24
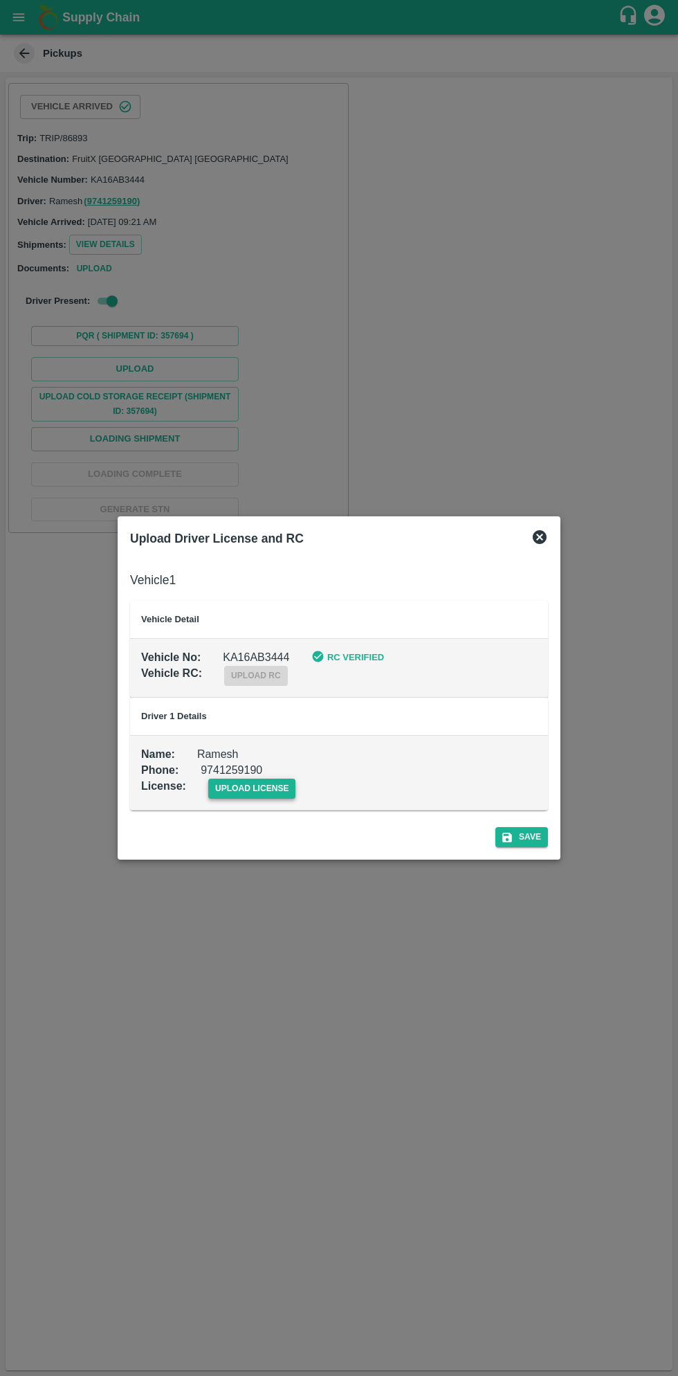
click at [262, 794] on span "upload license" at bounding box center [252, 789] width 88 height 20
click at [0, 0] on input "upload license" at bounding box center [0, 0] width 0 height 0
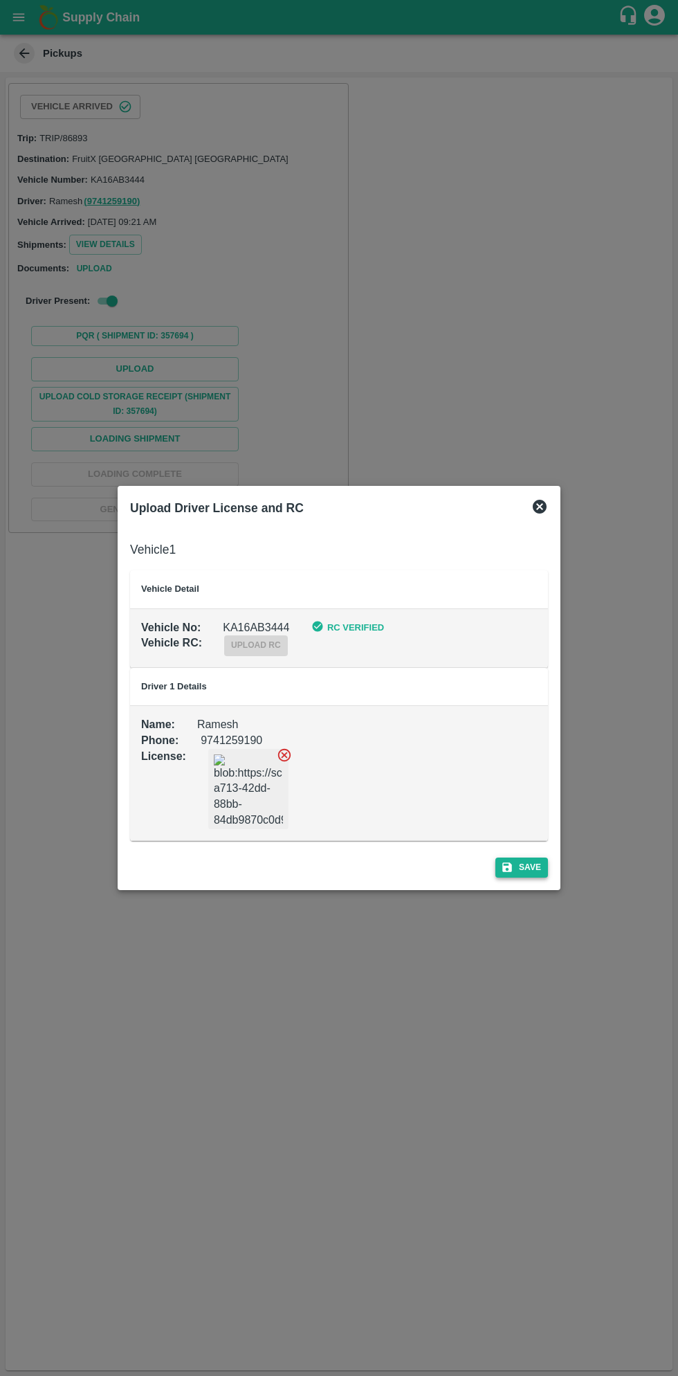
click at [534, 870] on button "Save" at bounding box center [522, 868] width 53 height 20
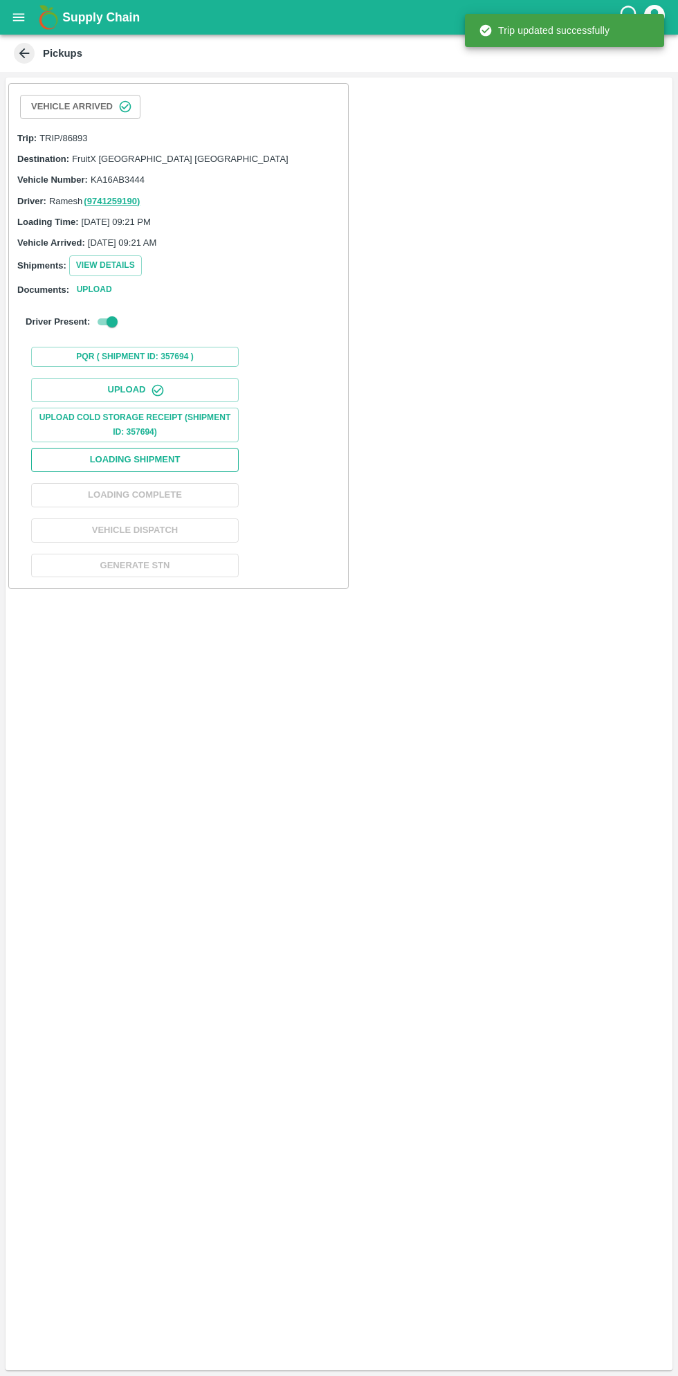
click at [174, 466] on button "Loading Shipment" at bounding box center [135, 460] width 208 height 24
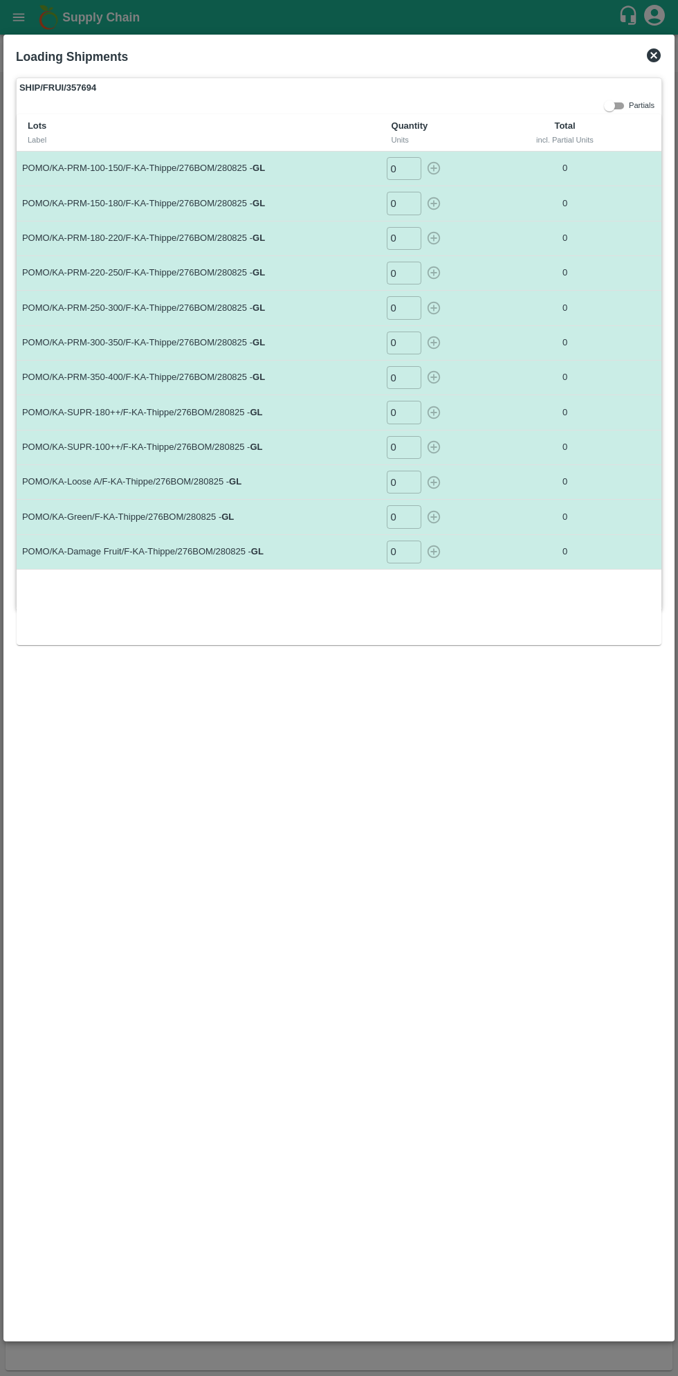
click at [404, 168] on input "0" at bounding box center [404, 168] width 35 height 23
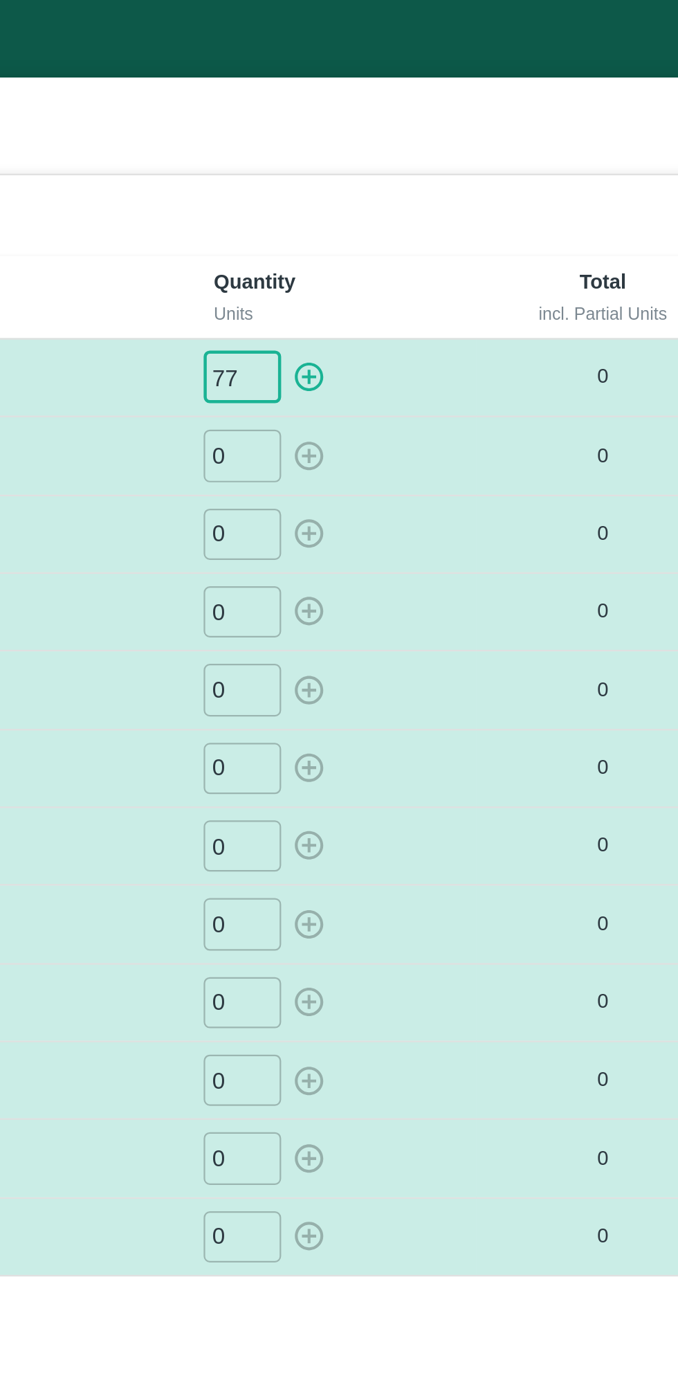
type input "77"
type input "086"
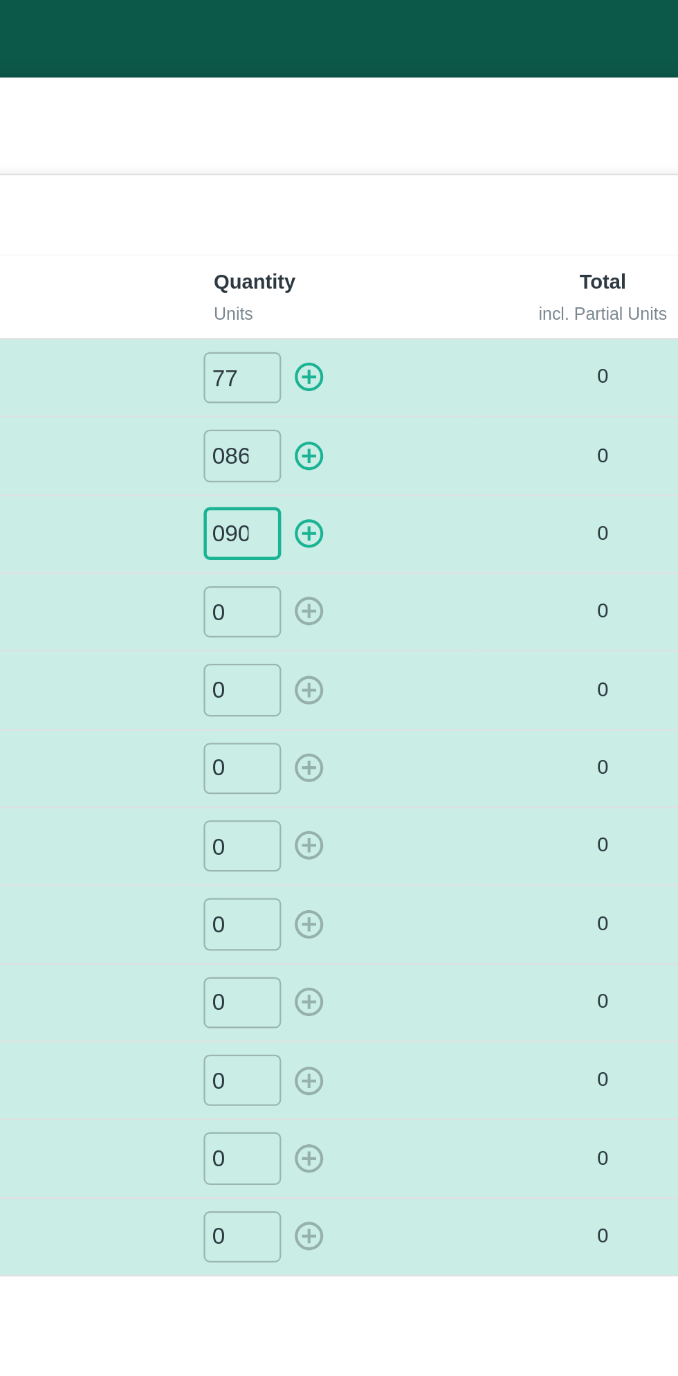
type input "090"
type input "063"
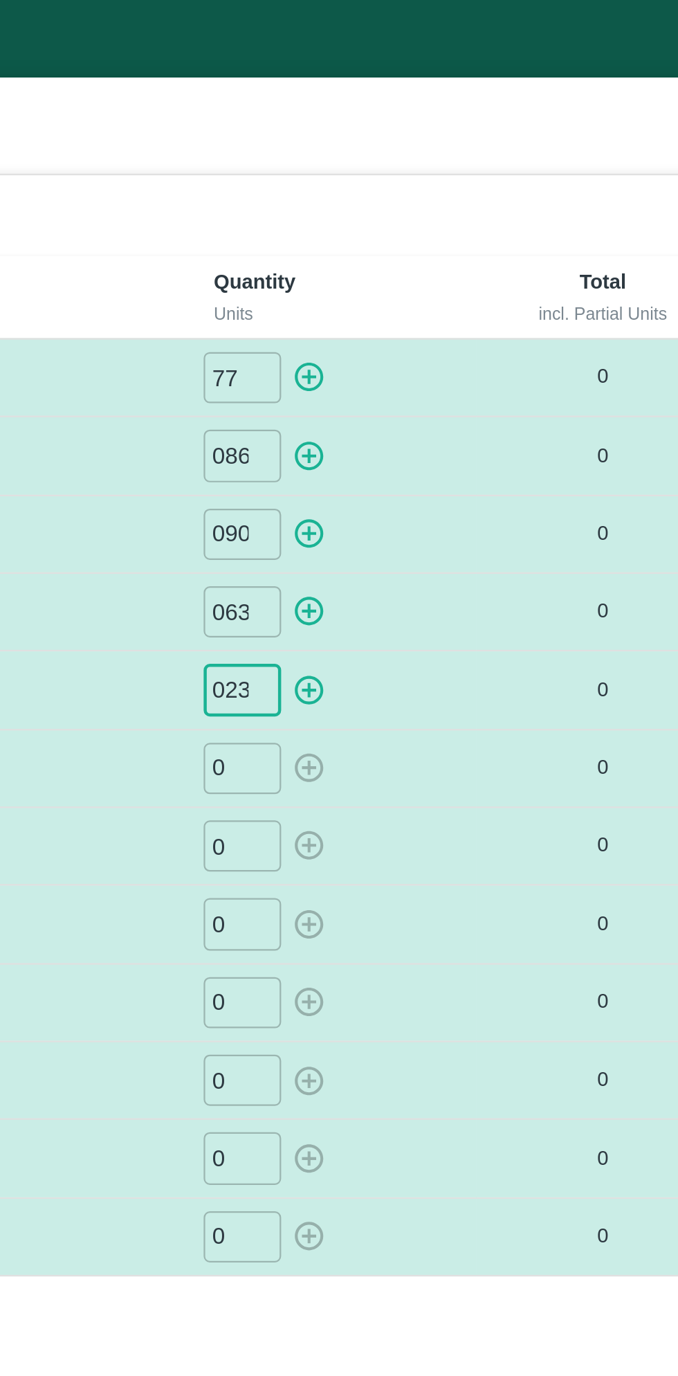
type input "023"
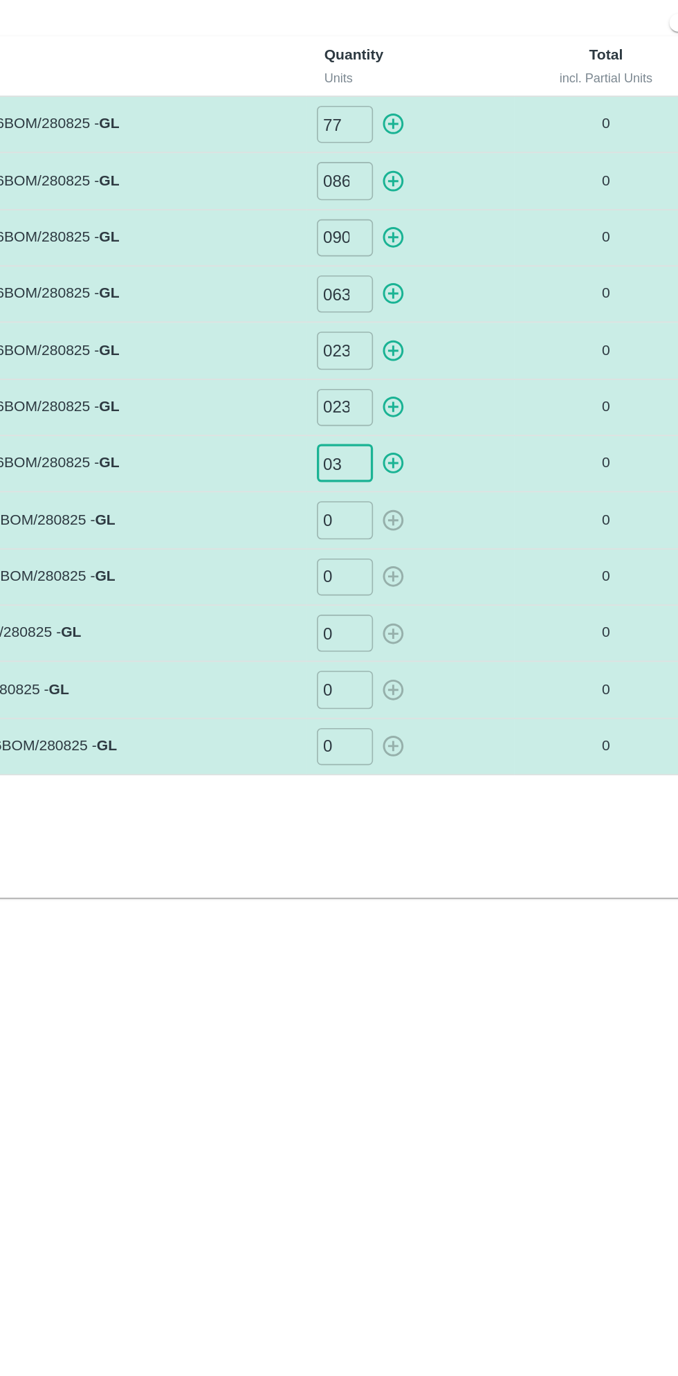
type input "03"
click at [405, 414] on input "0" at bounding box center [404, 412] width 35 height 23
type input "0151"
type input "031"
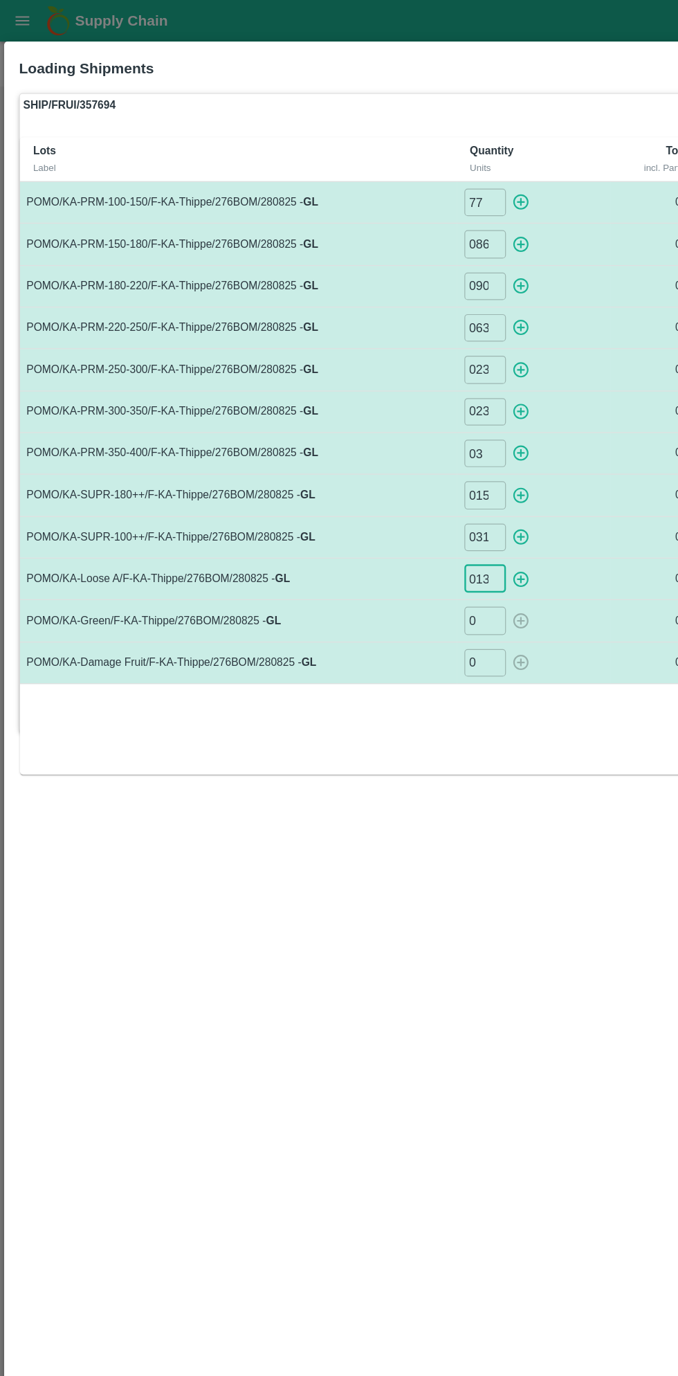
type input "013"
click at [406, 513] on input "0" at bounding box center [404, 516] width 35 height 23
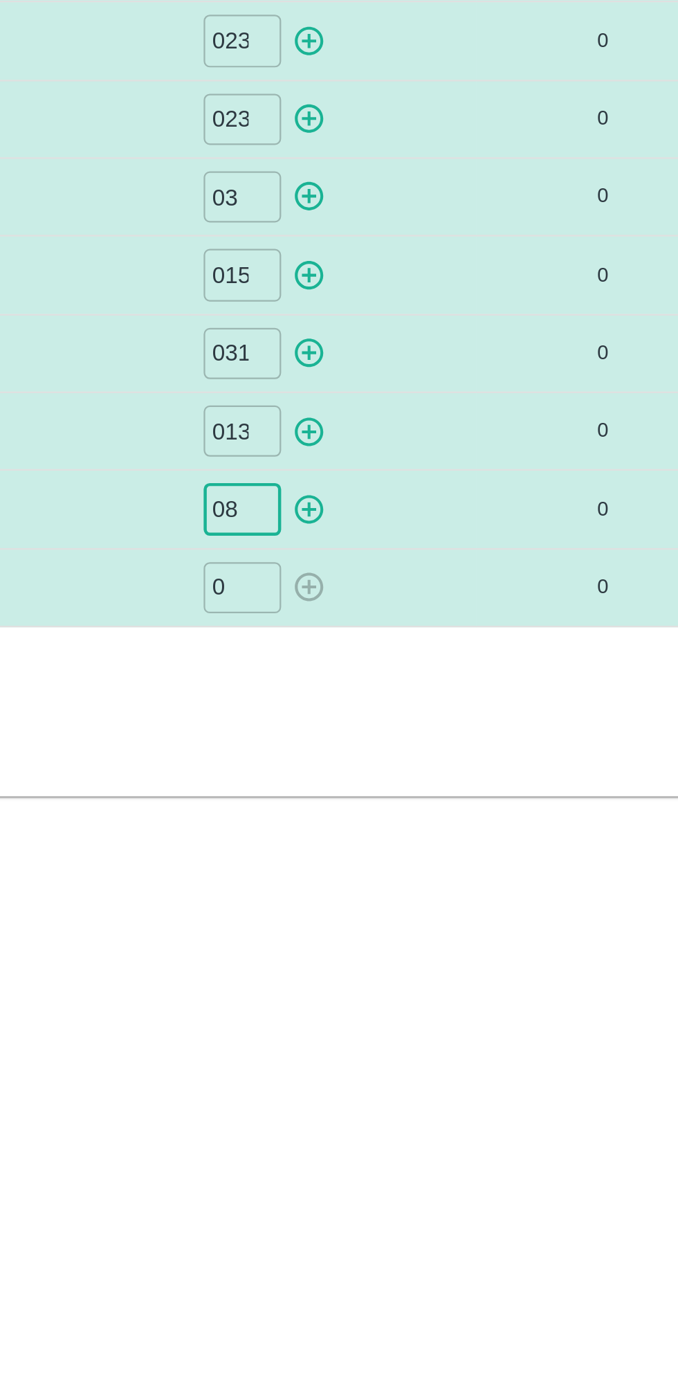
type input "08"
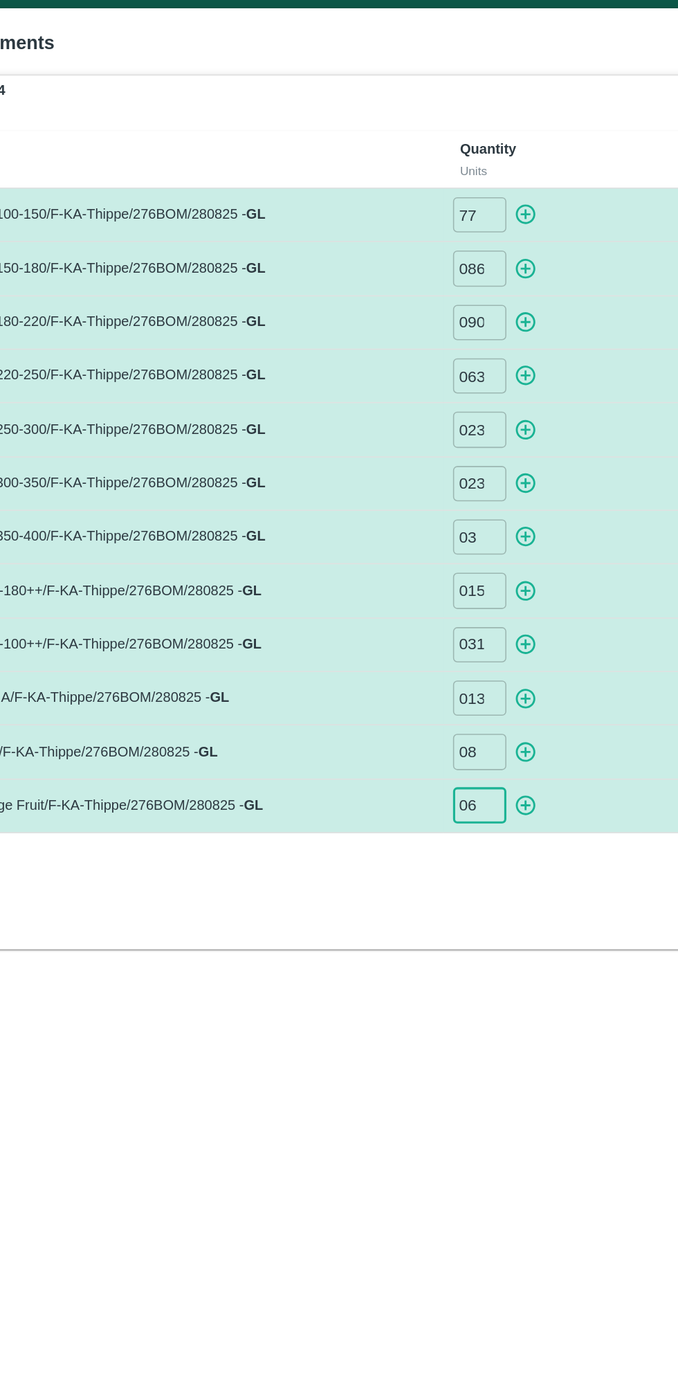
type input "06"
click at [439, 164] on icon "button" at bounding box center [433, 168] width 15 height 15
type input "0"
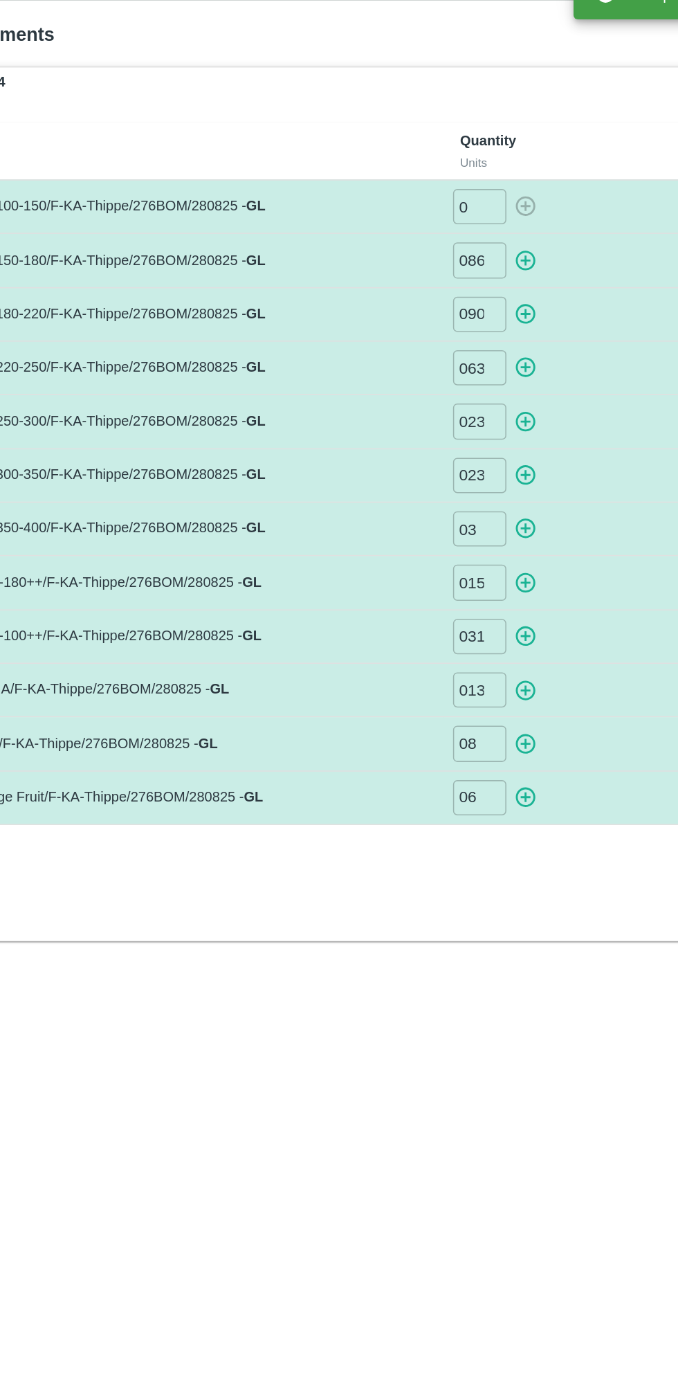
click at [435, 203] on icon "button" at bounding box center [433, 203] width 13 height 13
type input "0"
click at [435, 244] on icon "button" at bounding box center [433, 238] width 13 height 13
type input "0"
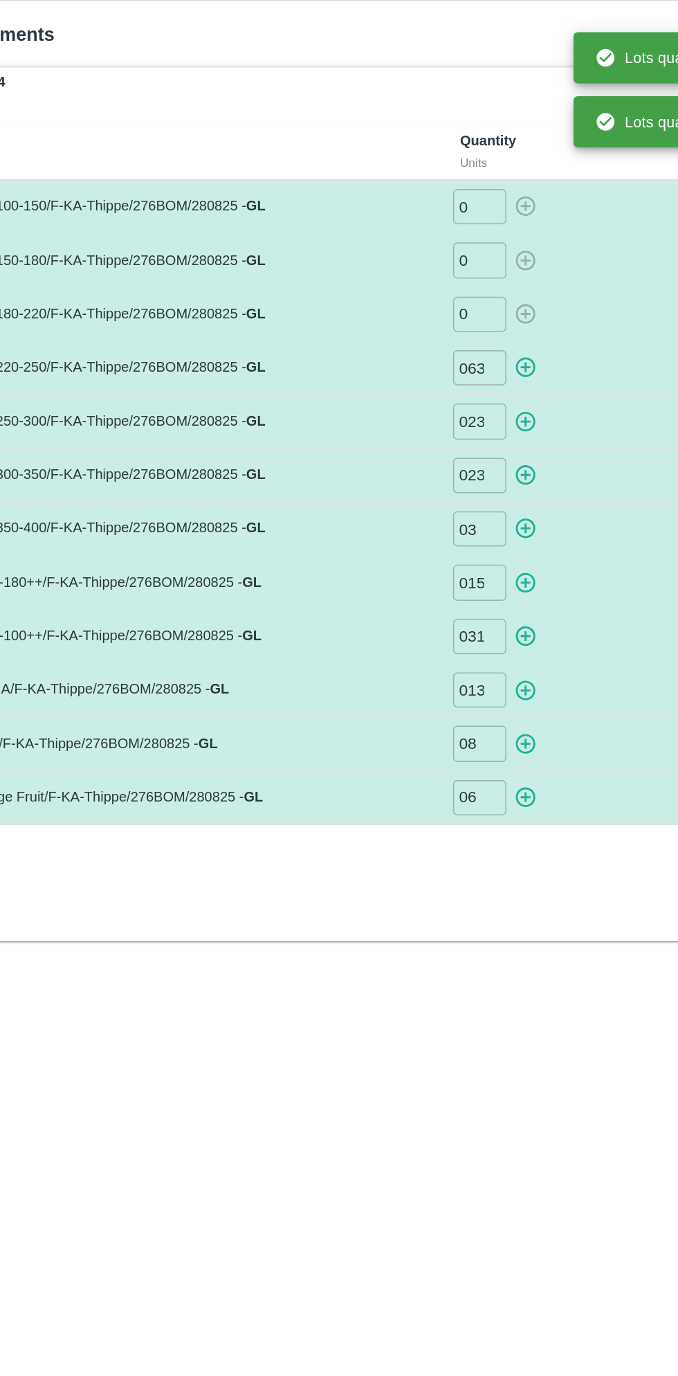
click at [440, 273] on icon "button" at bounding box center [433, 272] width 13 height 13
type input "0"
click at [433, 309] on icon "button" at bounding box center [433, 308] width 13 height 13
type input "0"
click at [435, 341] on icon "button" at bounding box center [433, 342] width 13 height 13
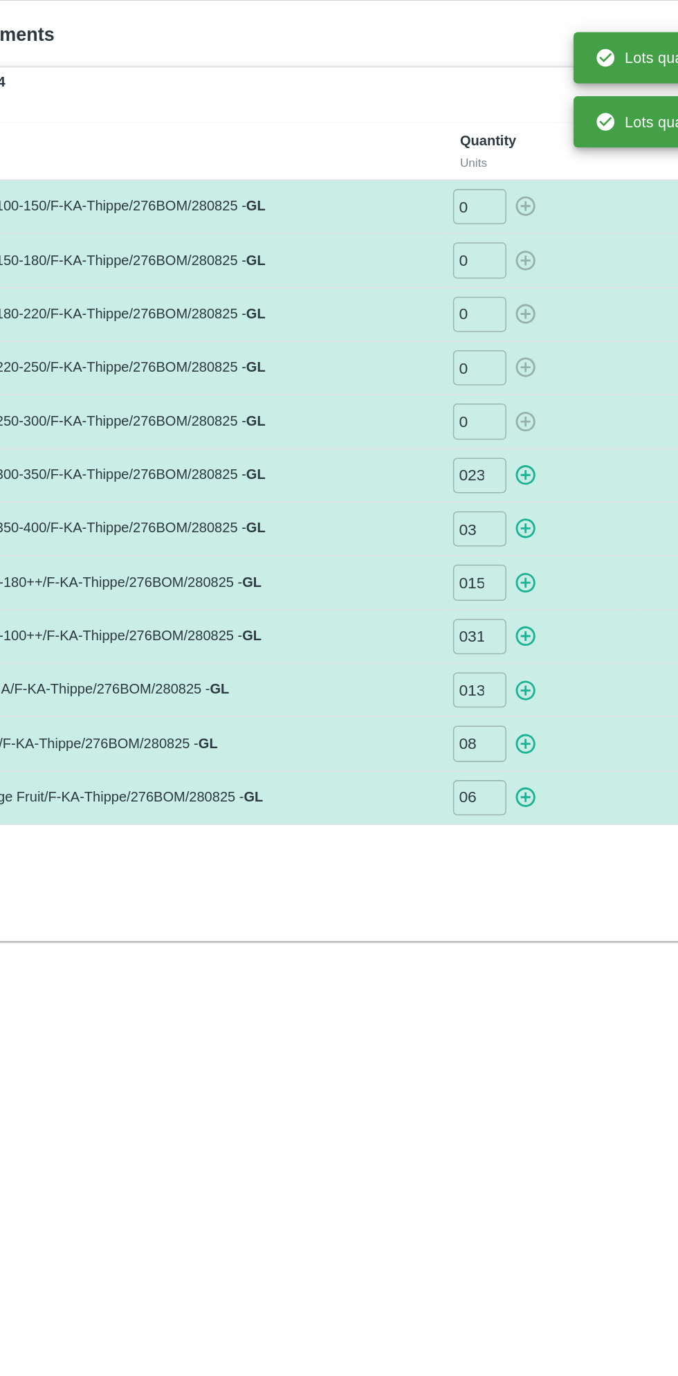
type input "0"
click at [433, 379] on icon "button" at bounding box center [433, 377] width 13 height 13
type input "0"
click at [434, 413] on icon "button" at bounding box center [433, 412] width 13 height 13
type input "0"
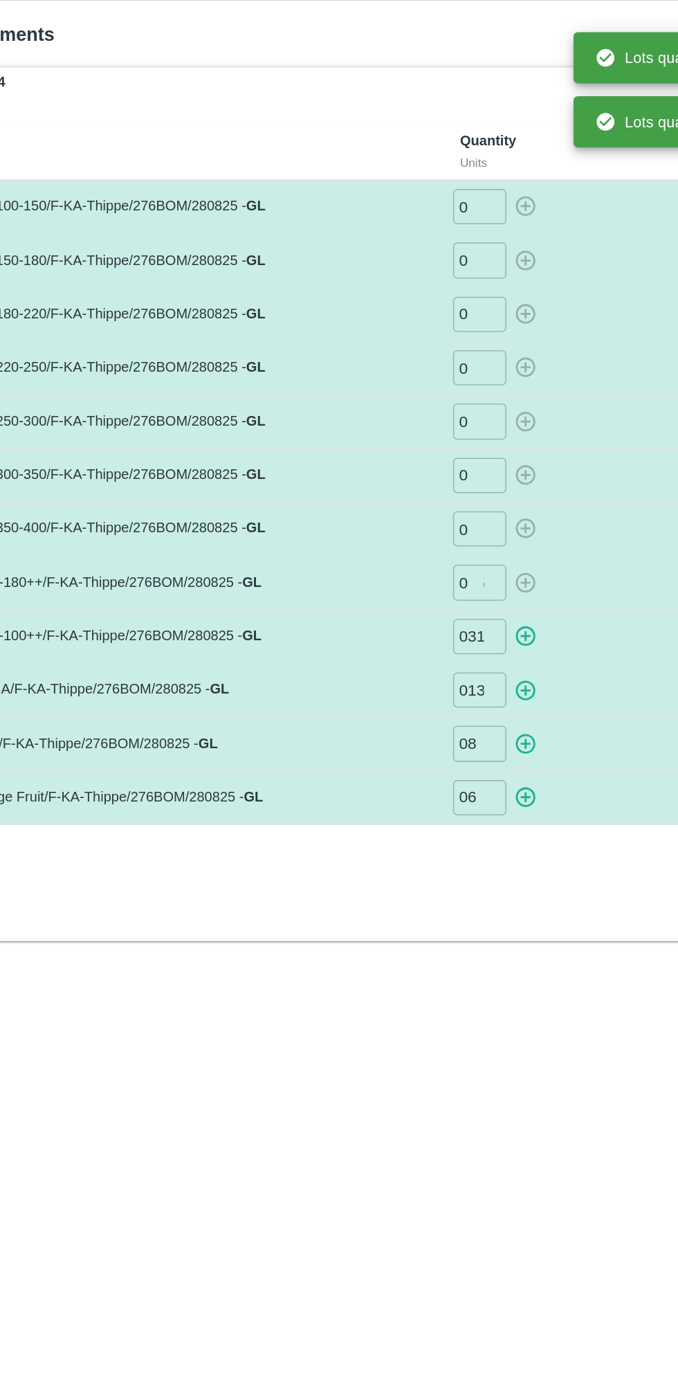
click at [438, 440] on icon "button" at bounding box center [433, 447] width 15 height 15
type input "0"
click at [439, 476] on icon "button" at bounding box center [433, 482] width 13 height 13
type input "0"
click at [438, 511] on icon "button" at bounding box center [433, 517] width 13 height 13
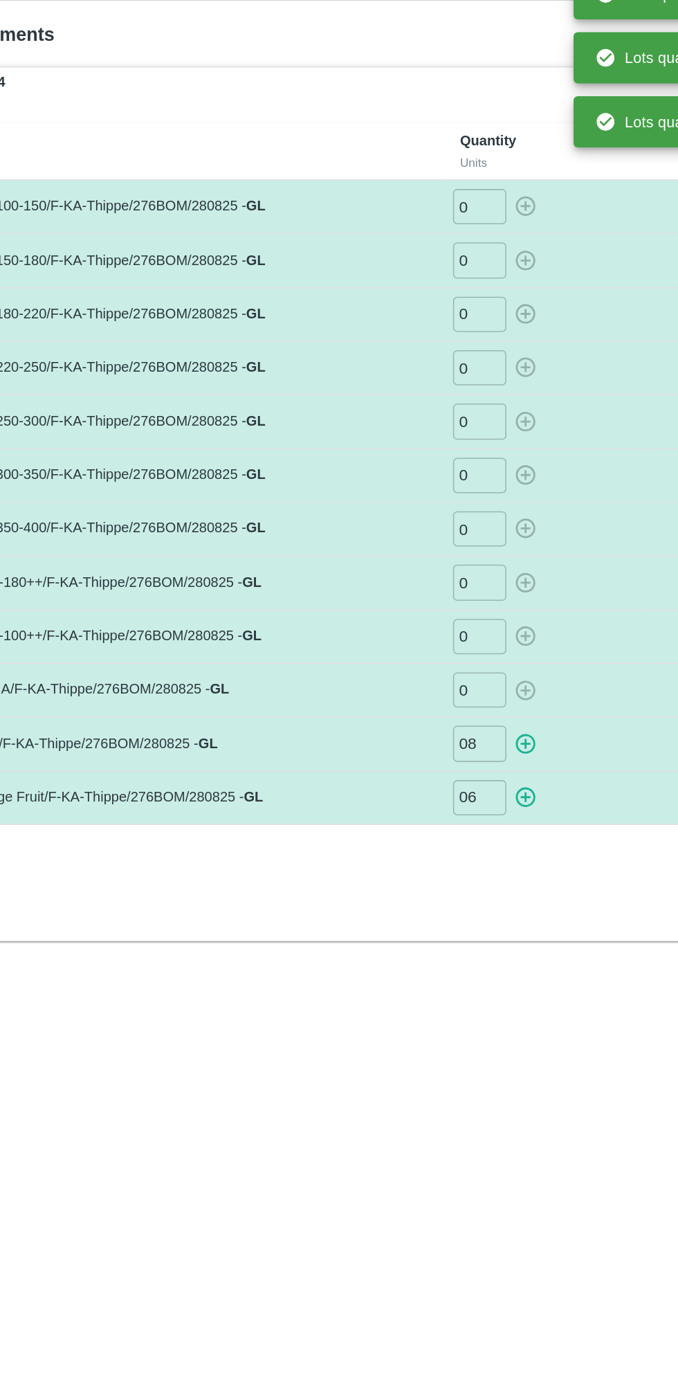
type input "0"
click at [438, 549] on icon "button" at bounding box center [433, 551] width 15 height 15
type input "0"
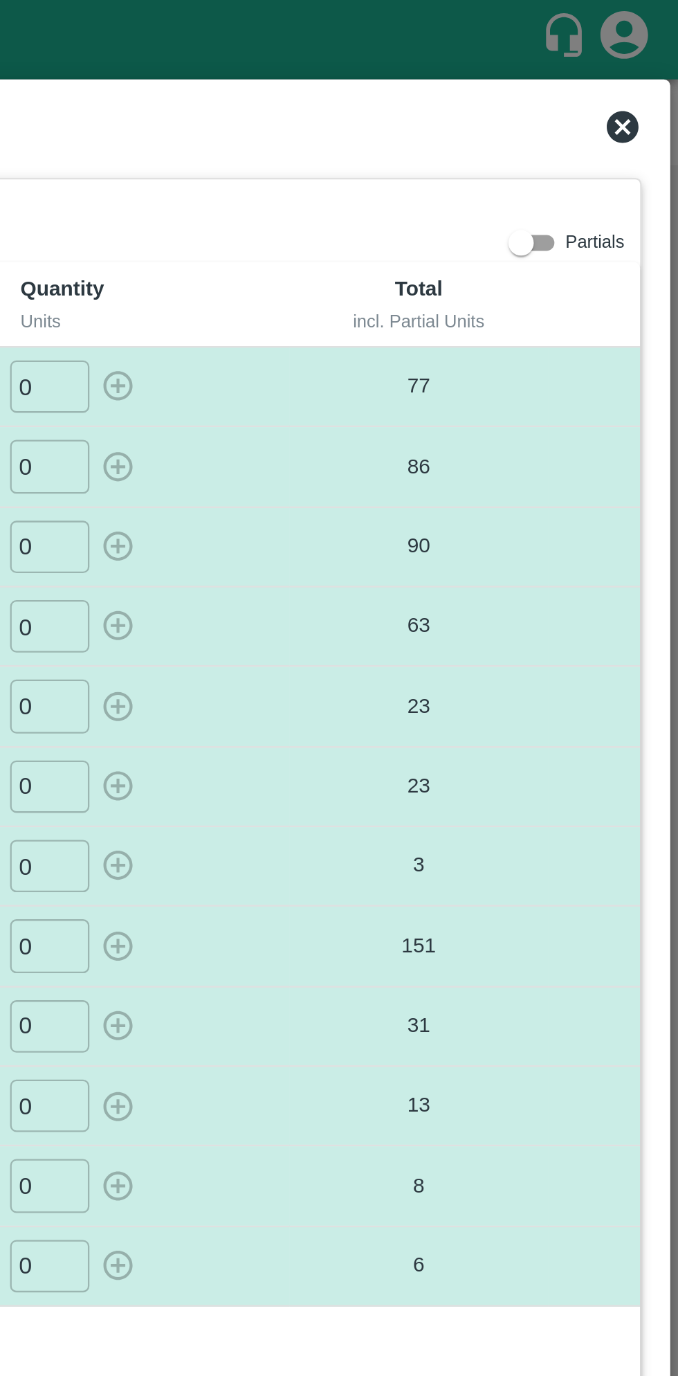
click at [656, 56] on icon at bounding box center [654, 55] width 17 height 17
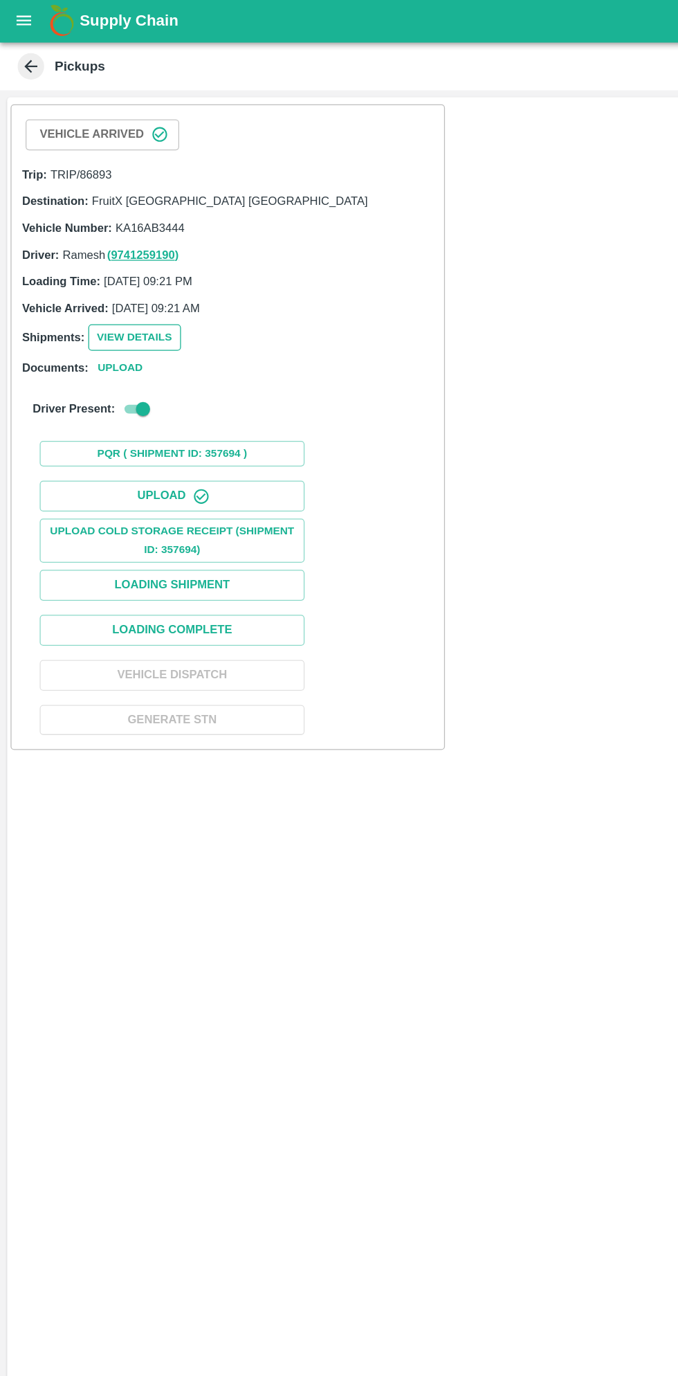
click at [107, 264] on button "View Details" at bounding box center [105, 265] width 73 height 20
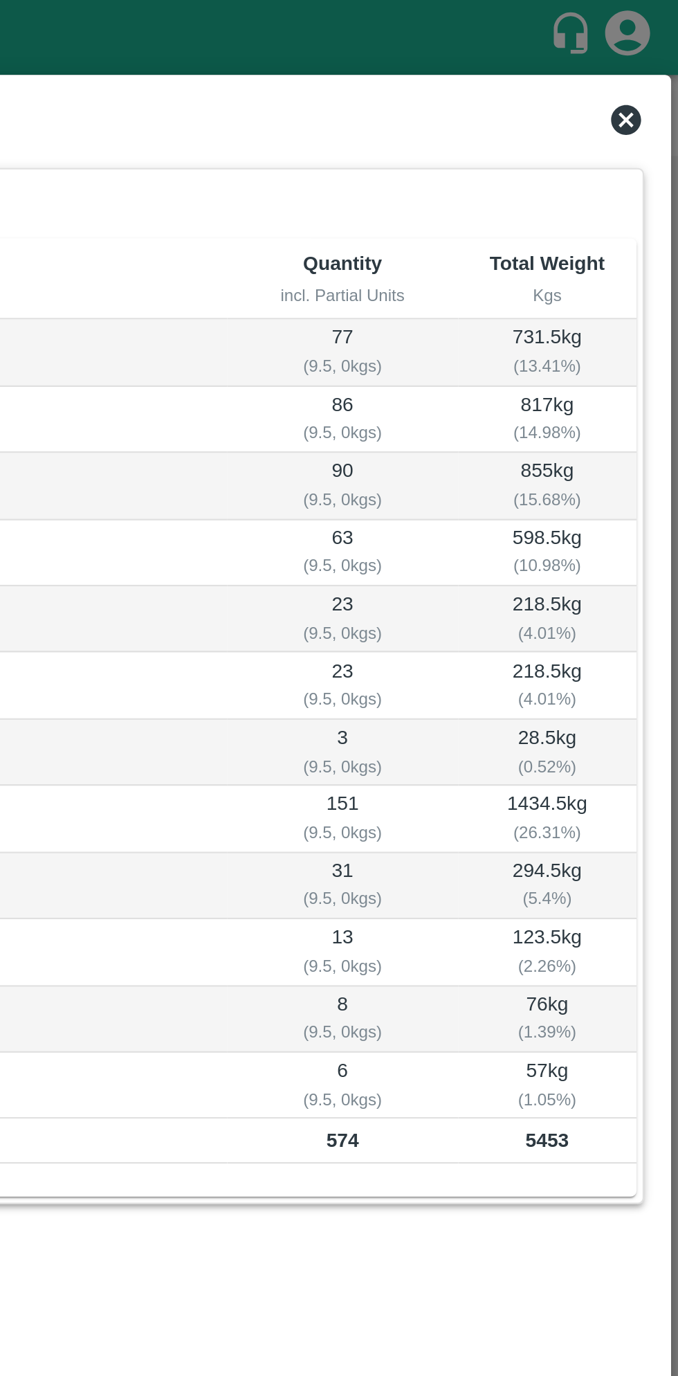
click at [652, 58] on icon at bounding box center [654, 55] width 14 height 14
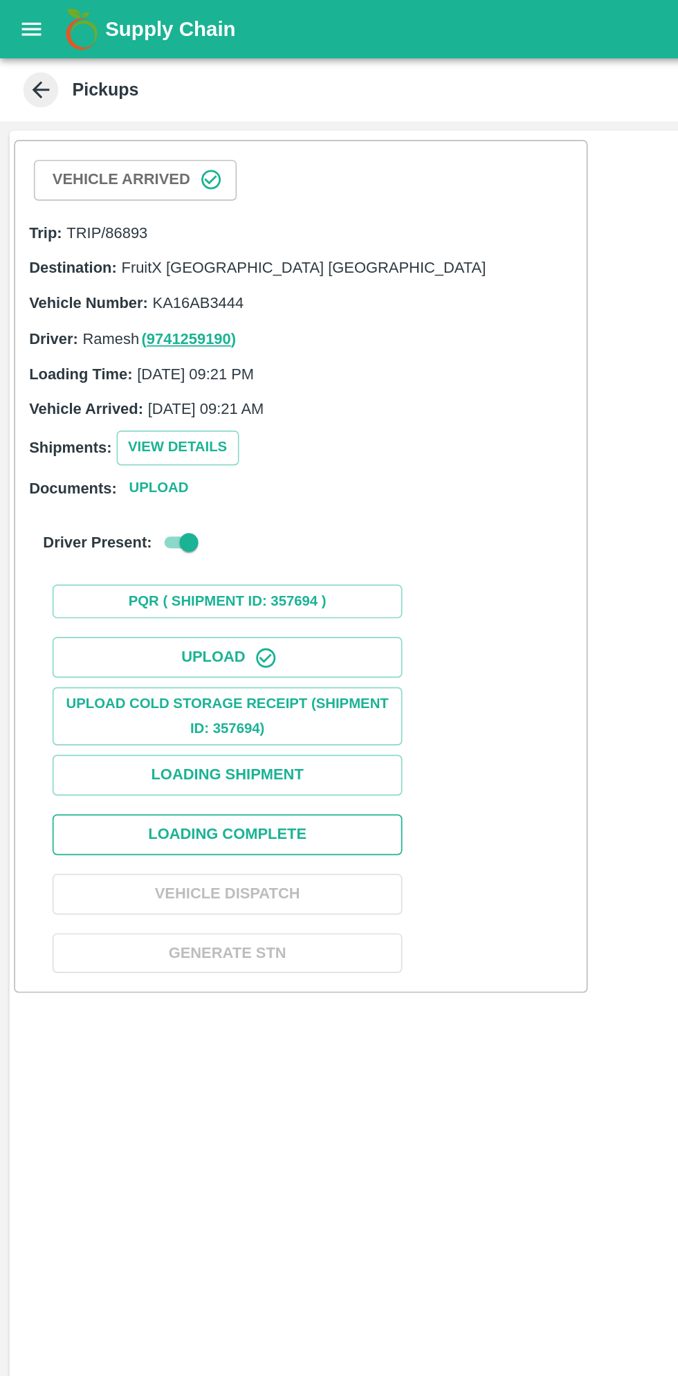
click at [182, 486] on button "Loading Complete" at bounding box center [135, 495] width 208 height 24
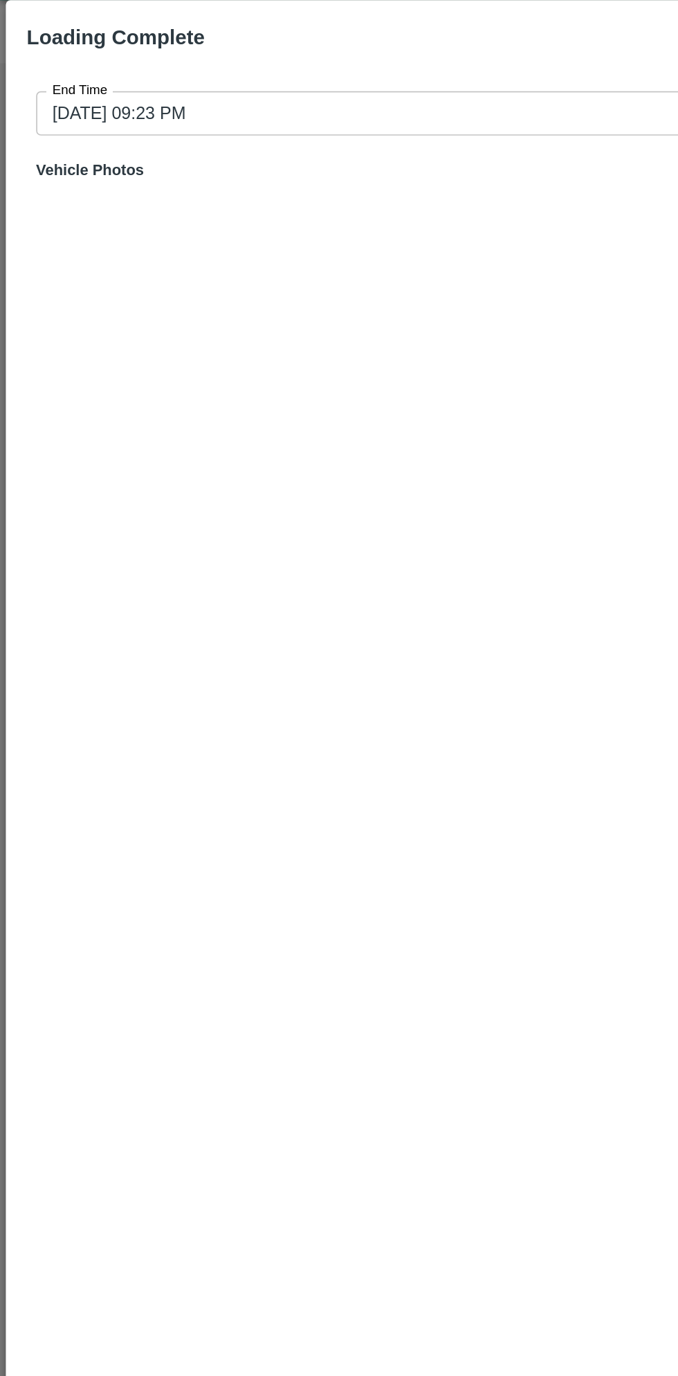
click at [264, 97] on input "28/08/2025 09:23 PM" at bounding box center [334, 102] width 626 height 26
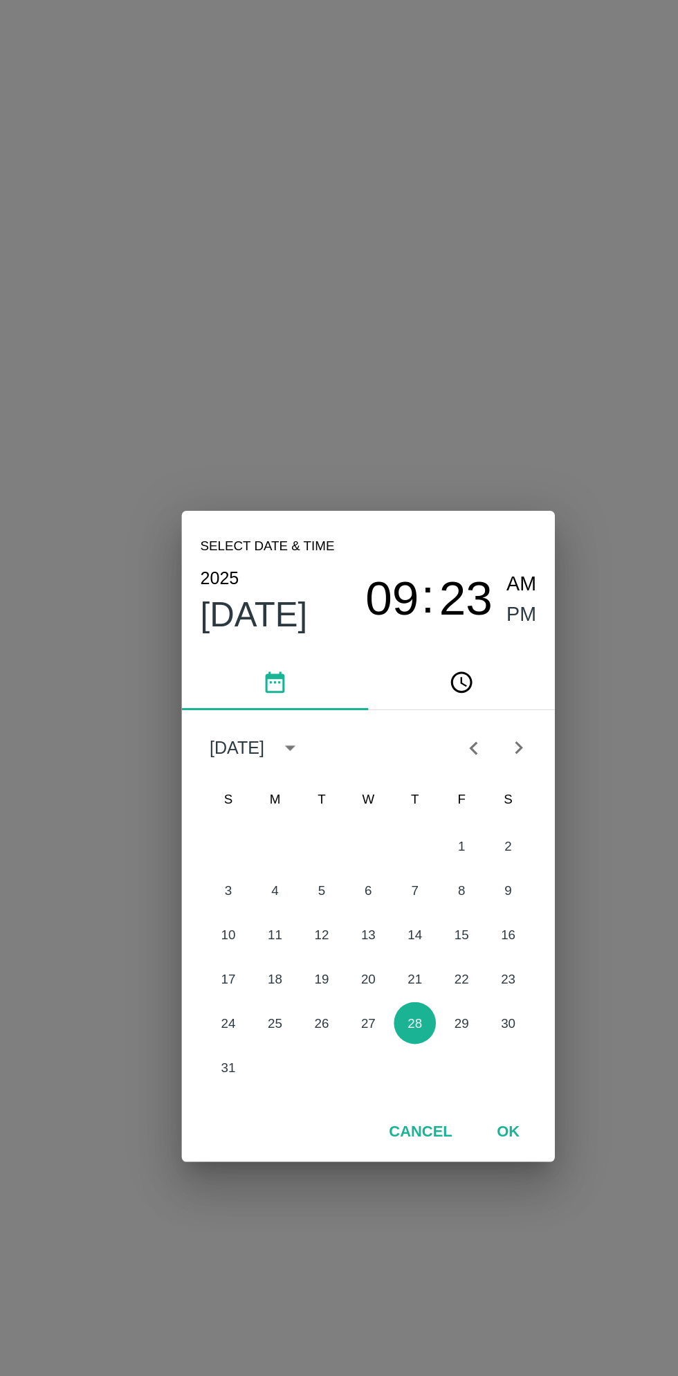
click at [350, 538] on span "09" at bounding box center [354, 547] width 32 height 33
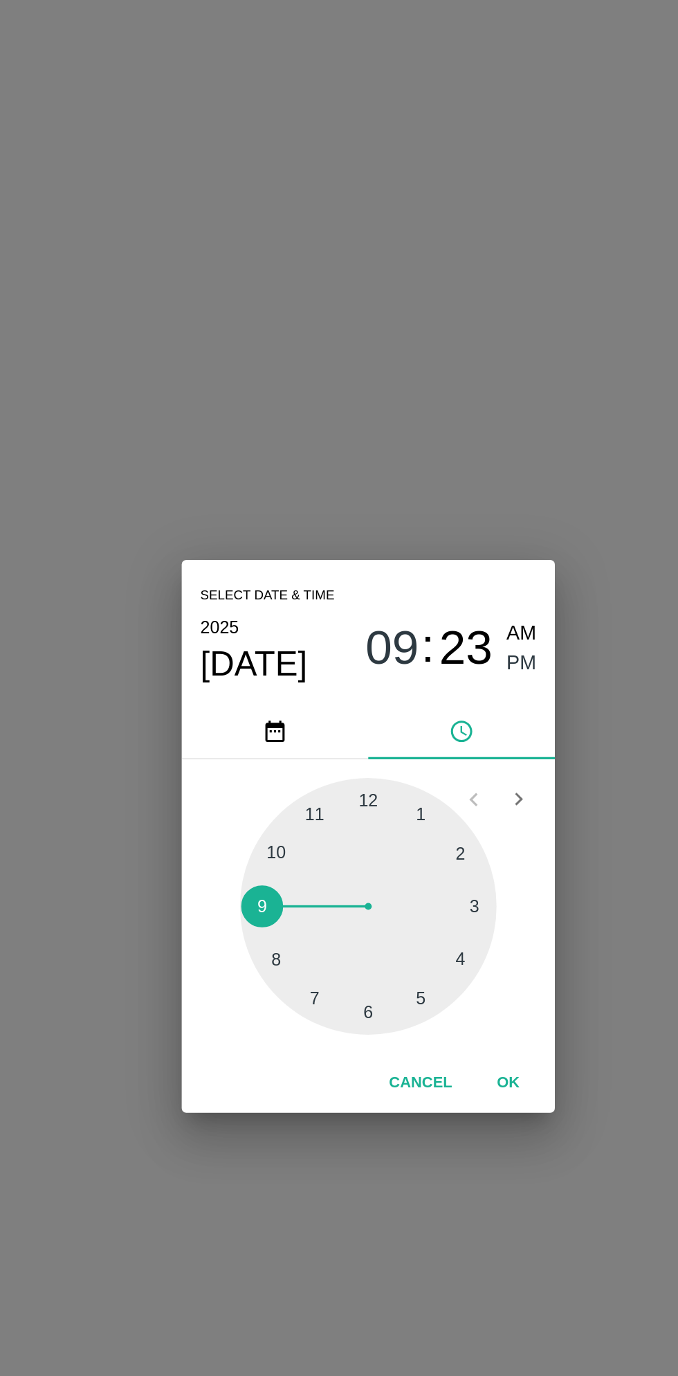
click at [398, 764] on div at bounding box center [339, 729] width 152 height 152
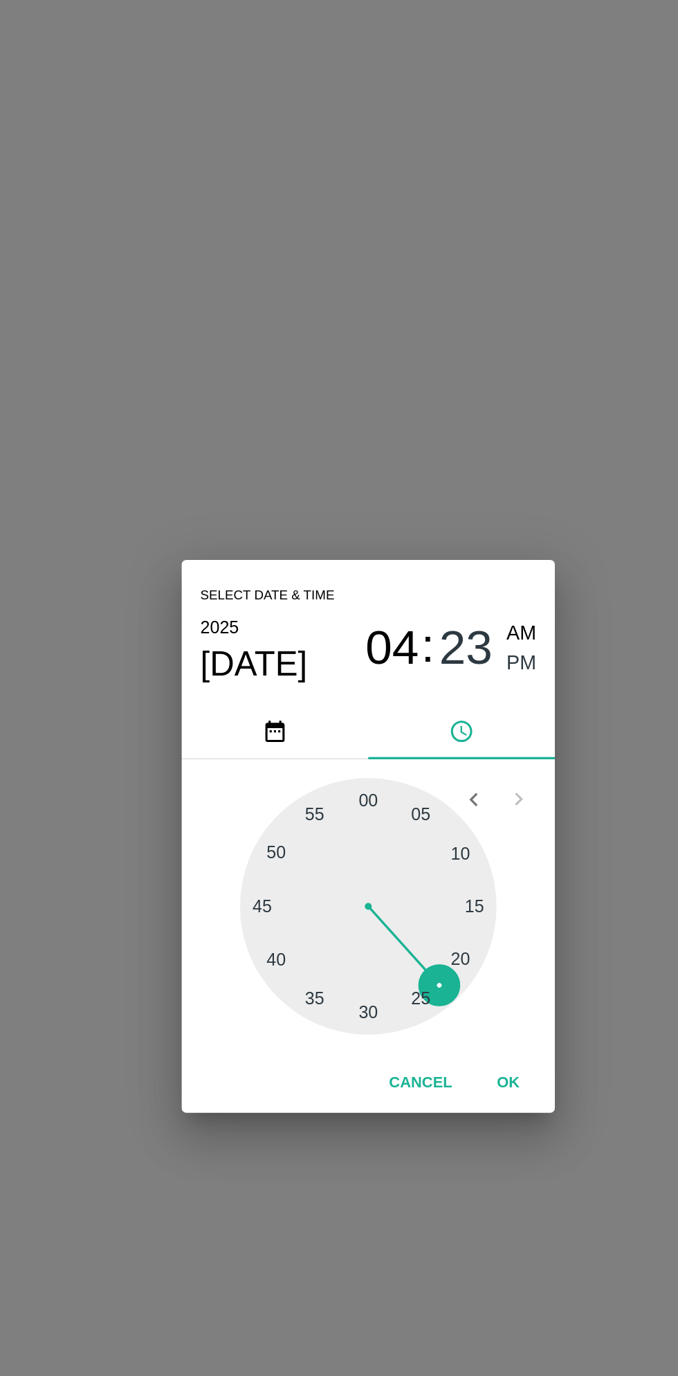
click at [434, 586] on span "PM" at bounding box center [431, 586] width 18 height 19
click at [436, 842] on button "OK" at bounding box center [422, 834] width 44 height 24
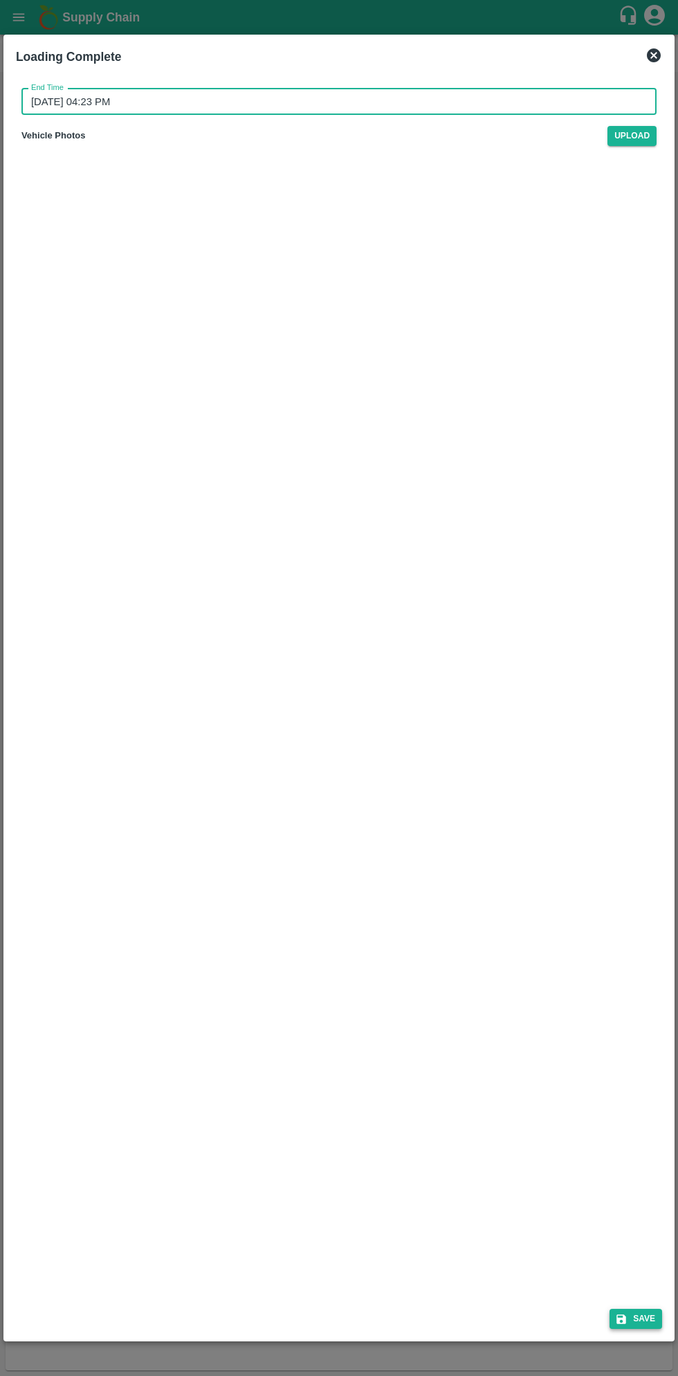
click at [634, 1310] on button "Save" at bounding box center [636, 1319] width 53 height 20
type input "28/08/2025 09:23 PM"
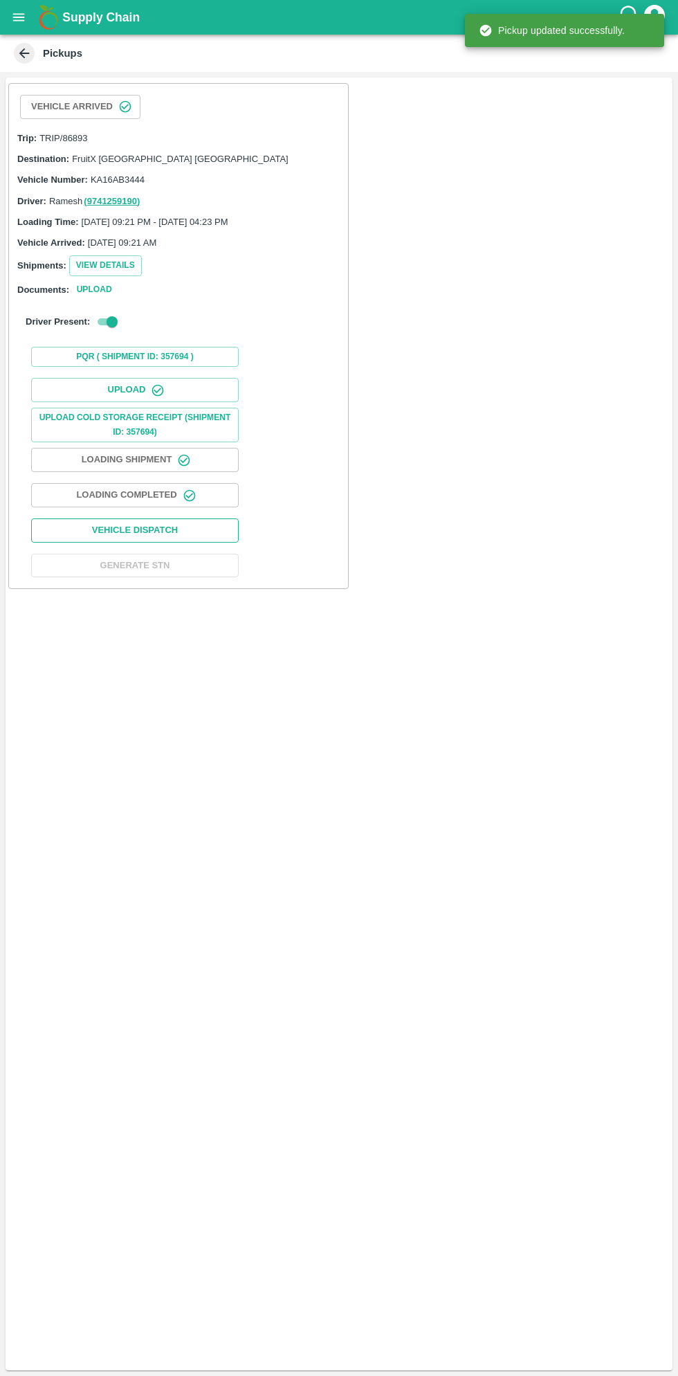
click at [190, 527] on button "Vehicle Dispatch" at bounding box center [135, 530] width 208 height 24
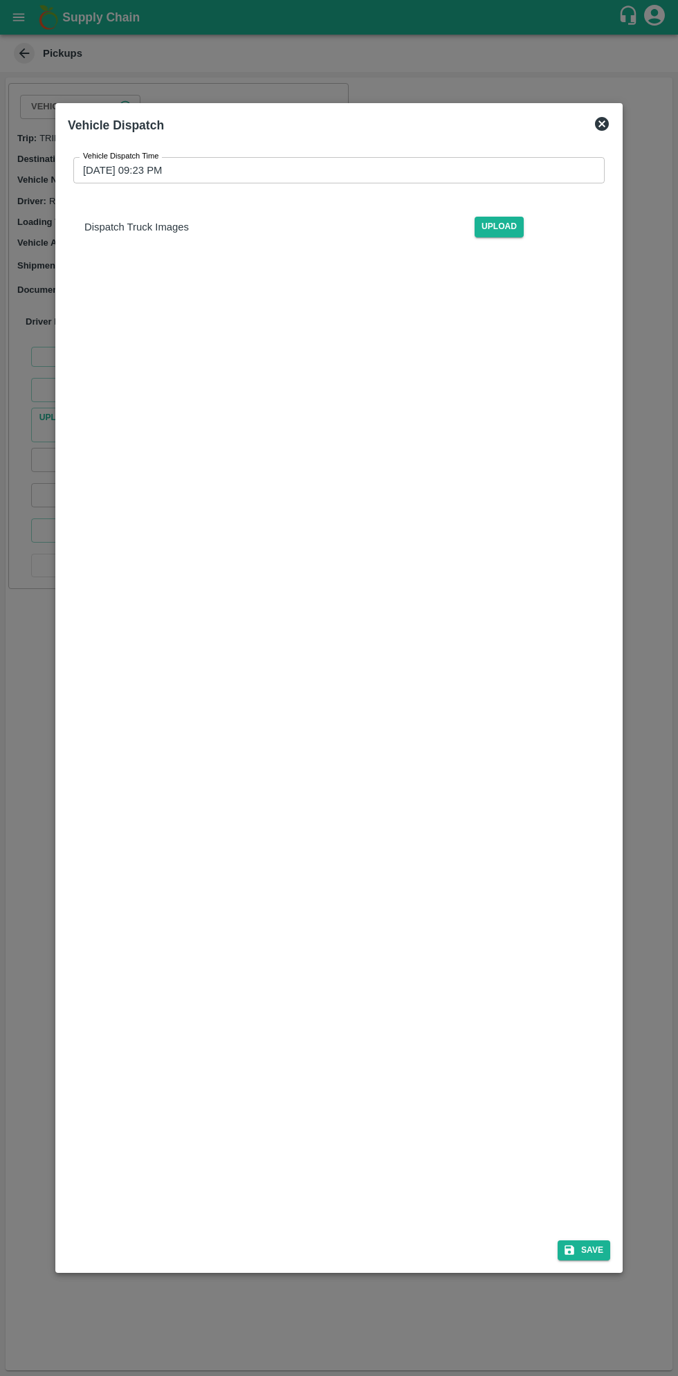
click at [424, 170] on input "28/08/2025 09:23 PM" at bounding box center [334, 170] width 522 height 26
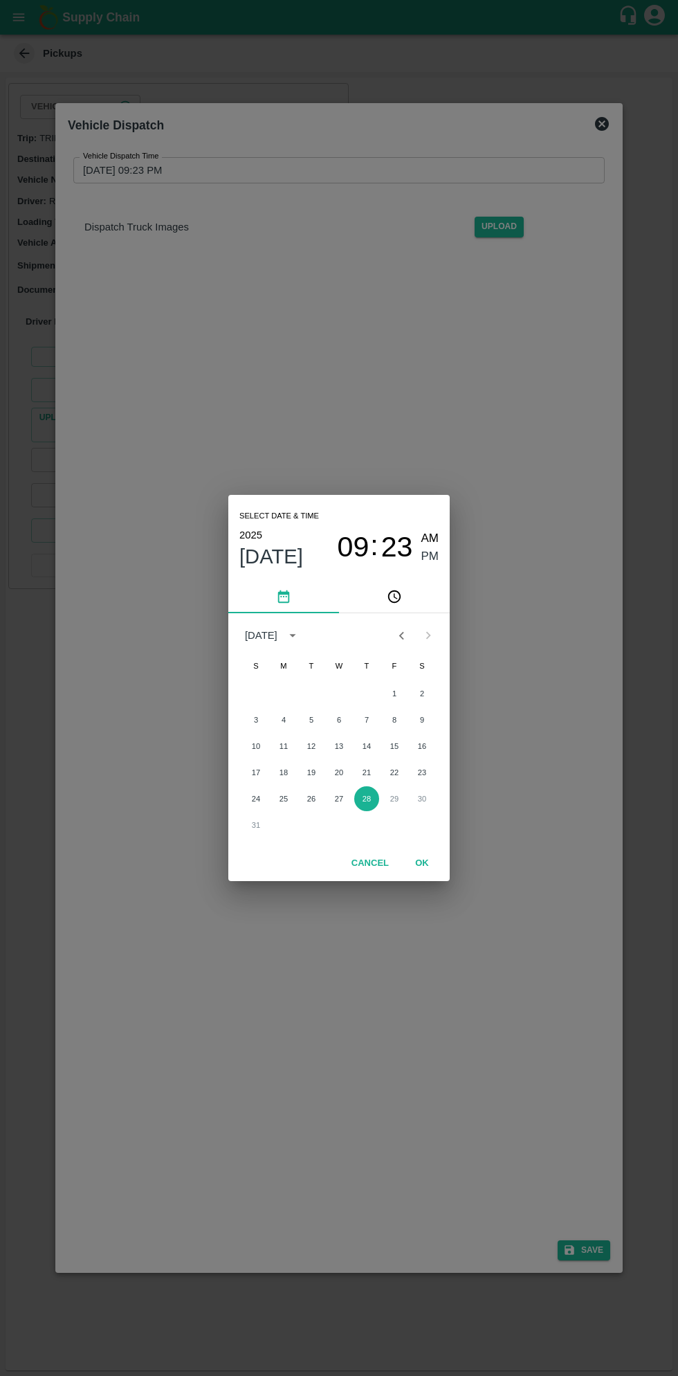
click at [349, 545] on span "09" at bounding box center [354, 547] width 32 height 33
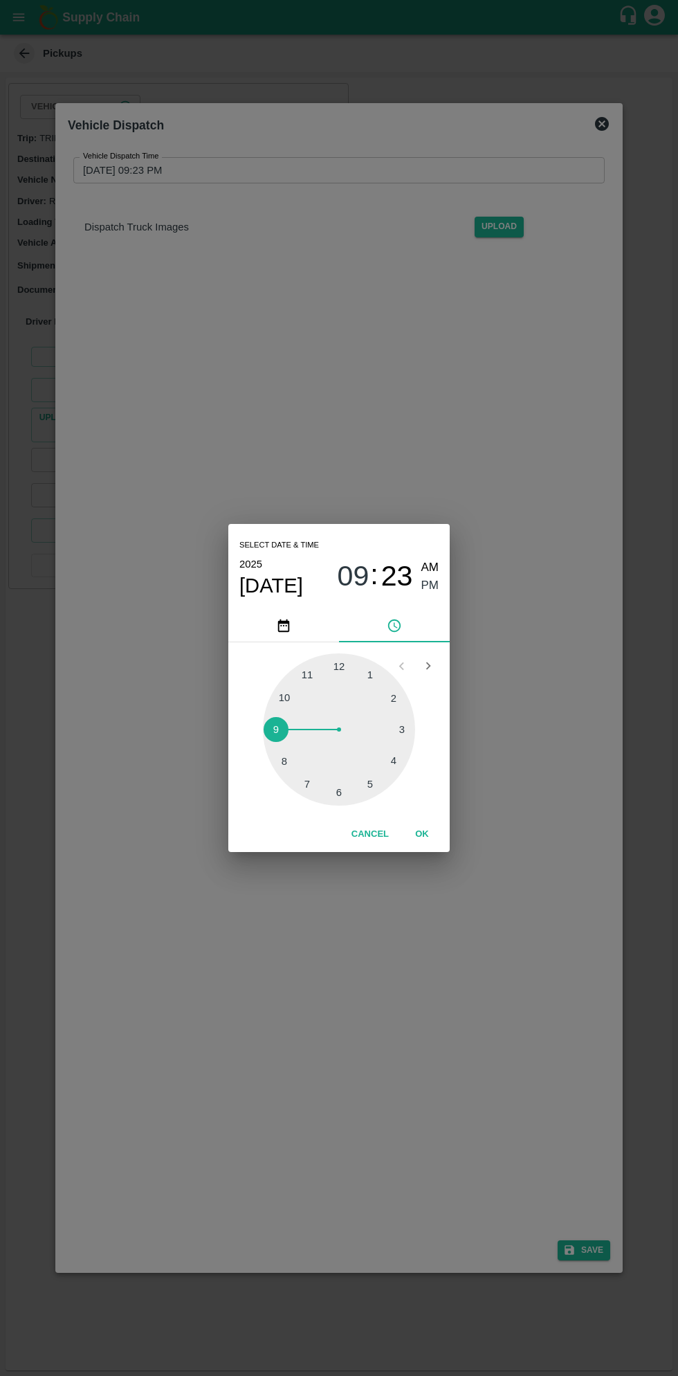
click at [371, 788] on div at bounding box center [339, 729] width 152 height 152
type input "28/08/2025 05:23 PM"
click at [435, 840] on button "OK" at bounding box center [422, 834] width 44 height 24
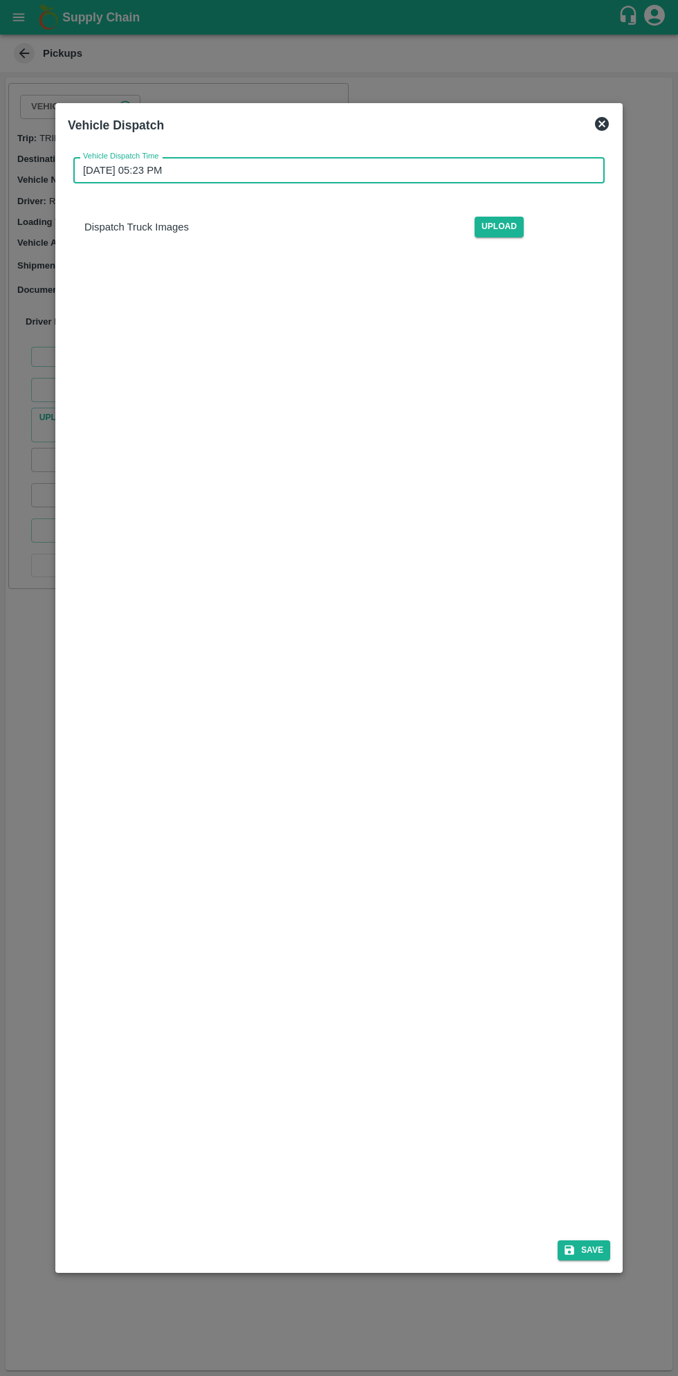
scroll to position [6, 0]
click at [595, 1248] on button "Save" at bounding box center [584, 1250] width 53 height 20
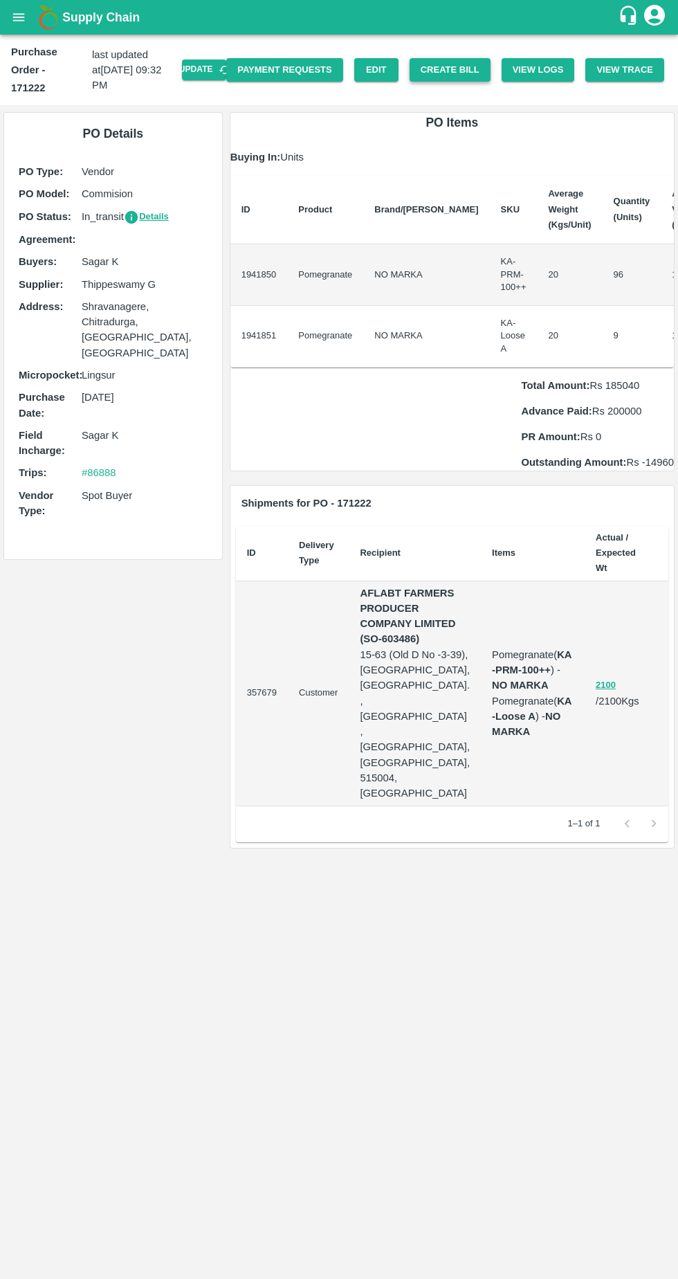
click at [443, 71] on button "Create Bill" at bounding box center [450, 70] width 81 height 24
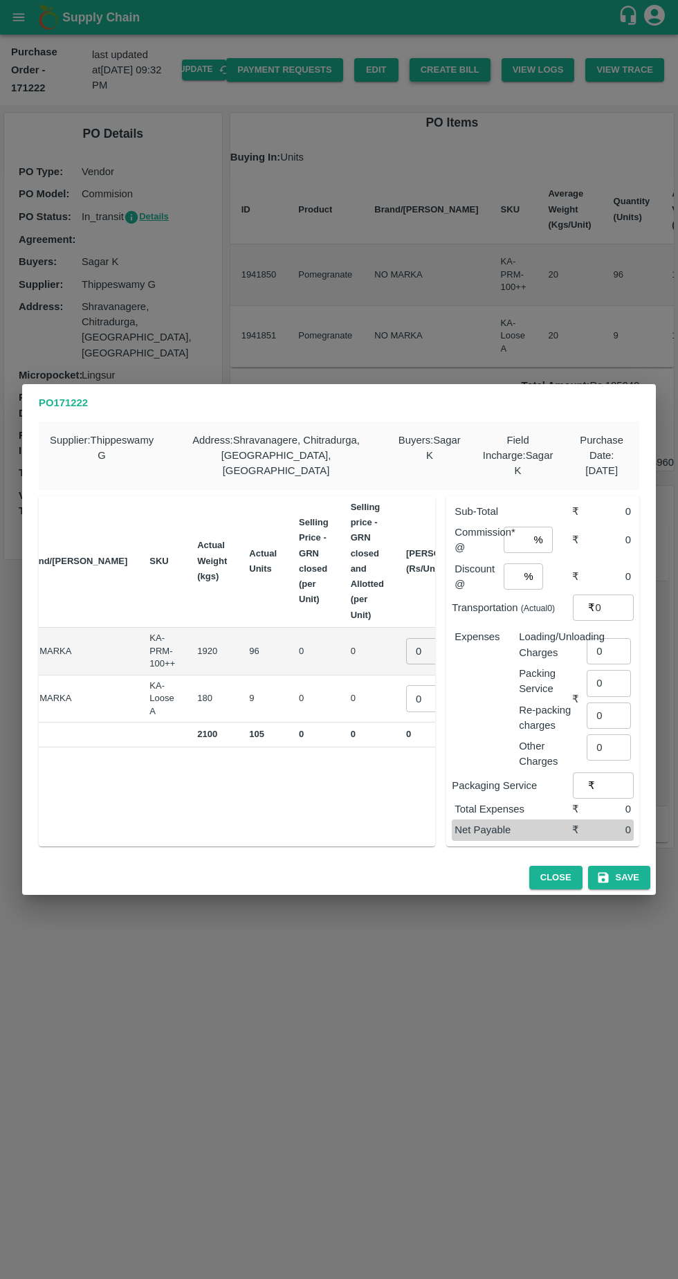
scroll to position [0, 114]
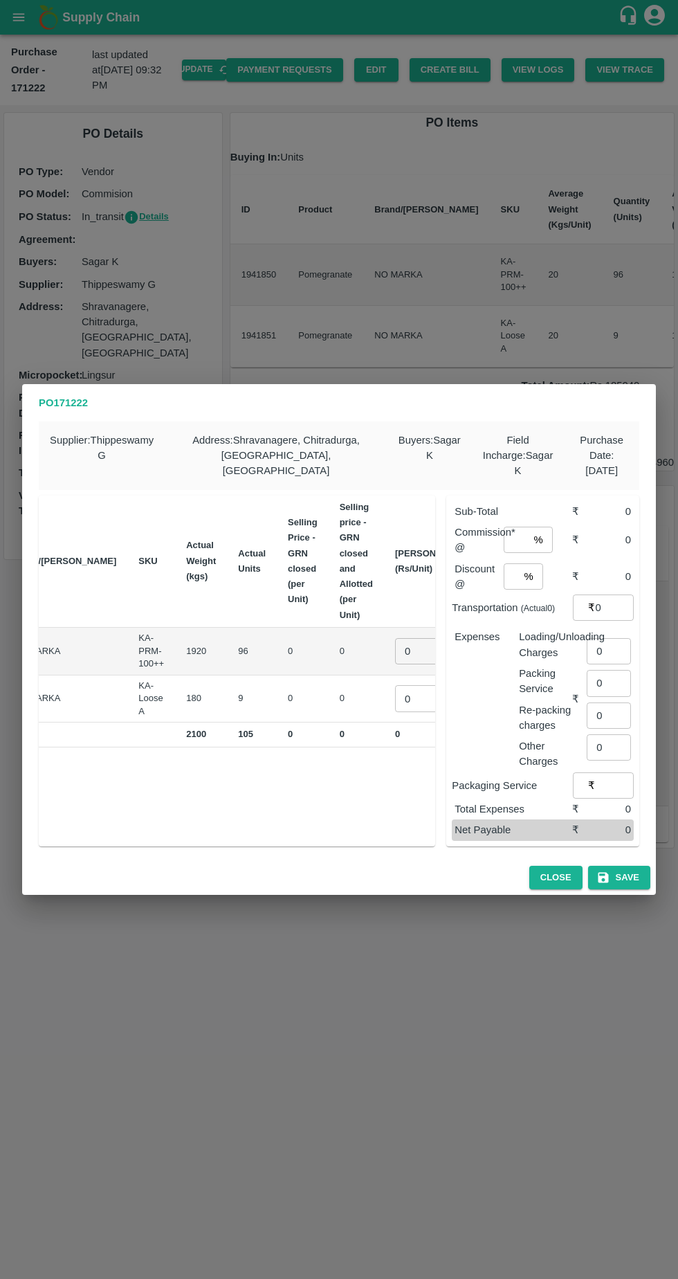
click at [395, 643] on input "0" at bounding box center [422, 651] width 55 height 26
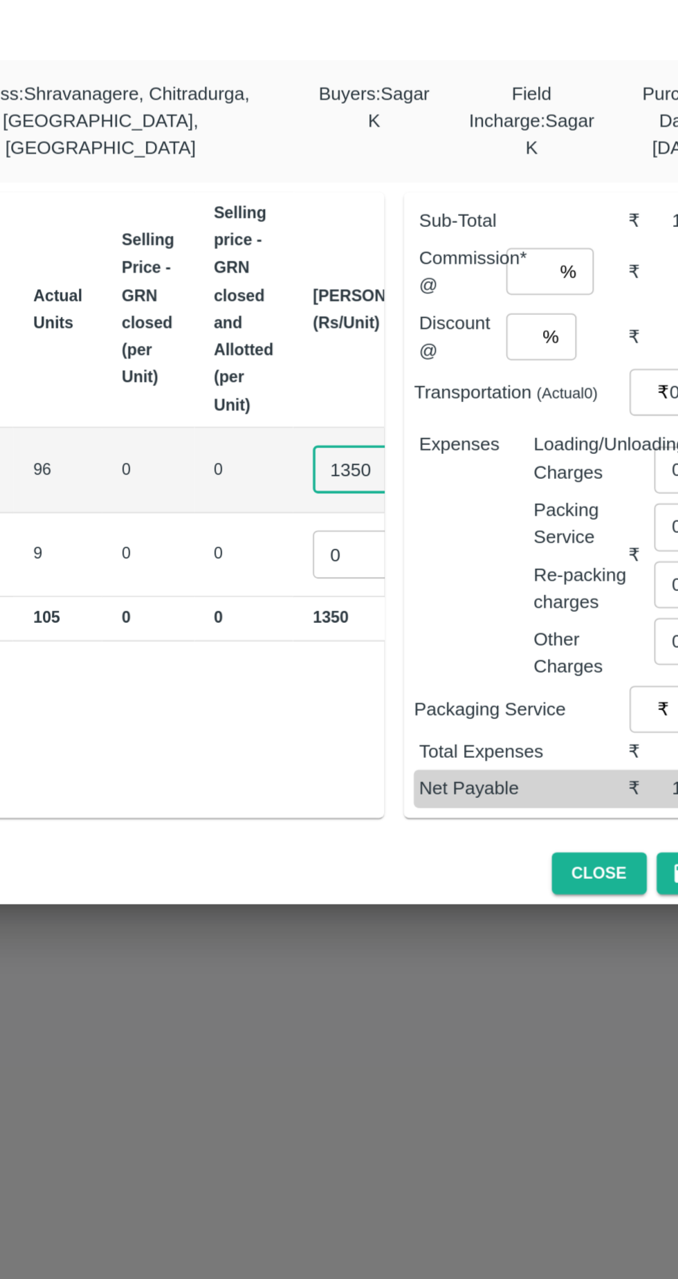
type input "1350"
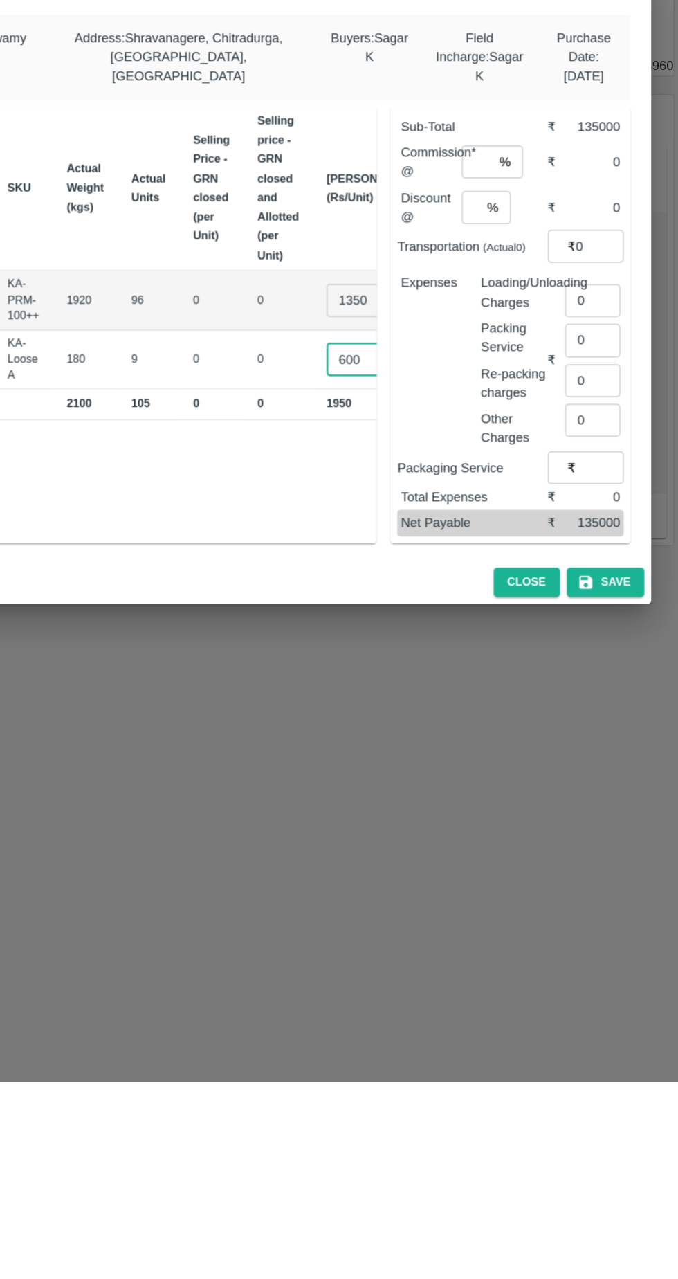
scroll to position [0, 0]
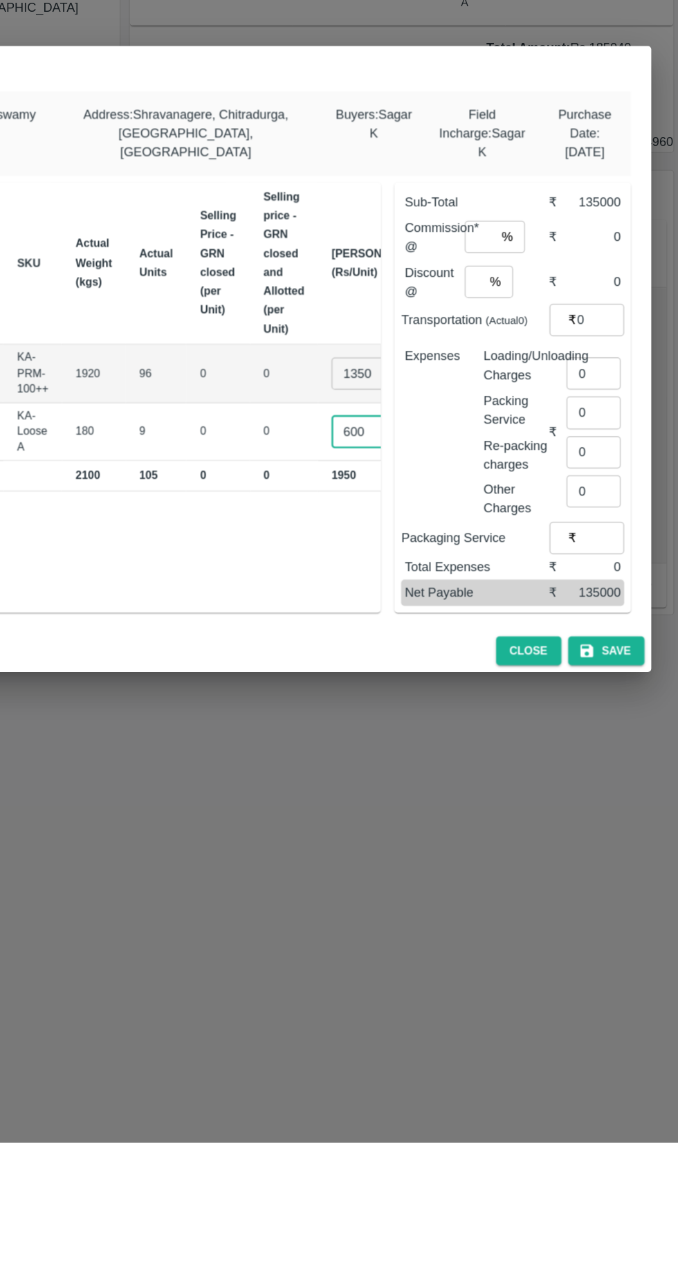
type input "600"
click at [521, 534] on input "number" at bounding box center [516, 540] width 25 height 26
type input "6"
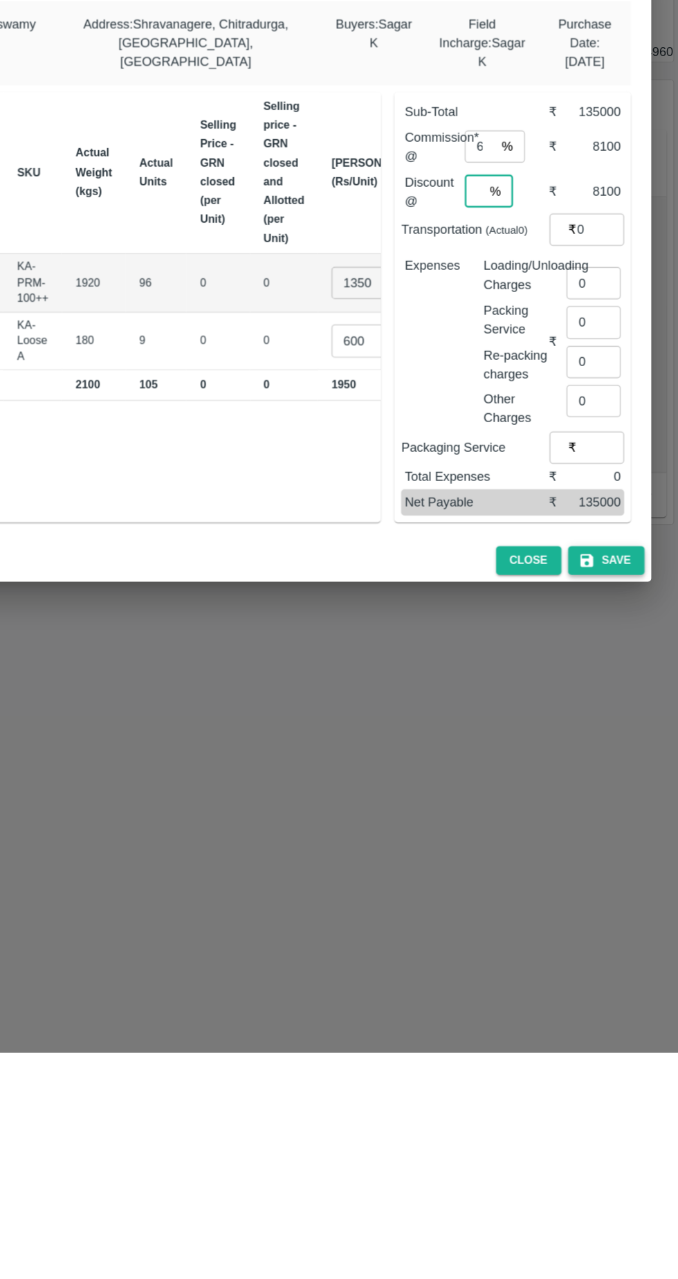
type input "6"
click at [630, 870] on button "Save" at bounding box center [619, 878] width 62 height 24
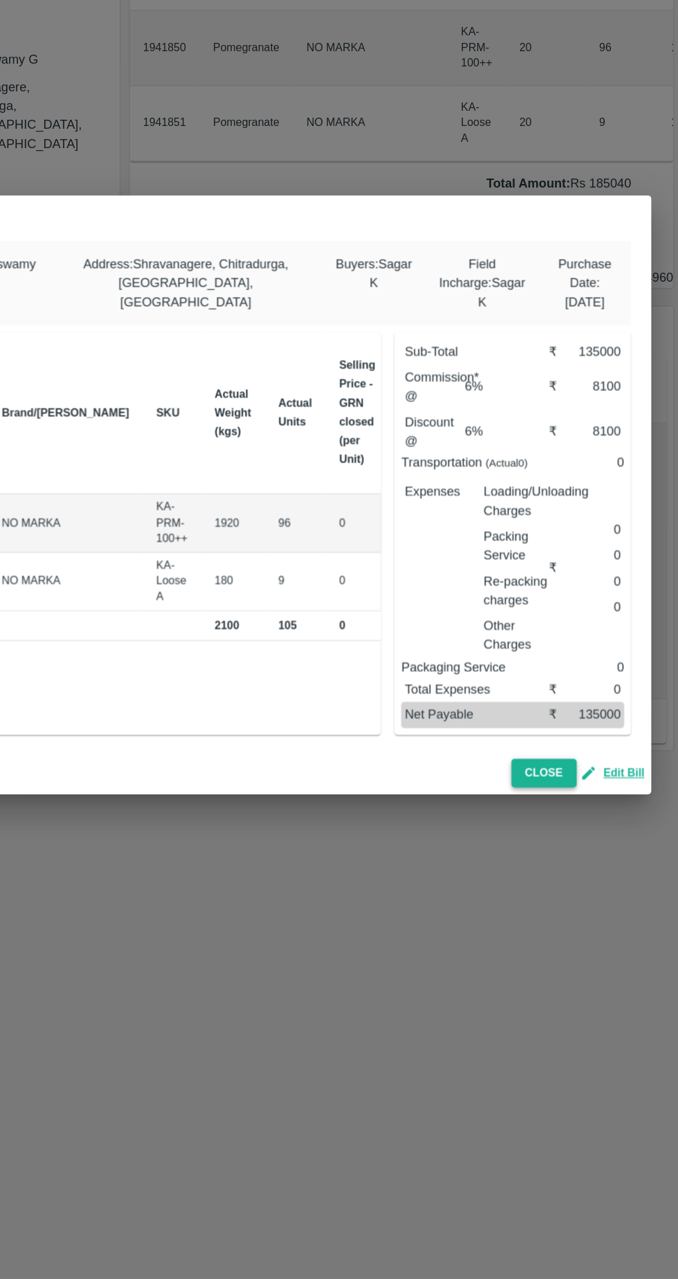
click at [574, 859] on button "Close" at bounding box center [568, 867] width 53 height 24
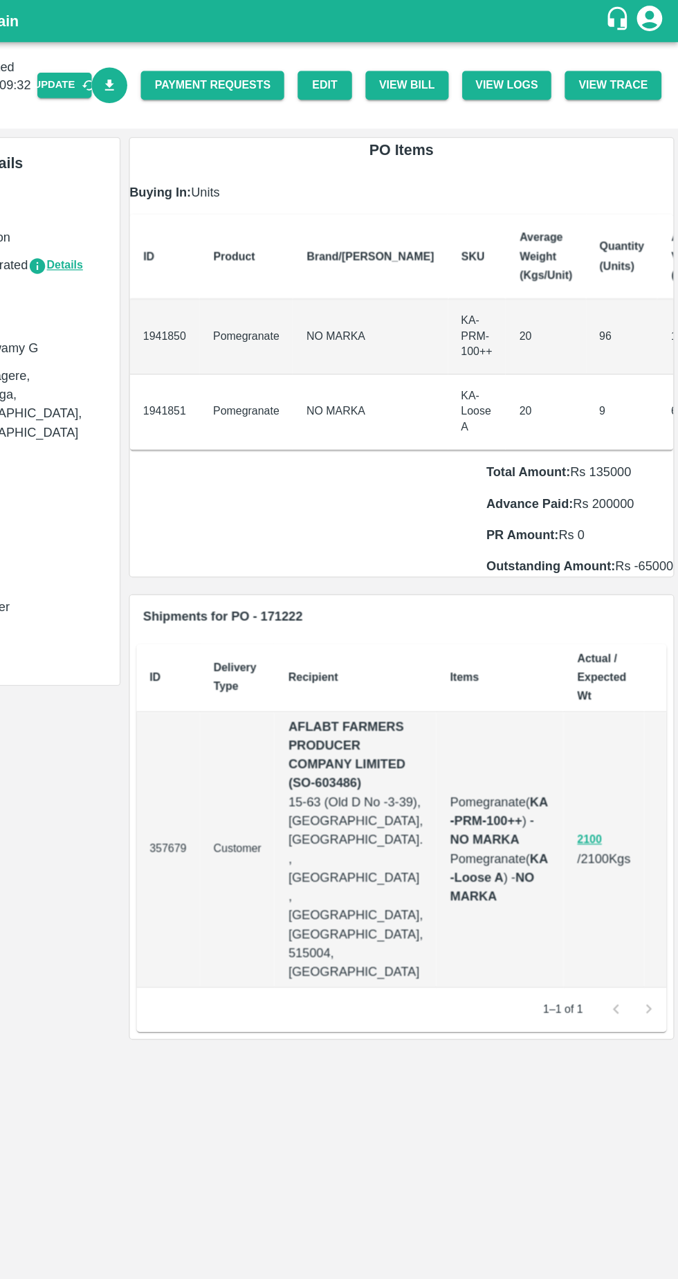
click at [224, 71] on link "Download Bill" at bounding box center [214, 70] width 30 height 30
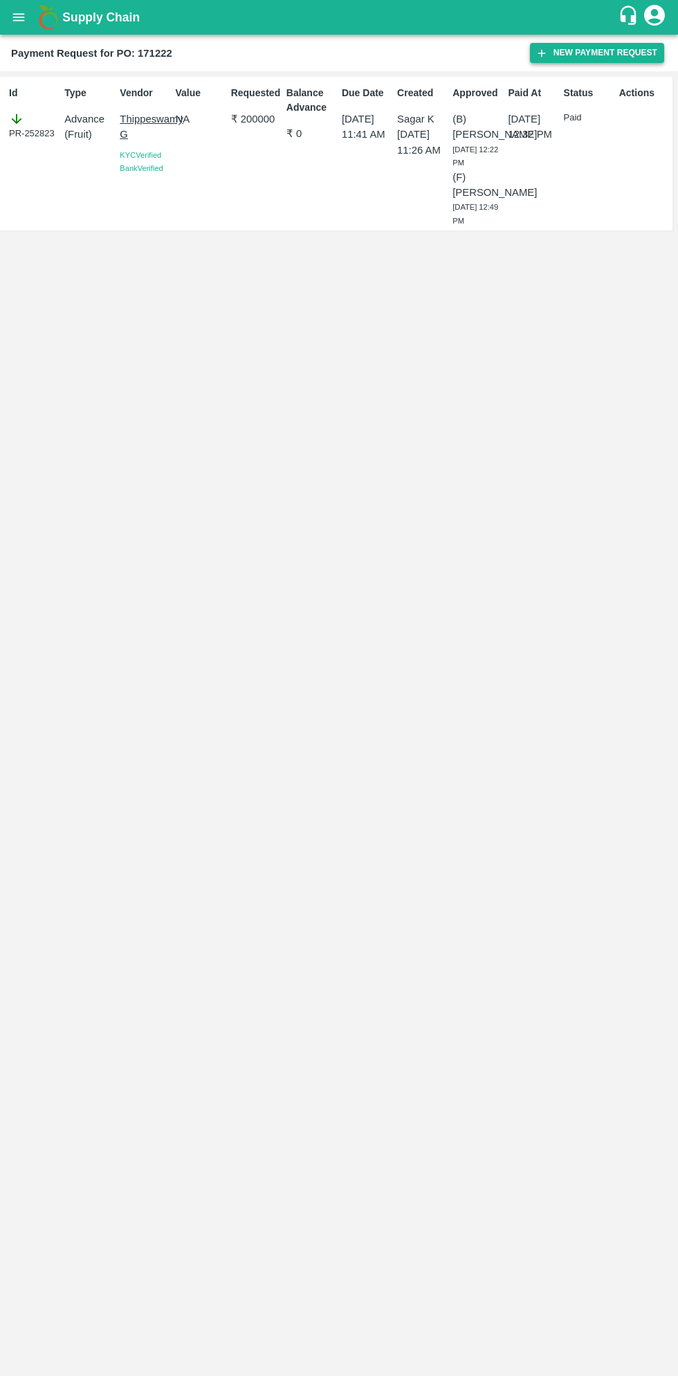
click at [583, 57] on button "New Payment Request" at bounding box center [597, 53] width 134 height 20
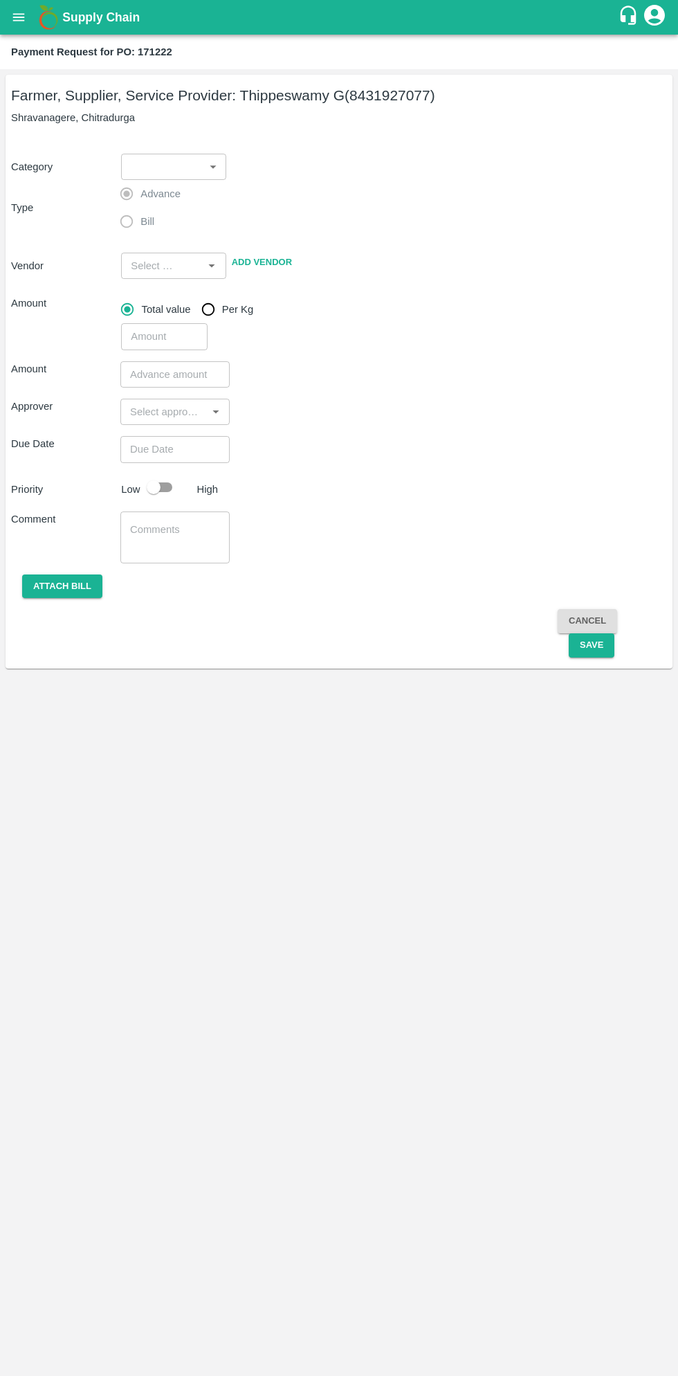
click at [172, 173] on body "Supply Chain Payment Request for PO: 171222 Farmer, Supplier, Service Provider:…" at bounding box center [339, 688] width 678 height 1376
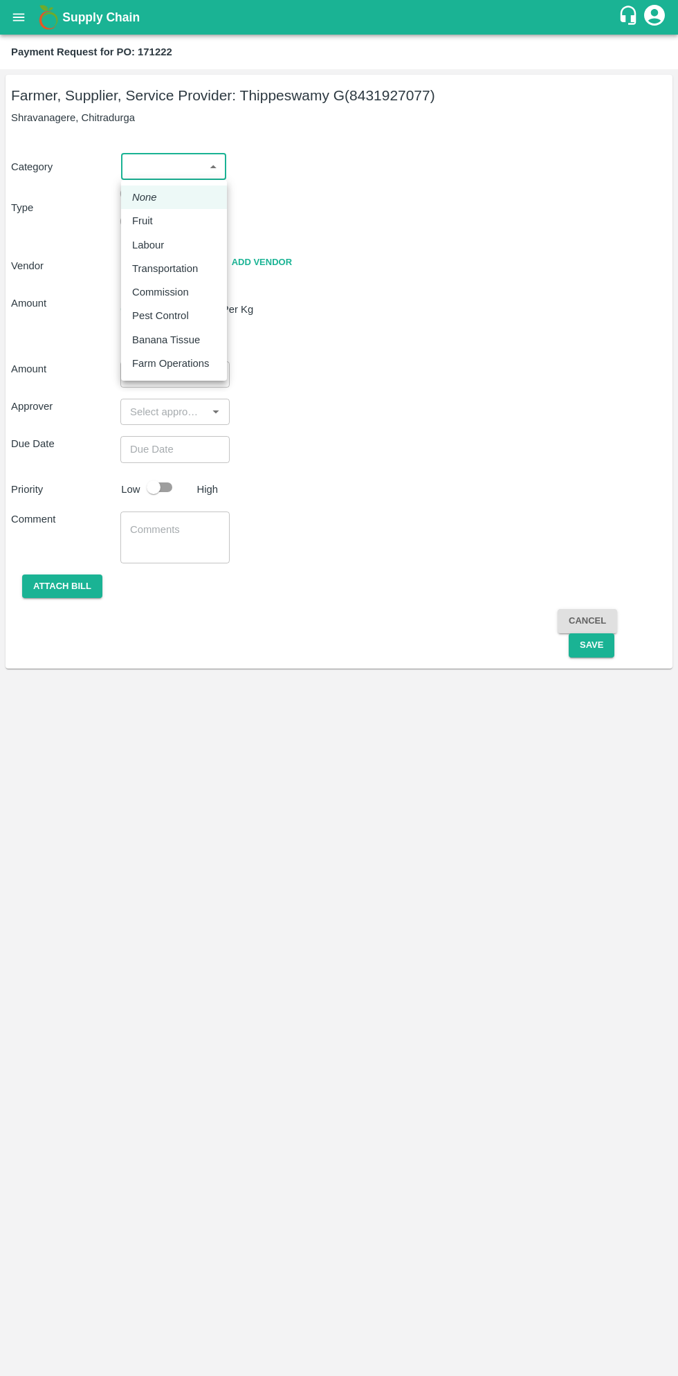
click at [147, 221] on p "Fruit" at bounding box center [142, 220] width 21 height 15
type input "1"
type input "[PERSON_NAME] G - 8431927077(Farmer, Supplier, Service Provider)"
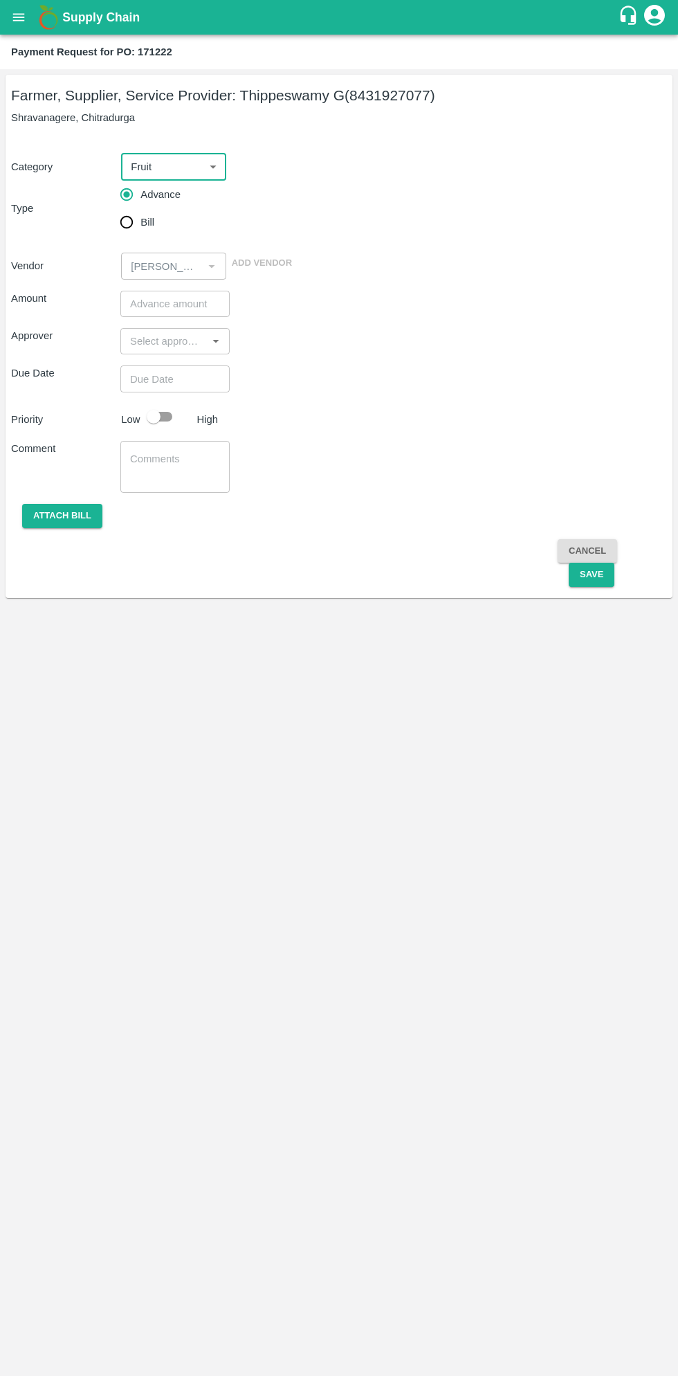
click at [135, 230] on input "Bill" at bounding box center [127, 222] width 28 height 28
radio input "true"
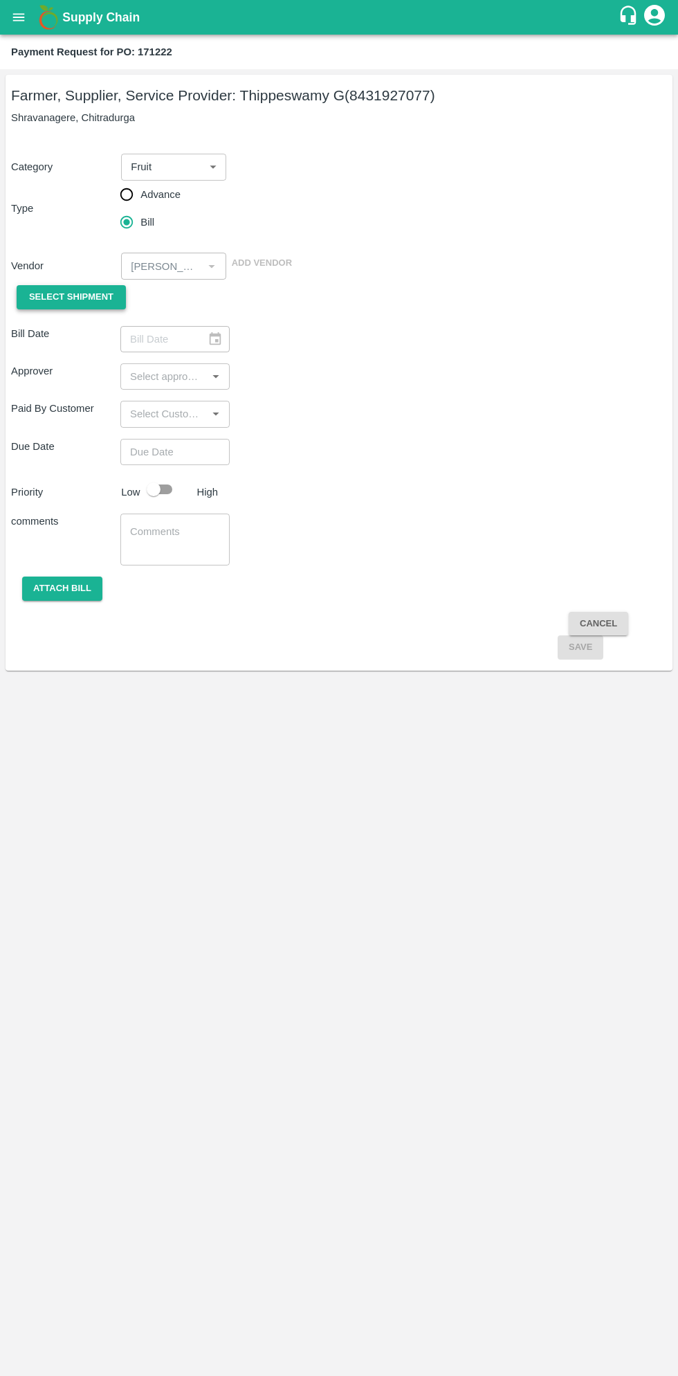
click at [95, 304] on span "Select Shipment" at bounding box center [71, 297] width 84 height 16
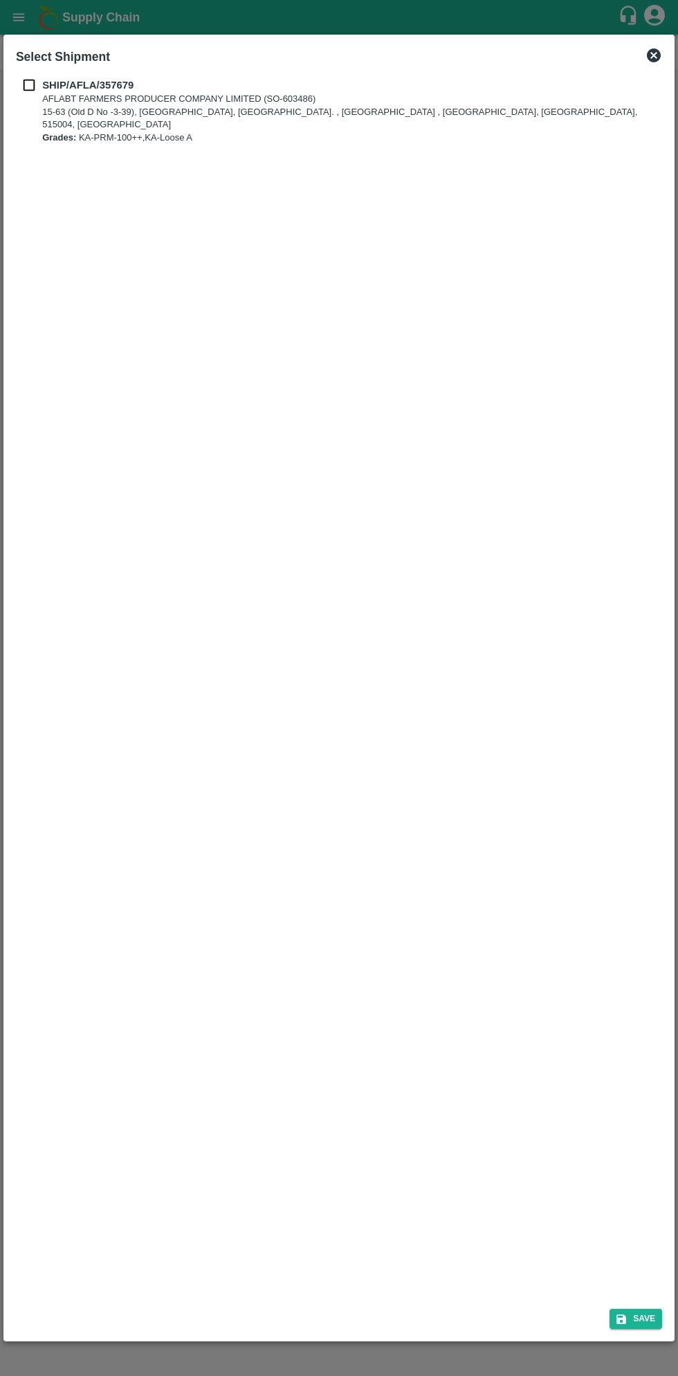
click at [32, 87] on input "checkbox" at bounding box center [29, 85] width 26 height 15
checkbox input "true"
click at [640, 1315] on button "Save" at bounding box center [636, 1319] width 53 height 20
type input "[DATE]"
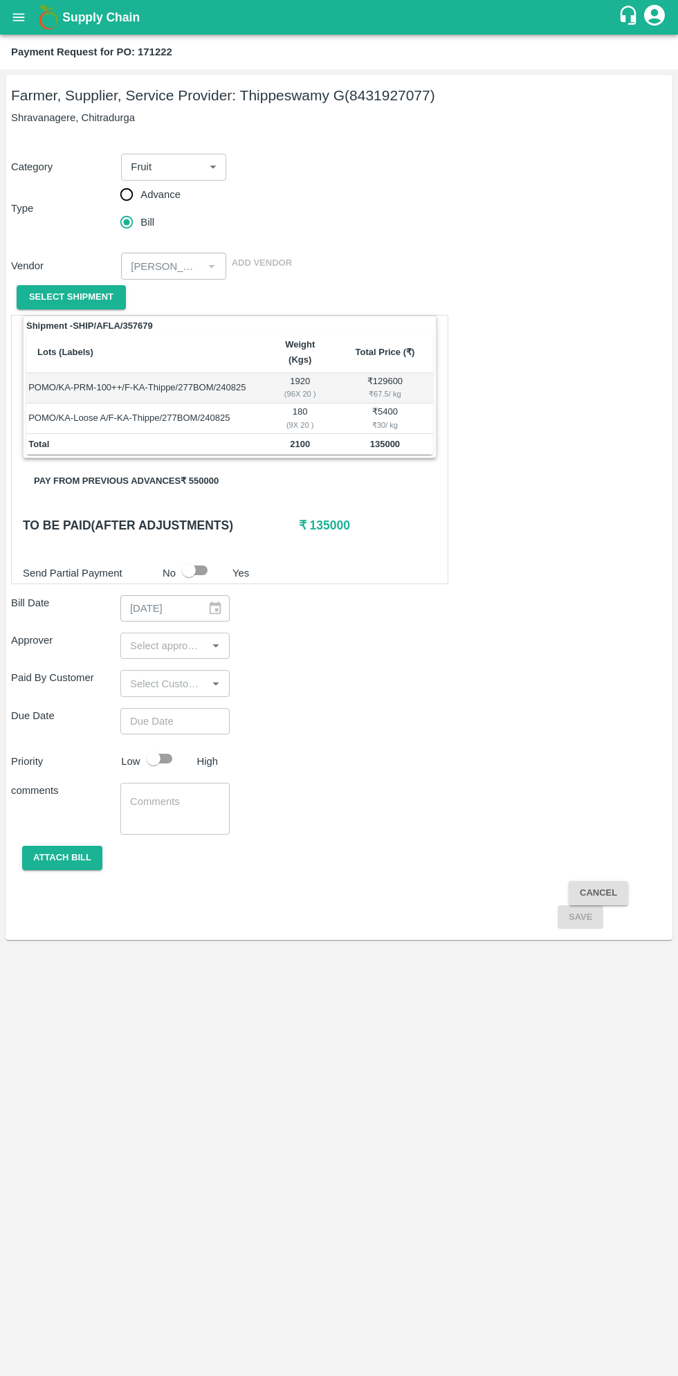
click at [199, 469] on button "Pay from previous advances ₹ 550000" at bounding box center [126, 481] width 207 height 24
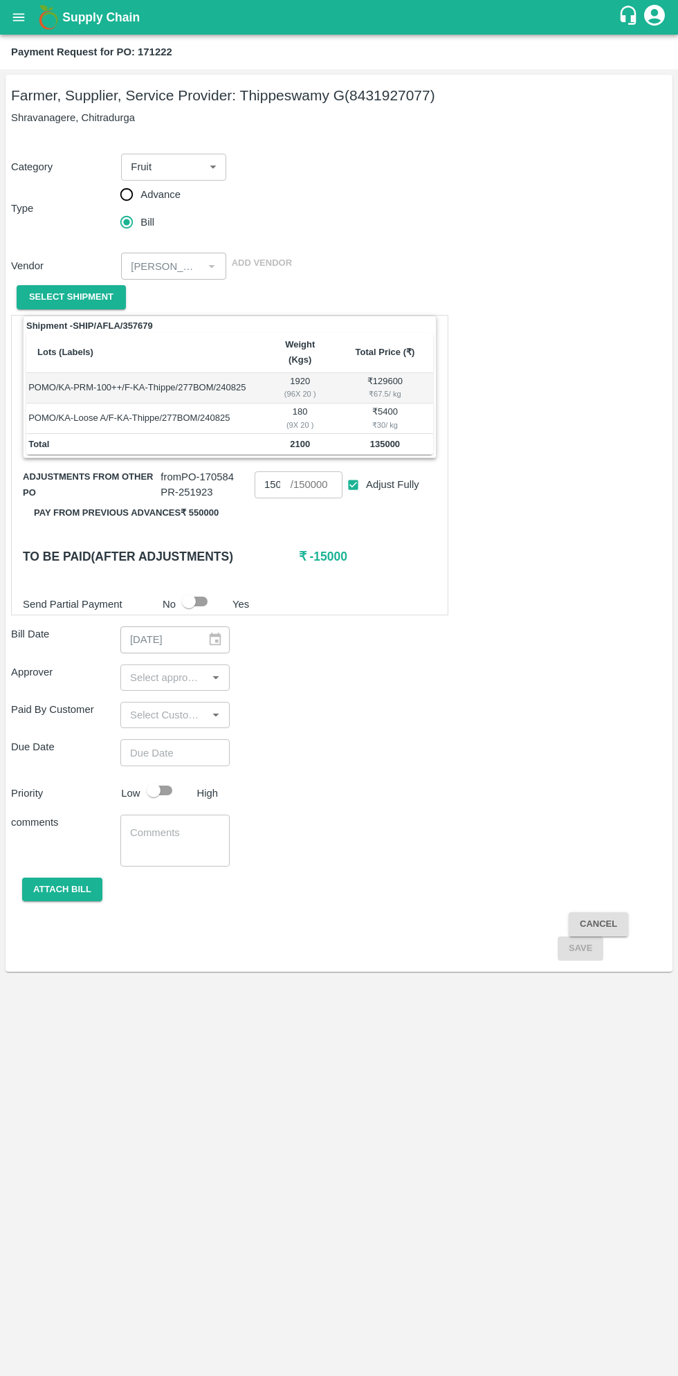
click at [353, 472] on input "Adjust Fully" at bounding box center [354, 485] width 26 height 26
checkbox input "false"
type input "0"
click at [287, 471] on input "0" at bounding box center [273, 484] width 36 height 26
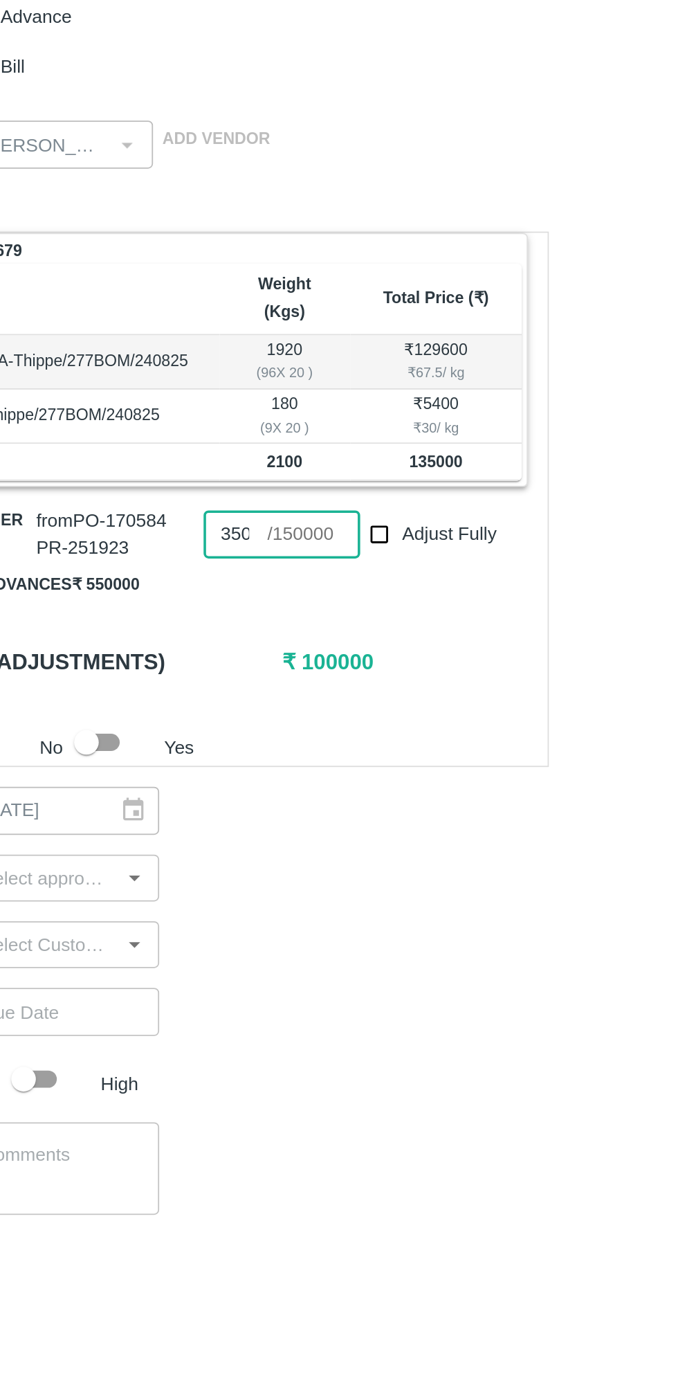
scroll to position [0, 4]
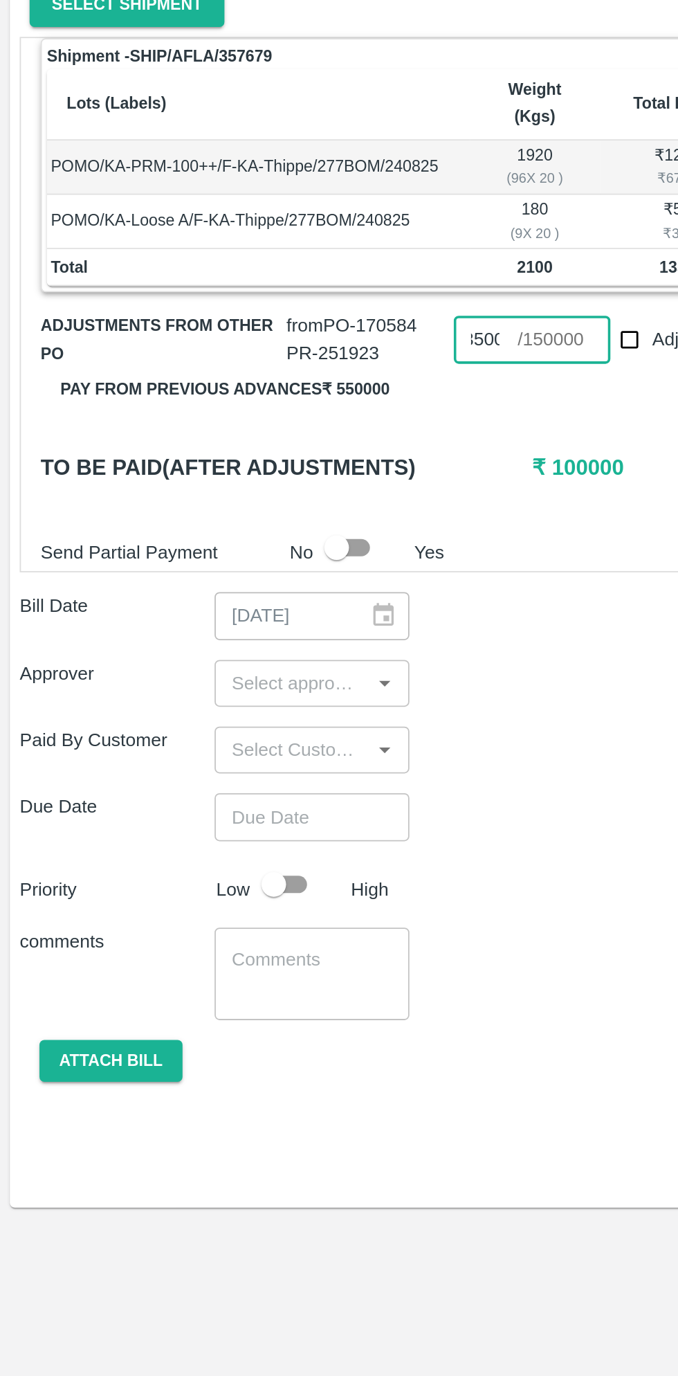
click at [300, 668] on div "Approver ​" at bounding box center [339, 677] width 656 height 26
click at [277, 471] on input "35000" at bounding box center [273, 484] width 36 height 26
type input "3"
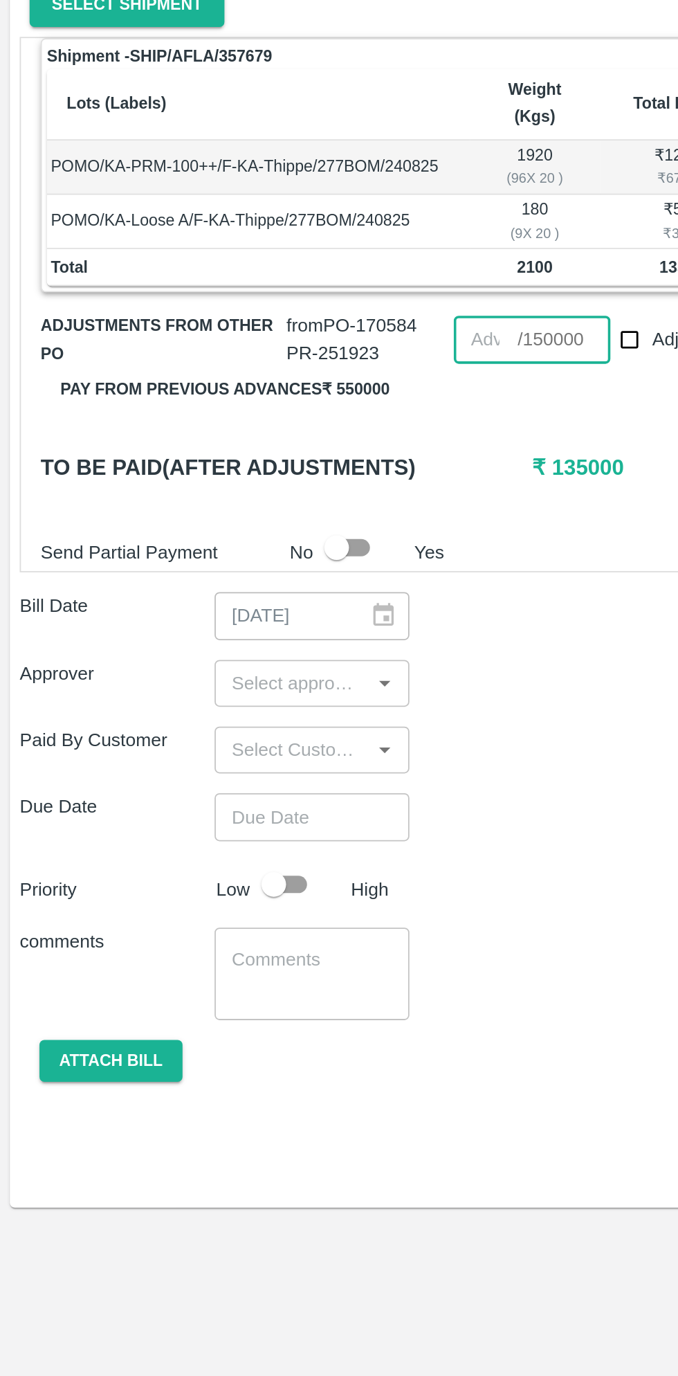
scroll to position [0, 0]
type input "35000"
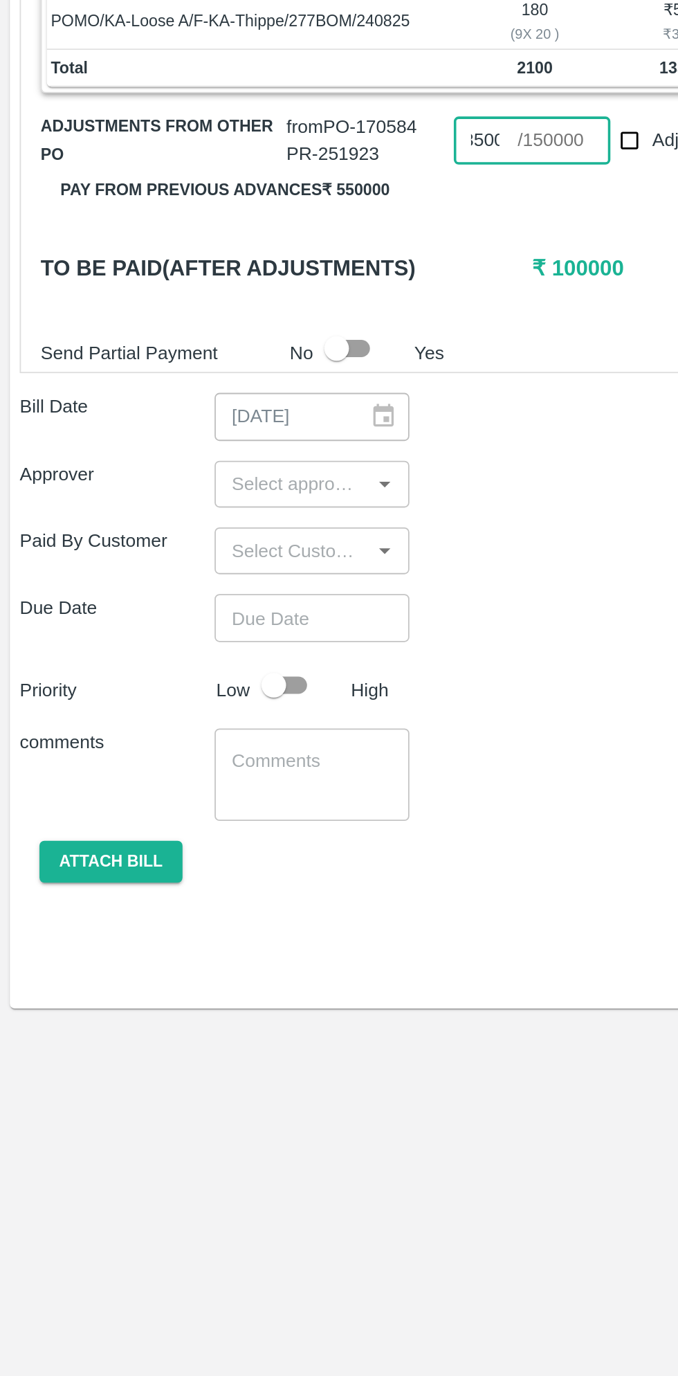
click at [183, 669] on input "input" at bounding box center [164, 678] width 78 height 18
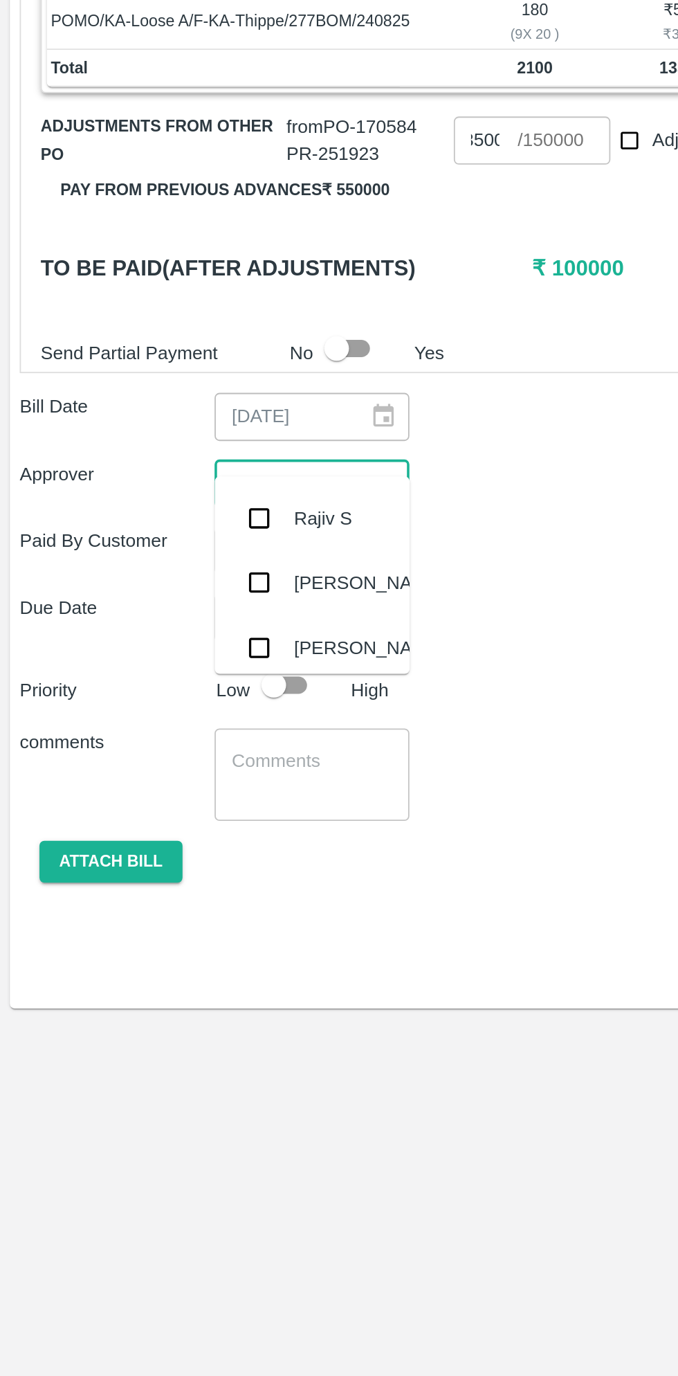
scroll to position [0, 0]
type input "muku"
click at [156, 708] on input "checkbox" at bounding box center [146, 697] width 28 height 28
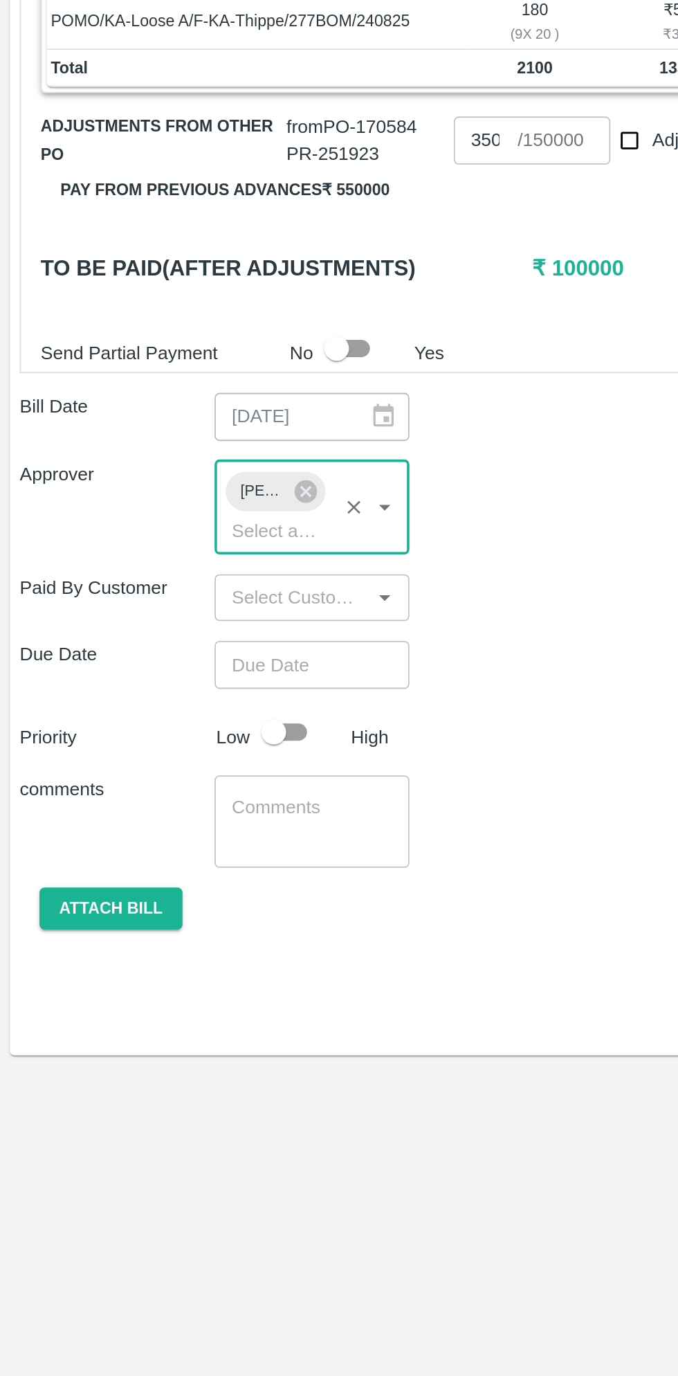
click at [175, 766] on input "Choose date" at bounding box center [170, 779] width 100 height 26
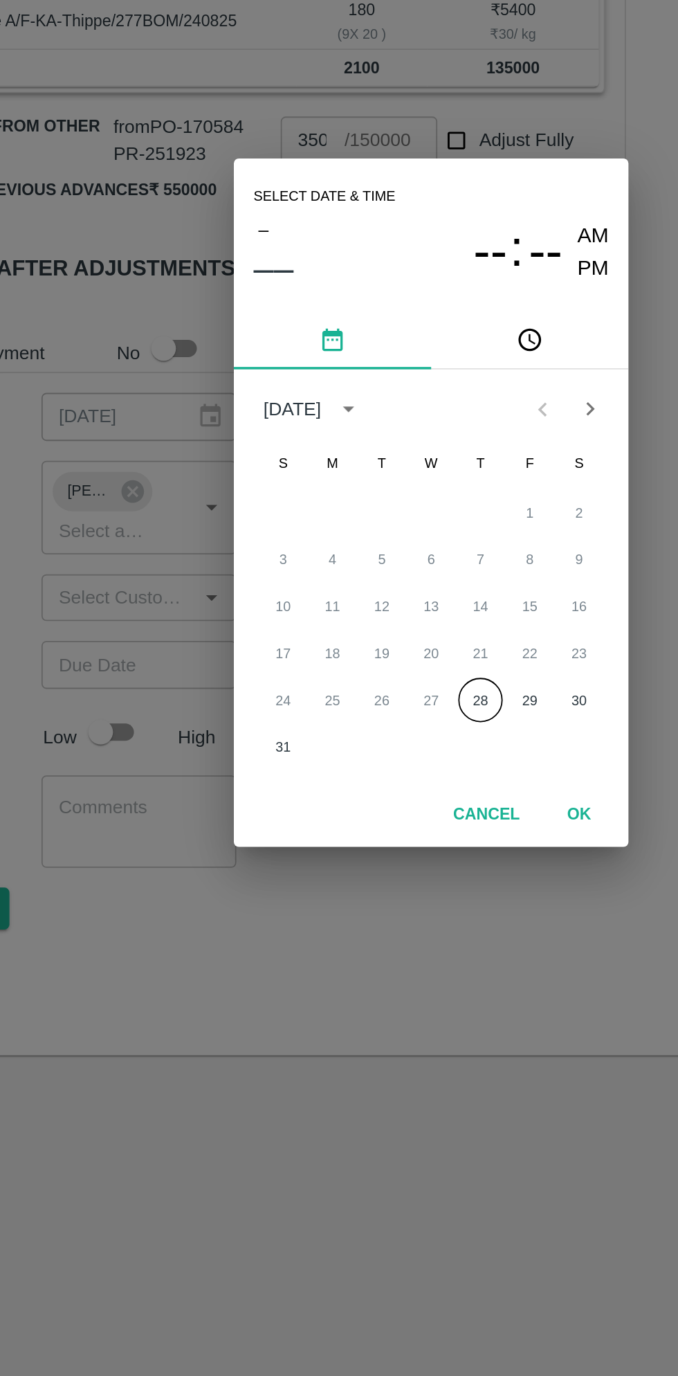
click at [366, 799] on button "28" at bounding box center [366, 798] width 25 height 25
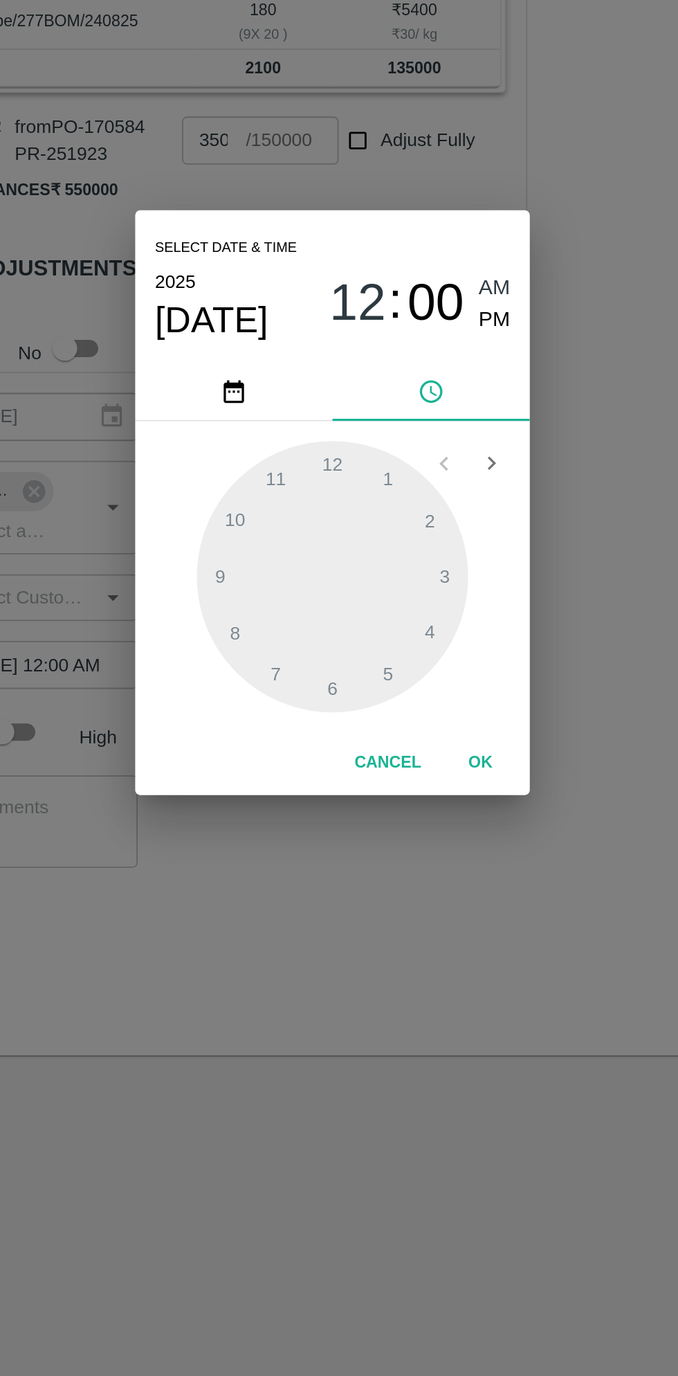
click at [435, 594] on span "PM" at bounding box center [431, 586] width 18 height 19
click at [289, 701] on div at bounding box center [339, 729] width 152 height 152
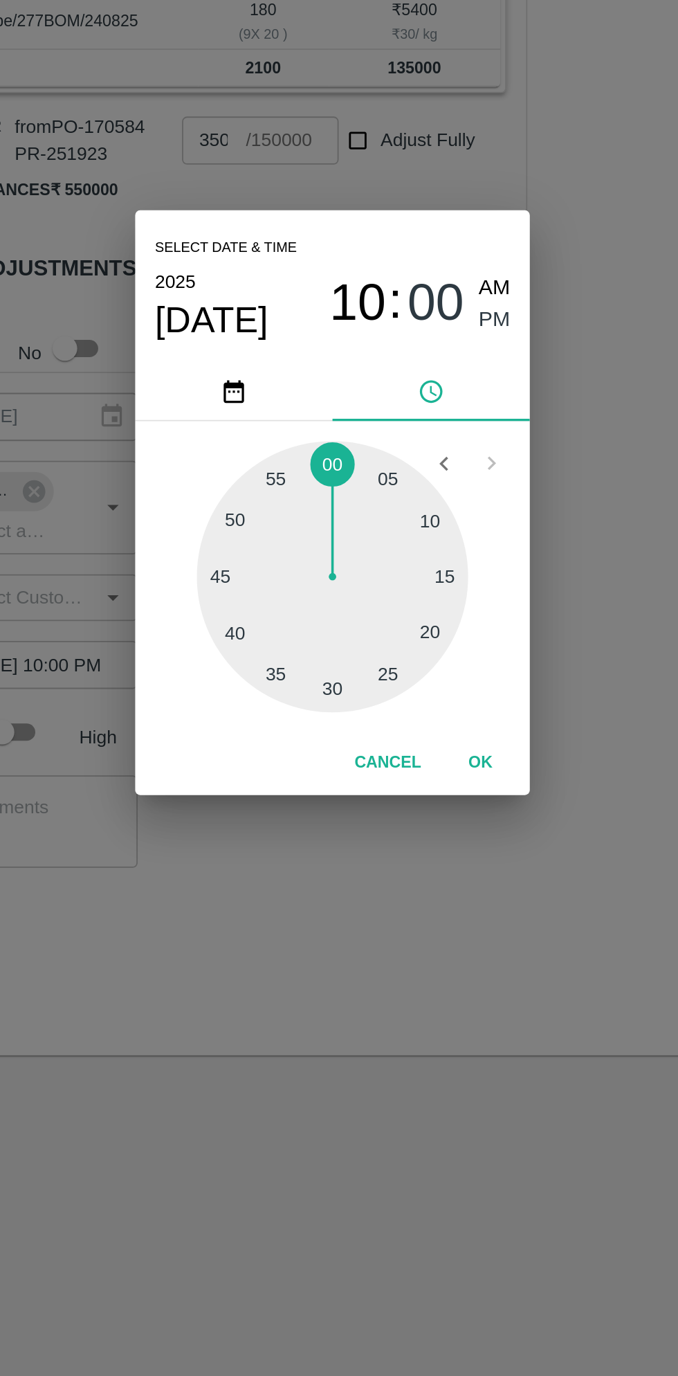
click at [390, 694] on div at bounding box center [339, 729] width 152 height 152
type input "[DATE] 10:09 PM"
click at [430, 835] on button "OK" at bounding box center [422, 834] width 44 height 24
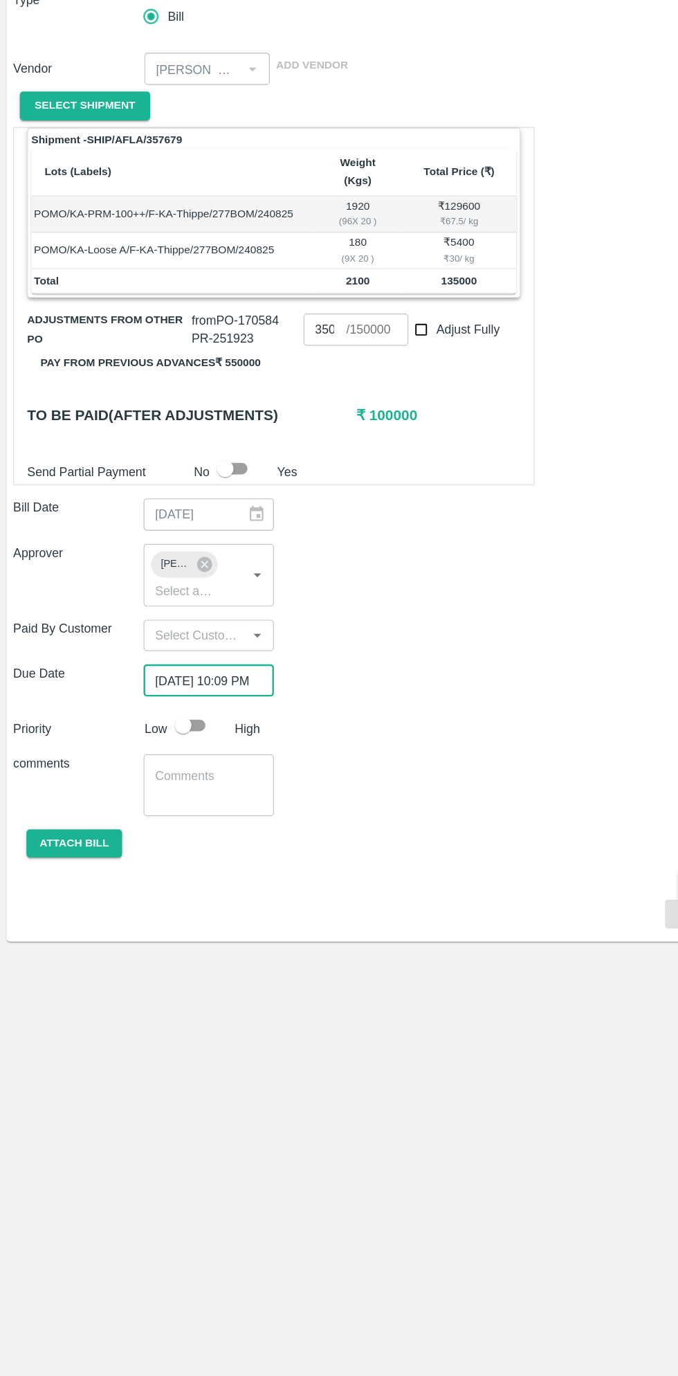
click at [161, 808] on input "checkbox" at bounding box center [153, 817] width 79 height 26
checkbox input "true"
click at [84, 904] on button "Attach bill" at bounding box center [62, 916] width 80 height 24
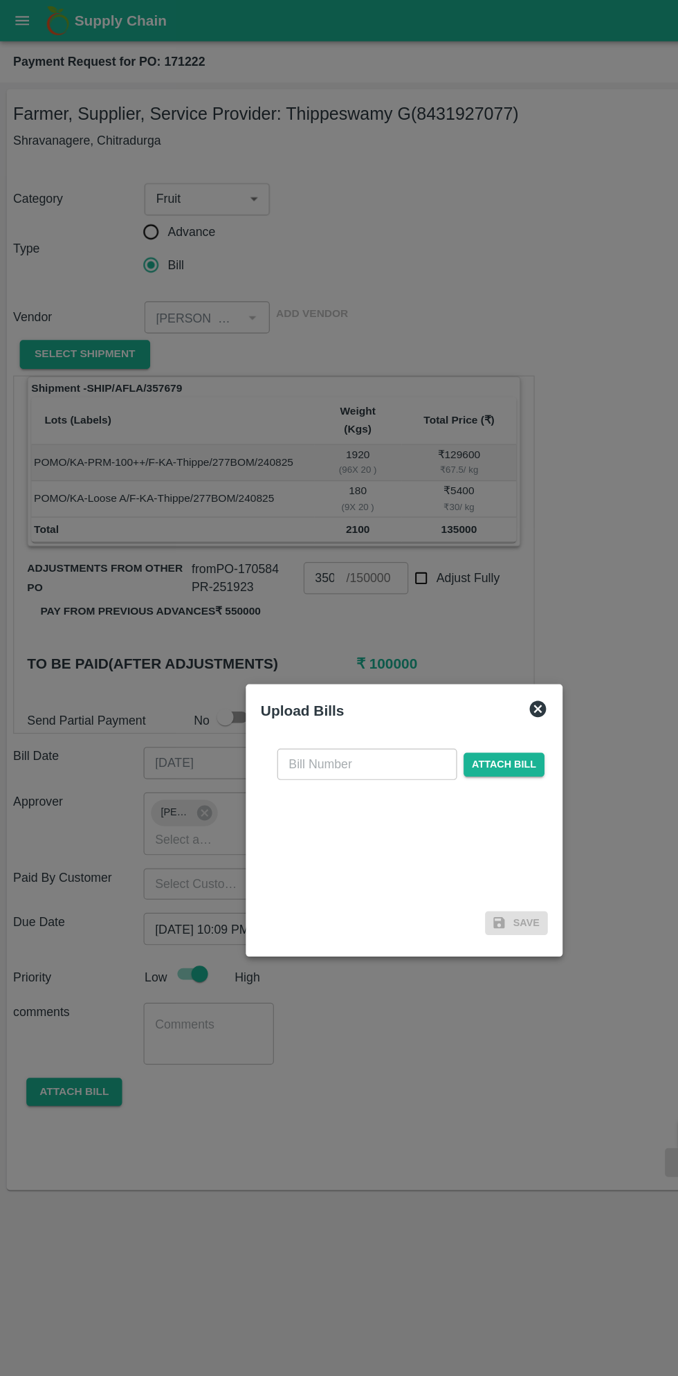
click at [306, 638] on input "text" at bounding box center [308, 641] width 151 height 26
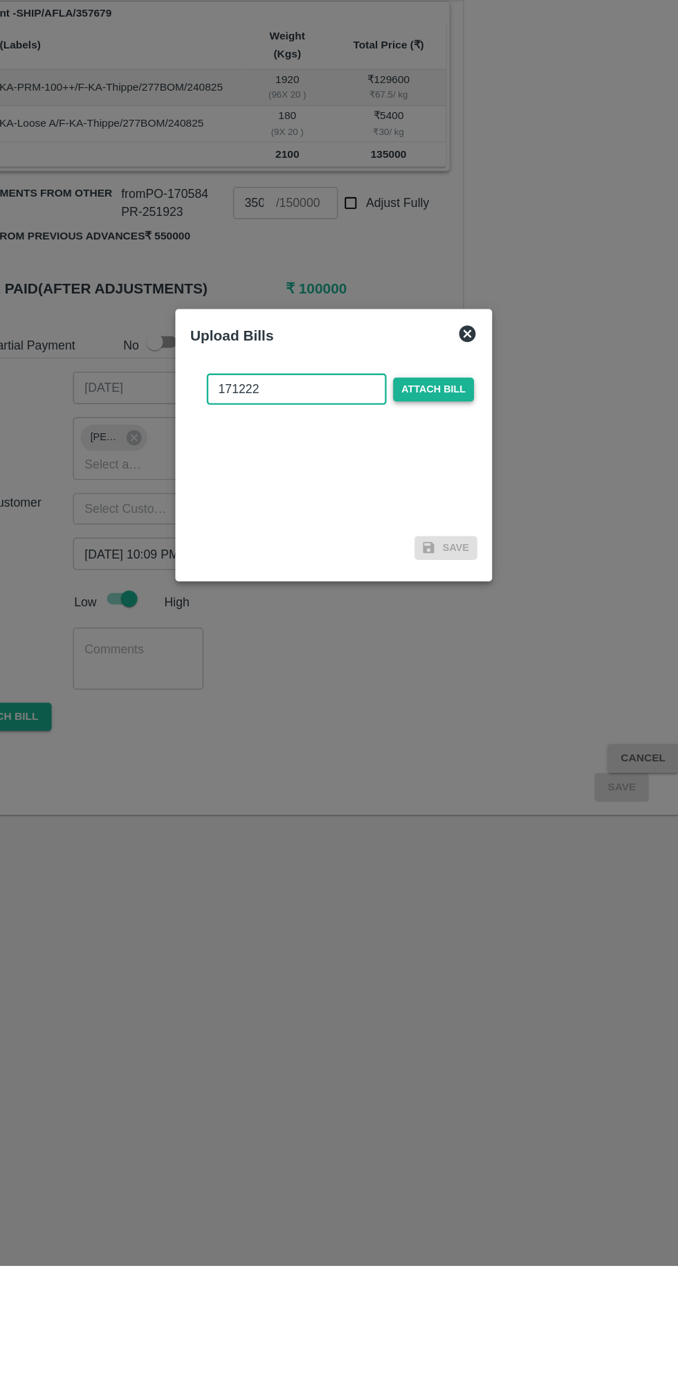
type input "171222"
click at [443, 649] on span "Attach bill" at bounding box center [423, 641] width 68 height 20
click at [0, 0] on input "Attach bill" at bounding box center [0, 0] width 0 height 0
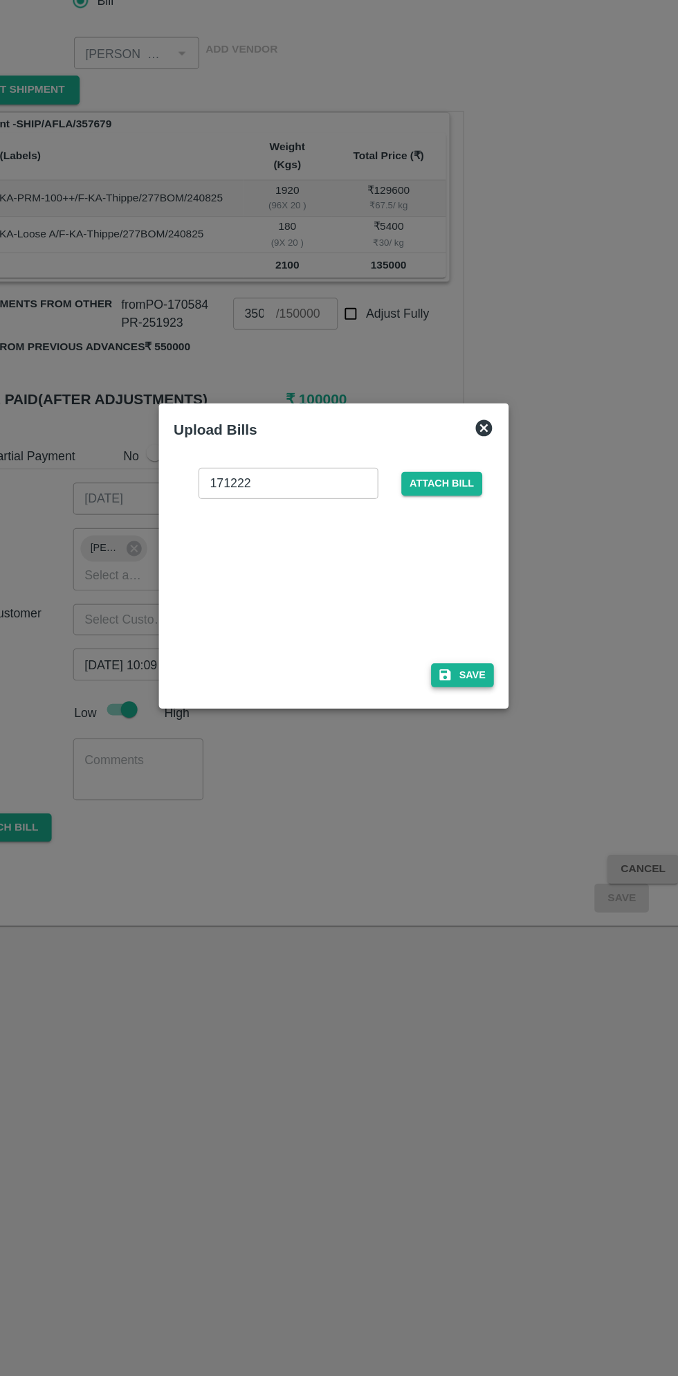
click at [456, 788] on button "Save" at bounding box center [447, 788] width 53 height 20
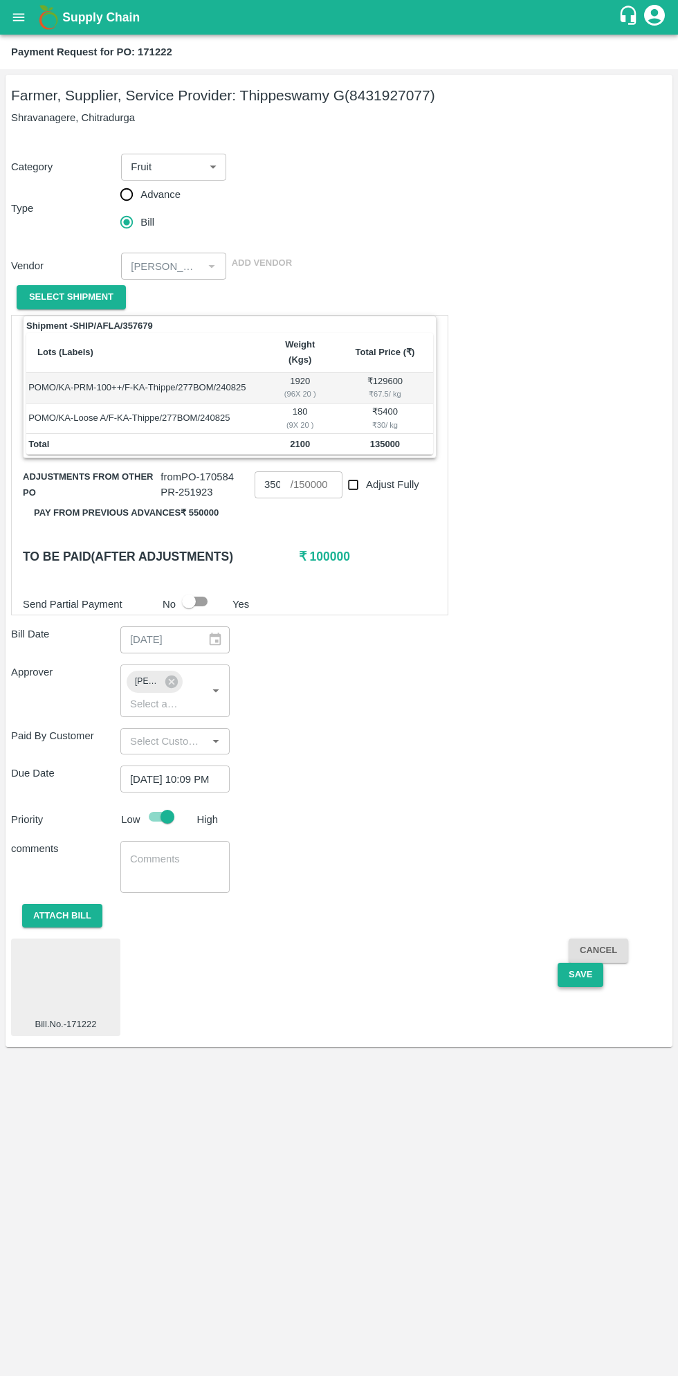
click at [579, 963] on button "Save" at bounding box center [581, 975] width 46 height 24
